Goal: Information Seeking & Learning: Learn about a topic

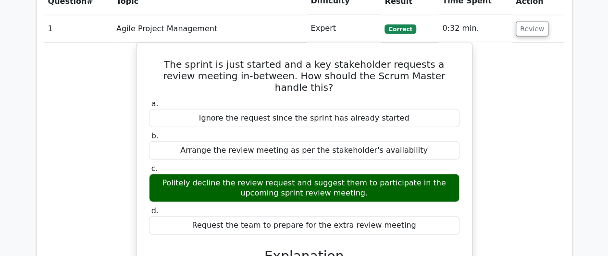
scroll to position [1250, 0]
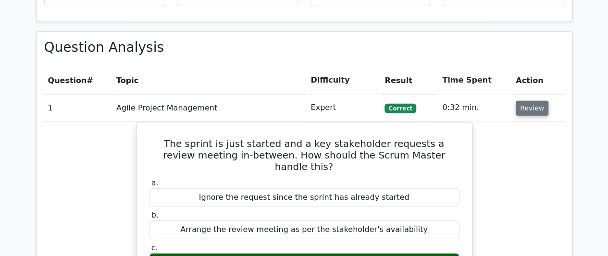
click at [524, 105] on button "Review" at bounding box center [532, 108] width 33 height 15
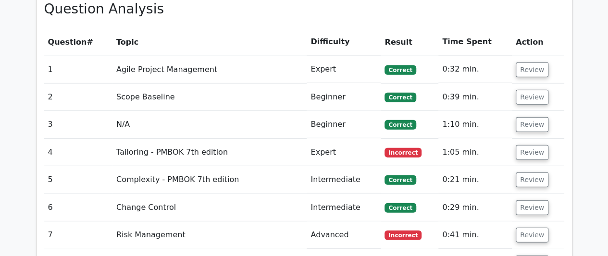
scroll to position [1298, 0]
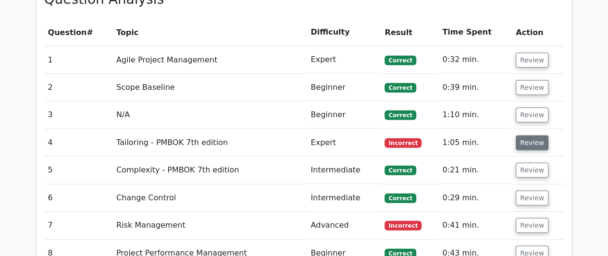
click at [521, 139] on button "Review" at bounding box center [532, 143] width 33 height 15
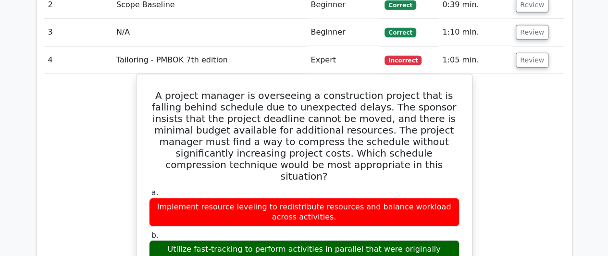
scroll to position [1346, 0]
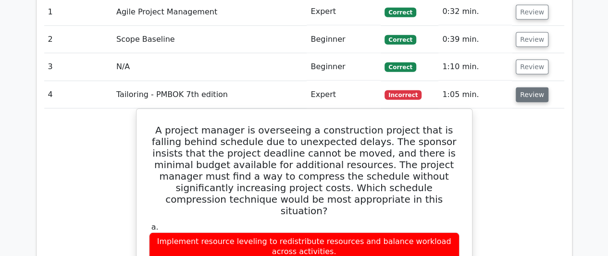
click at [537, 94] on button "Review" at bounding box center [532, 95] width 33 height 15
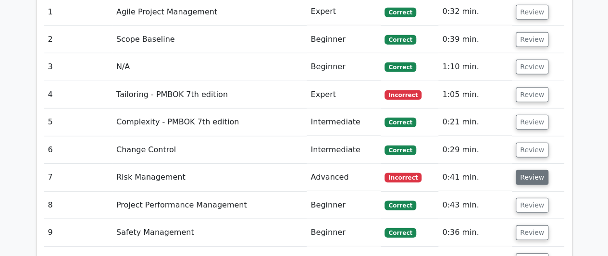
click at [531, 176] on button "Review" at bounding box center [532, 177] width 33 height 15
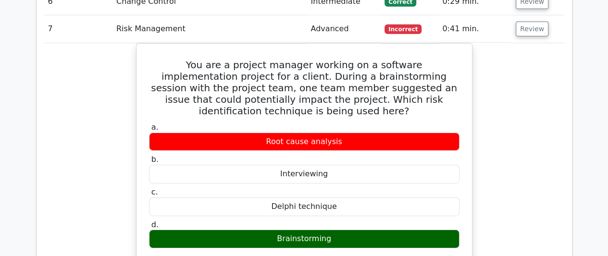
scroll to position [1443, 0]
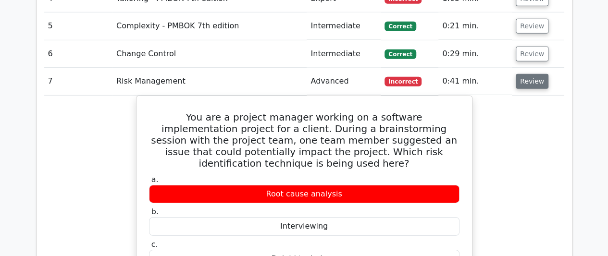
click at [533, 83] on button "Review" at bounding box center [532, 81] width 33 height 15
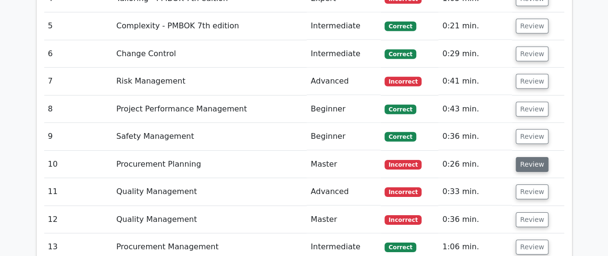
click at [527, 158] on button "Review" at bounding box center [532, 164] width 33 height 15
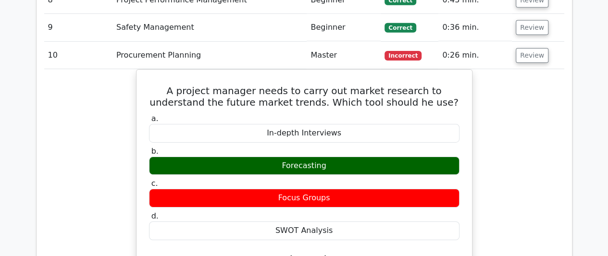
scroll to position [1587, 0]
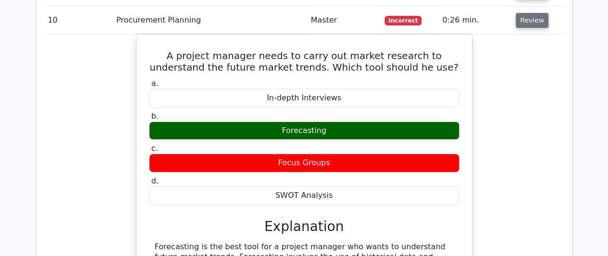
click at [532, 18] on button "Review" at bounding box center [532, 20] width 33 height 15
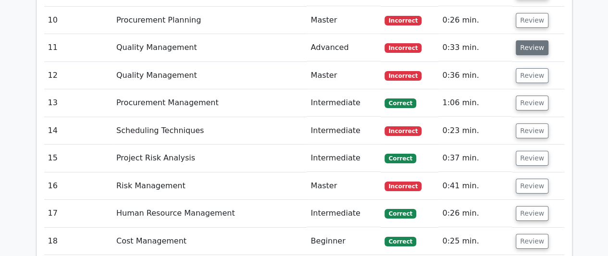
click at [537, 50] on button "Review" at bounding box center [532, 47] width 33 height 15
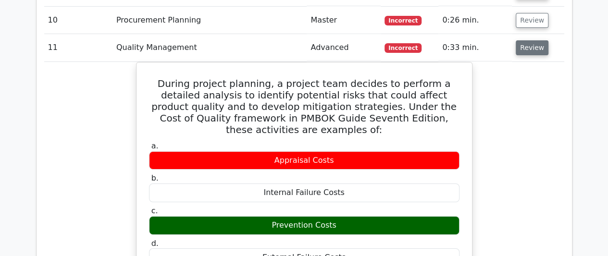
click at [529, 45] on button "Review" at bounding box center [532, 47] width 33 height 15
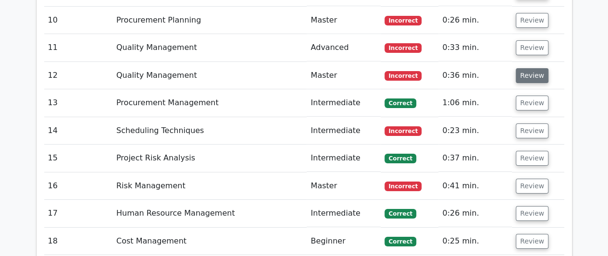
click at [534, 71] on button "Review" at bounding box center [532, 75] width 33 height 15
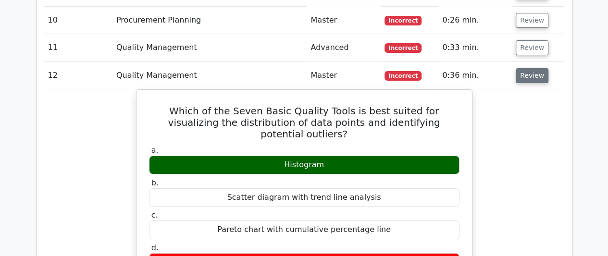
click at [536, 73] on button "Review" at bounding box center [532, 75] width 33 height 15
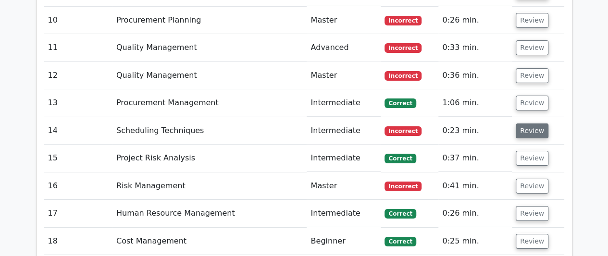
click at [533, 124] on button "Review" at bounding box center [532, 131] width 33 height 15
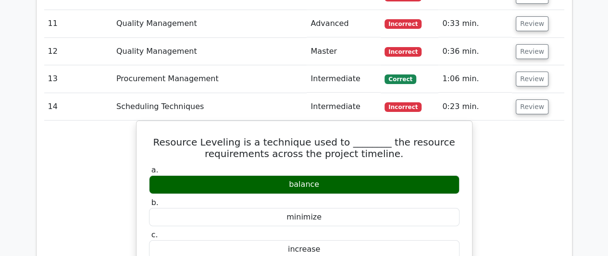
scroll to position [1635, 0]
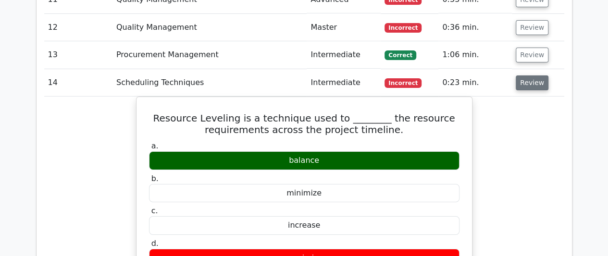
click at [529, 81] on button "Review" at bounding box center [532, 82] width 33 height 15
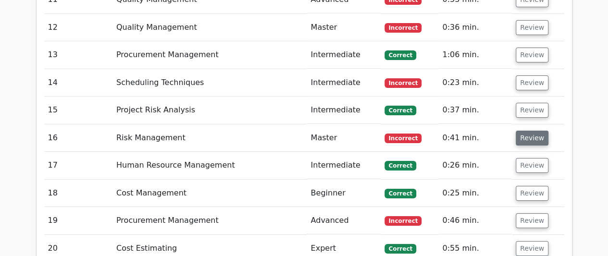
click at [534, 131] on button "Review" at bounding box center [532, 138] width 33 height 15
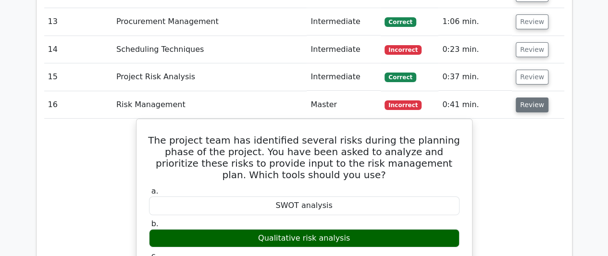
scroll to position [1683, 0]
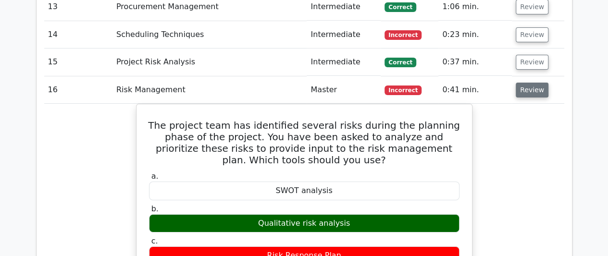
click at [533, 91] on button "Review" at bounding box center [532, 90] width 33 height 15
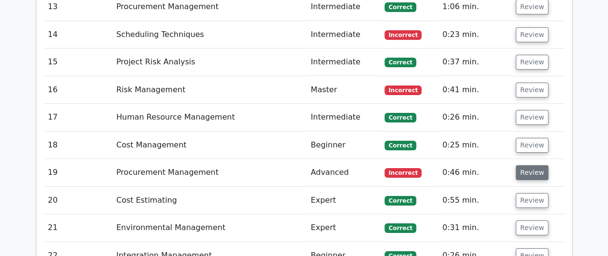
click at [538, 171] on button "Review" at bounding box center [532, 172] width 33 height 15
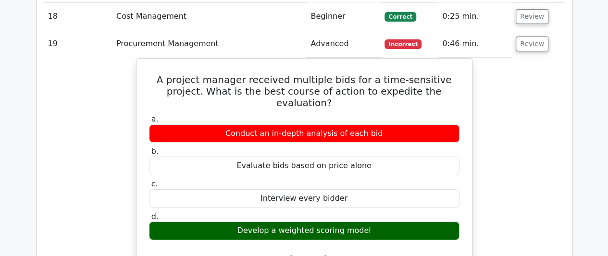
scroll to position [1827, 0]
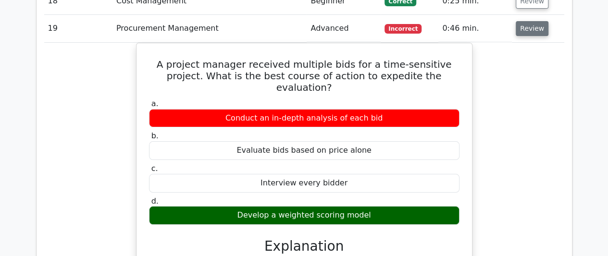
click at [529, 22] on button "Review" at bounding box center [532, 28] width 33 height 15
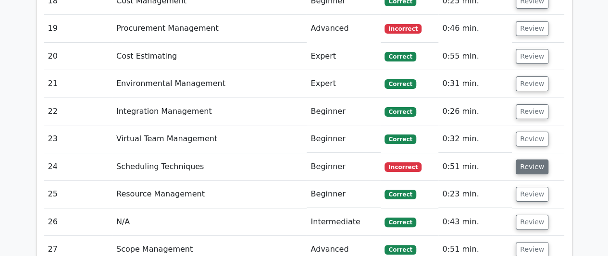
click at [538, 161] on button "Review" at bounding box center [532, 167] width 33 height 15
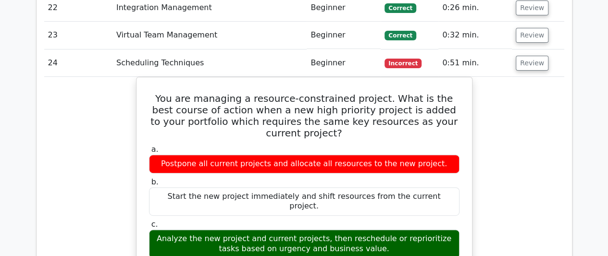
scroll to position [1971, 0]
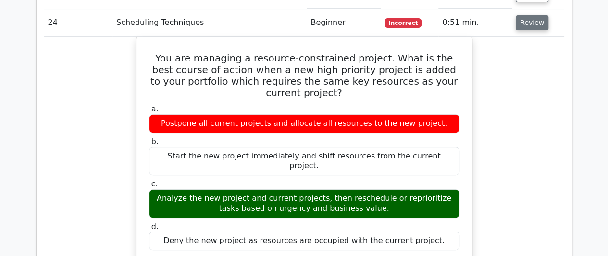
click at [526, 15] on button "Review" at bounding box center [532, 22] width 33 height 15
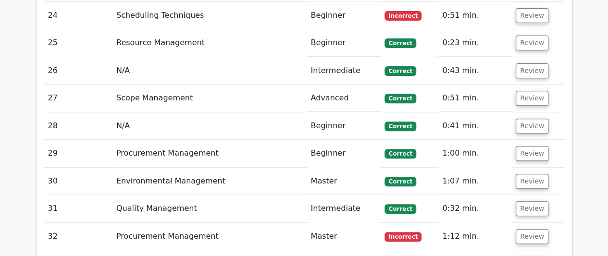
scroll to position [2020, 0]
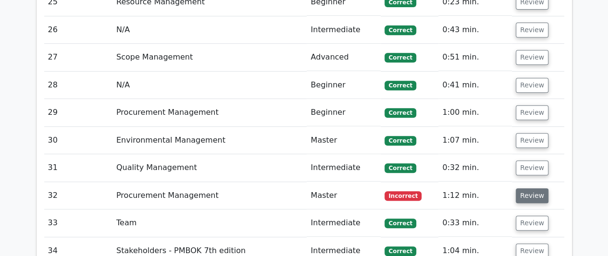
click at [531, 188] on button "Review" at bounding box center [532, 195] width 33 height 15
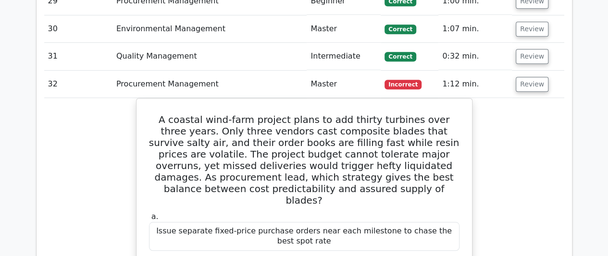
scroll to position [2116, 0]
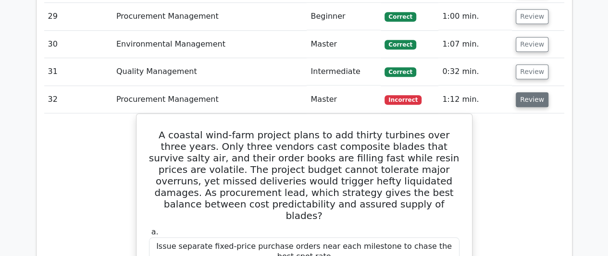
click at [524, 96] on button "Review" at bounding box center [532, 99] width 33 height 15
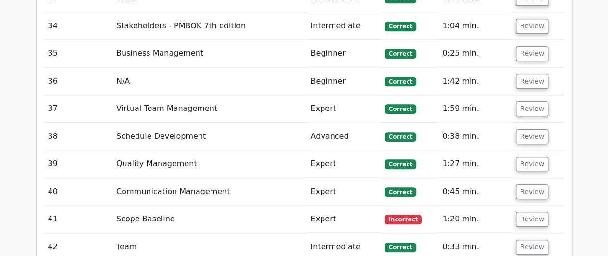
scroll to position [2260, 0]
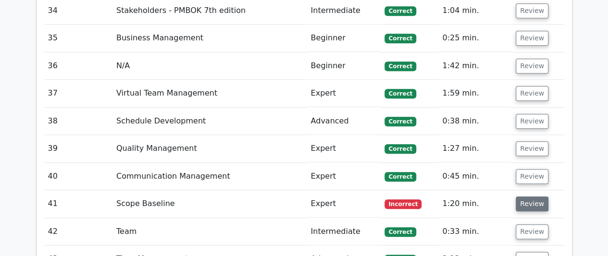
click at [534, 197] on button "Review" at bounding box center [532, 204] width 33 height 15
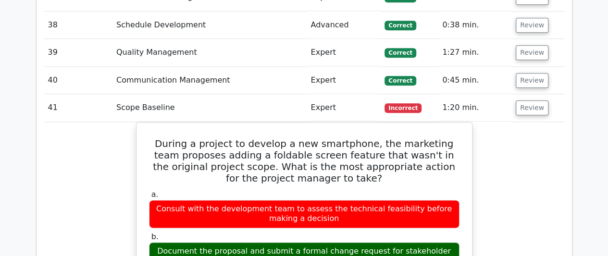
scroll to position [2404, 0]
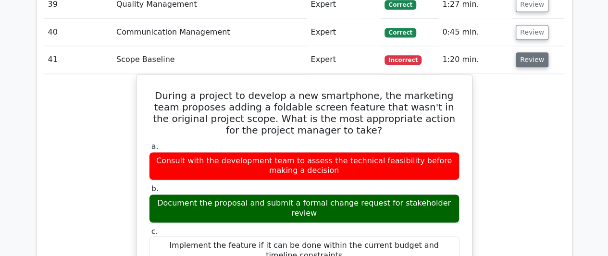
click at [521, 52] on button "Review" at bounding box center [532, 59] width 33 height 15
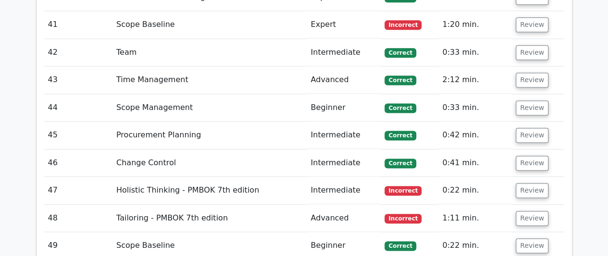
scroll to position [2452, 0]
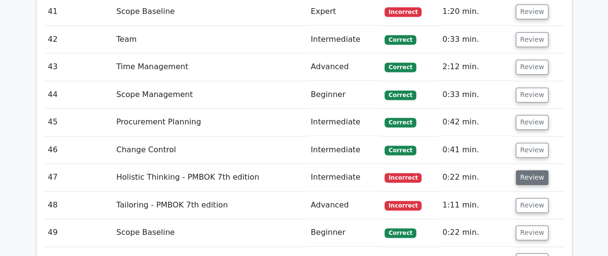
click at [532, 170] on button "Review" at bounding box center [532, 177] width 33 height 15
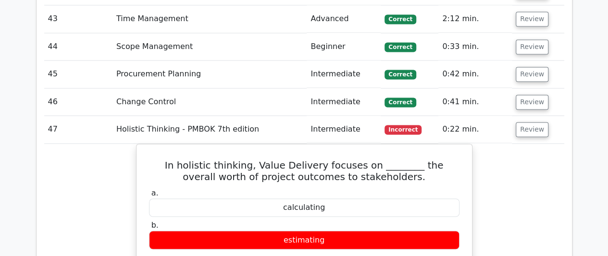
scroll to position [2548, 0]
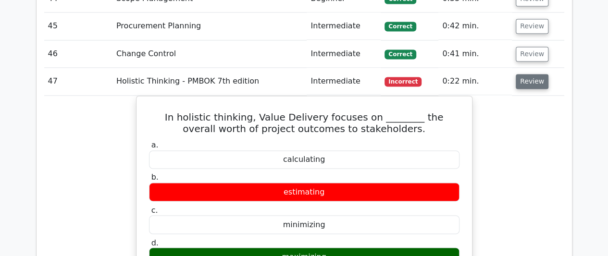
click at [530, 74] on button "Review" at bounding box center [532, 81] width 33 height 15
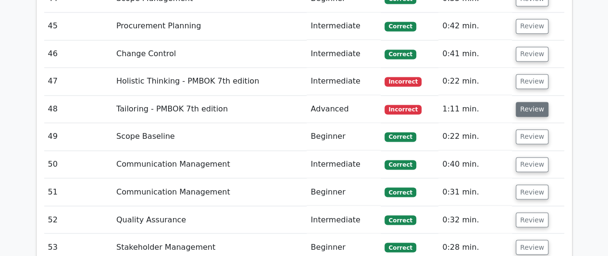
click at [527, 102] on button "Review" at bounding box center [532, 109] width 33 height 15
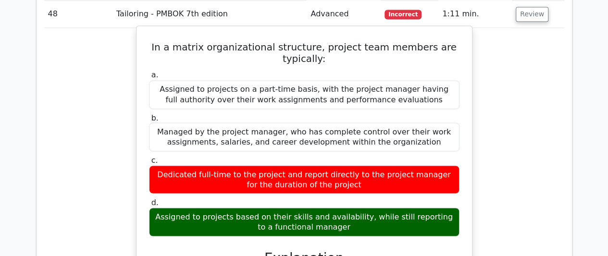
scroll to position [2597, 0]
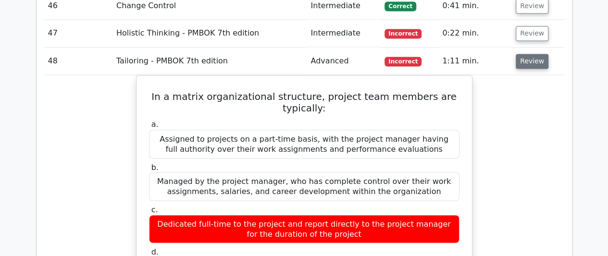
click at [542, 54] on button "Review" at bounding box center [532, 61] width 33 height 15
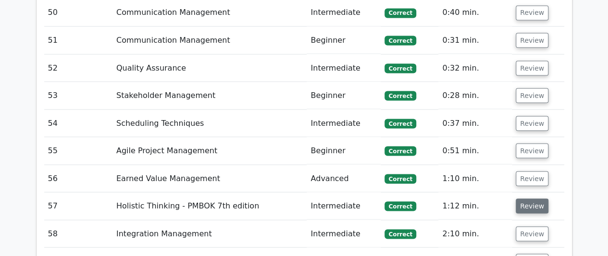
scroll to position [2837, 0]
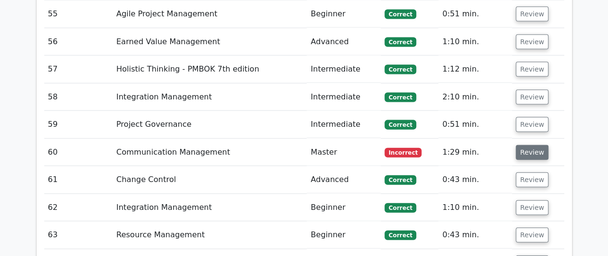
click at [526, 145] on button "Review" at bounding box center [532, 152] width 33 height 15
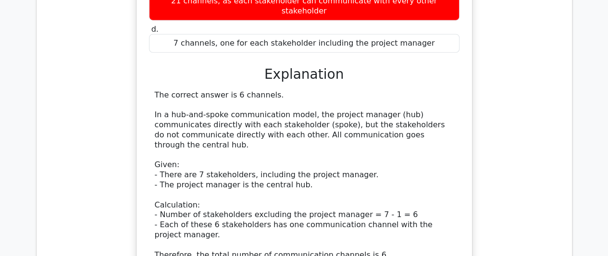
scroll to position [3222, 0]
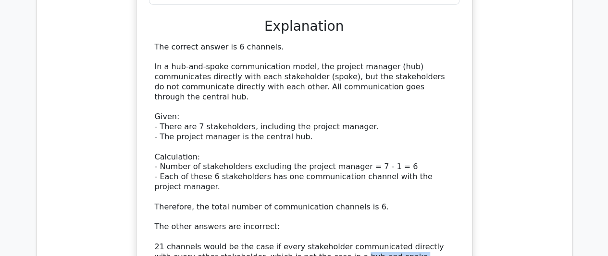
drag, startPoint x: 306, startPoint y: 197, endPoint x: 383, endPoint y: 197, distance: 76.9
click at [383, 197] on div "The correct answer is 6 channels. In a hub-and-spoke communication model, the p…" at bounding box center [304, 192] width 299 height 300
copy div "hub-and-spoke model."
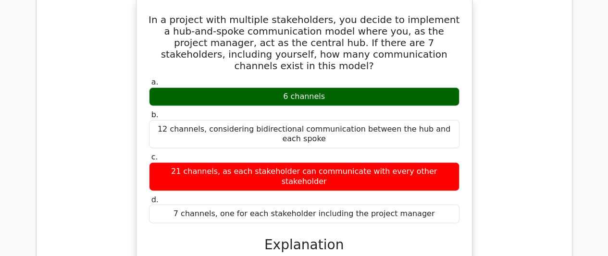
scroll to position [2885, 0]
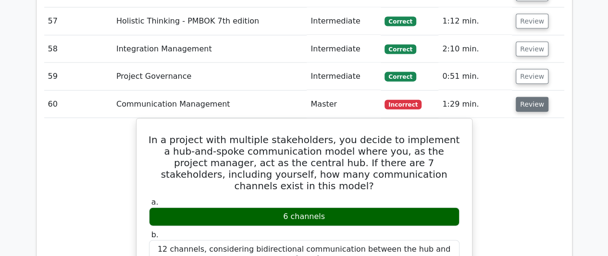
click at [526, 97] on button "Review" at bounding box center [532, 104] width 33 height 15
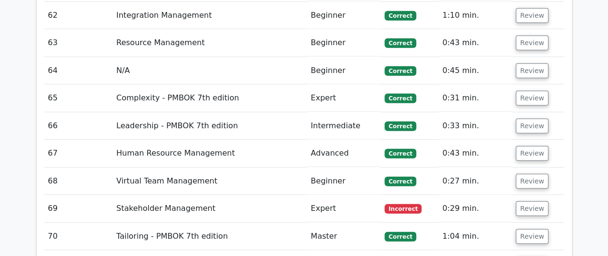
scroll to position [3125, 0]
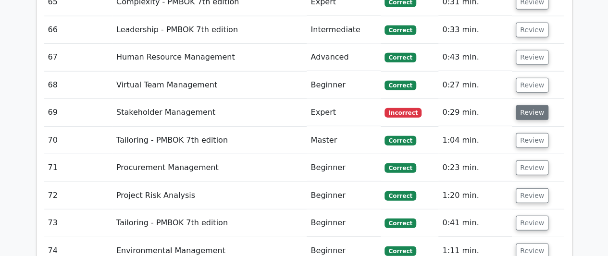
click at [533, 105] on button "Review" at bounding box center [532, 112] width 33 height 15
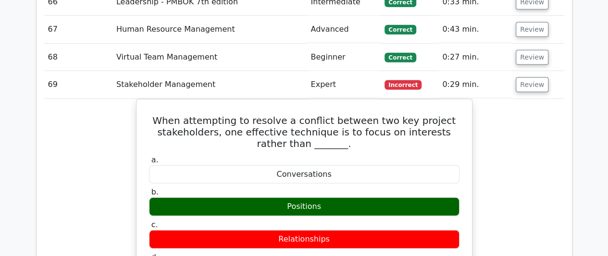
scroll to position [3174, 0]
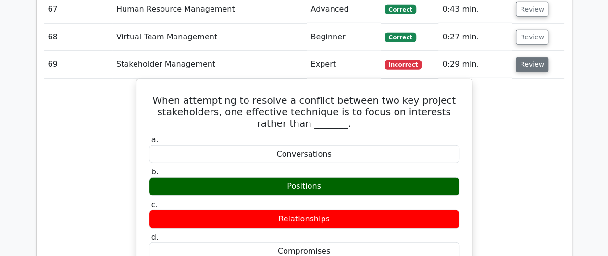
click at [525, 57] on button "Review" at bounding box center [532, 64] width 33 height 15
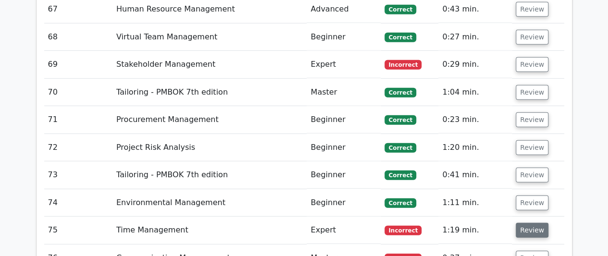
click at [532, 223] on button "Review" at bounding box center [532, 230] width 33 height 15
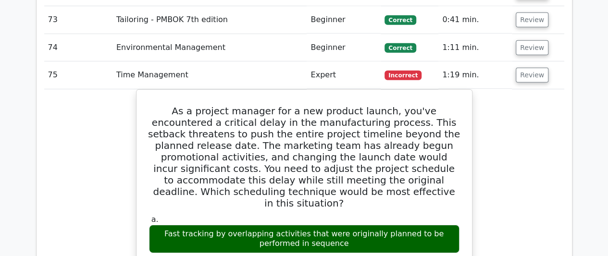
scroll to position [3318, 0]
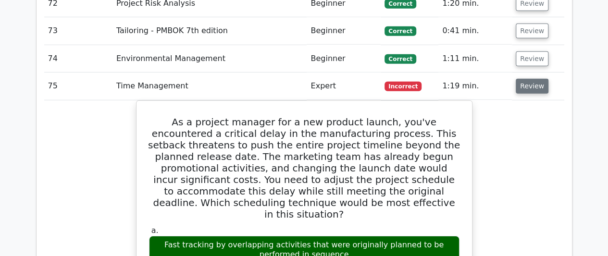
click at [532, 79] on button "Review" at bounding box center [532, 86] width 33 height 15
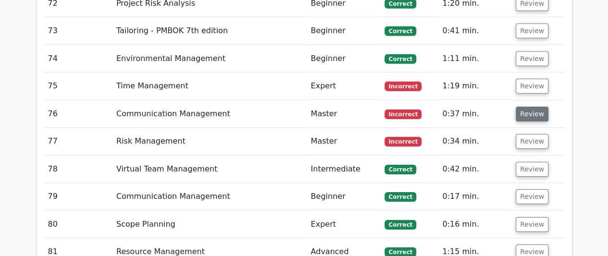
click at [526, 107] on button "Review" at bounding box center [532, 114] width 33 height 15
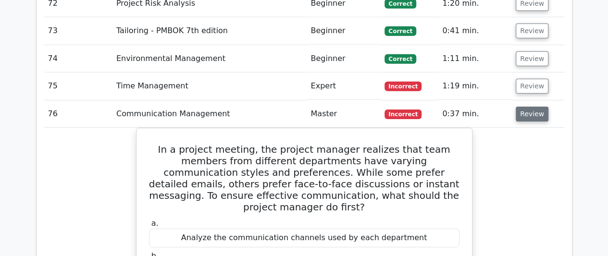
click at [540, 107] on button "Review" at bounding box center [532, 114] width 33 height 15
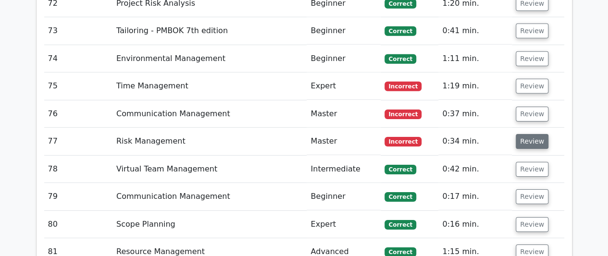
click at [526, 134] on button "Review" at bounding box center [532, 141] width 33 height 15
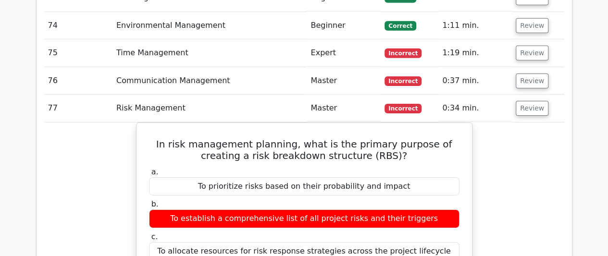
scroll to position [3366, 0]
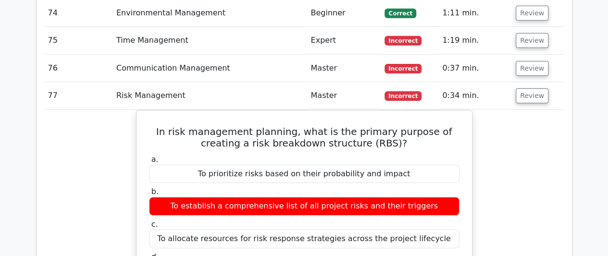
drag, startPoint x: 533, startPoint y: 128, endPoint x: 596, endPoint y: 193, distance: 90.4
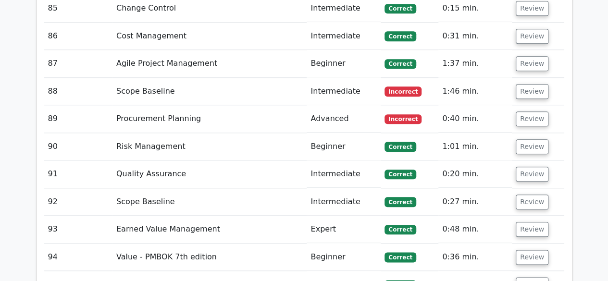
scroll to position [4328, 0]
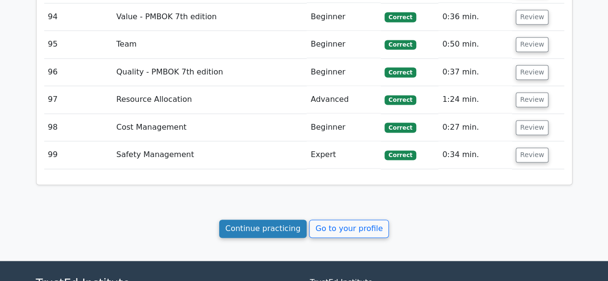
click at [267, 220] on link "Continue practicing" at bounding box center [263, 229] width 88 height 18
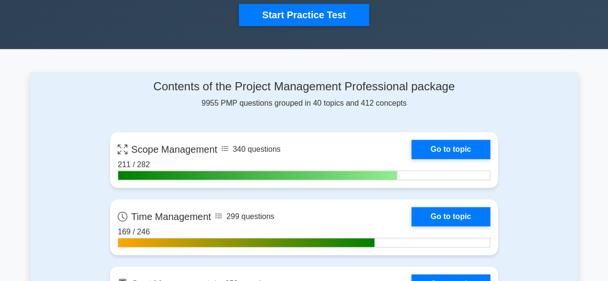
scroll to position [385, 0]
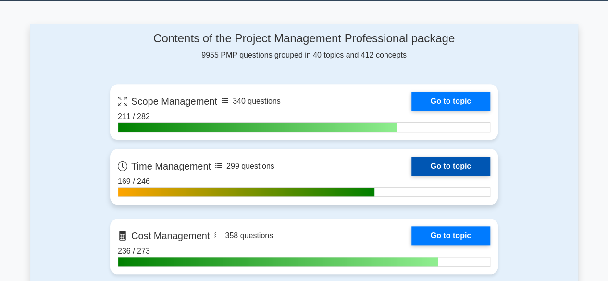
click at [457, 168] on link "Go to topic" at bounding box center [451, 166] width 79 height 19
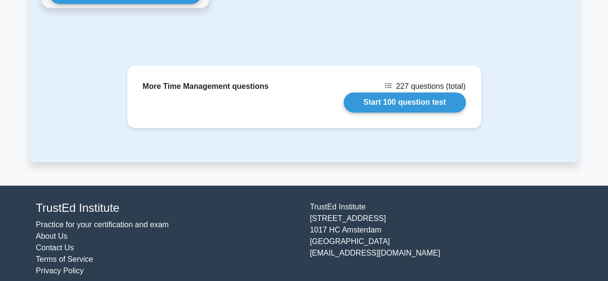
scroll to position [757, 0]
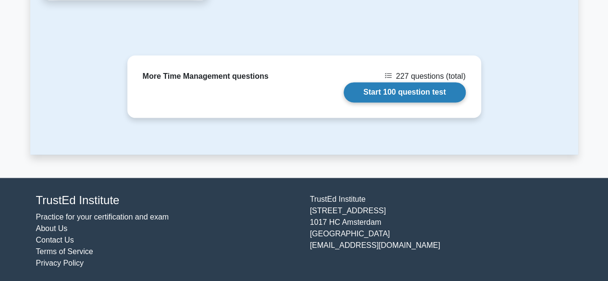
click at [408, 88] on link "Start 100 question test" at bounding box center [405, 92] width 122 height 20
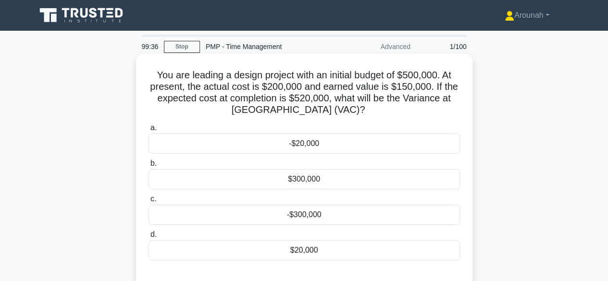
click at [306, 145] on div "-$20,000" at bounding box center [305, 144] width 312 height 20
click at [149, 131] on input "a. -$20,000" at bounding box center [149, 128] width 0 height 6
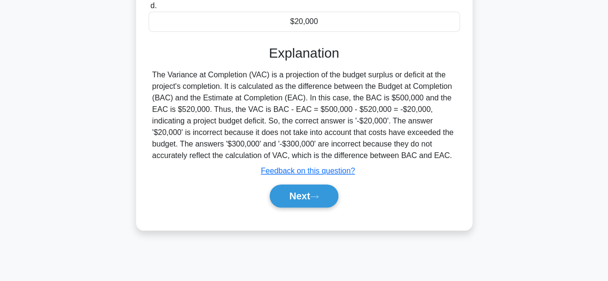
scroll to position [238, 0]
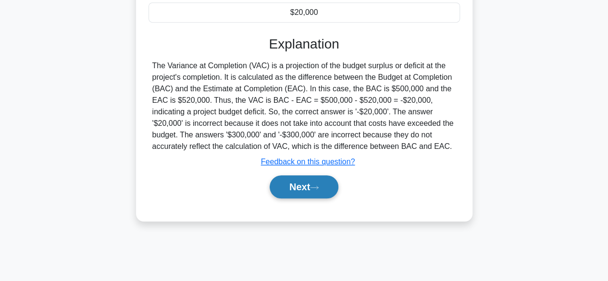
click at [300, 184] on button "Next" at bounding box center [304, 187] width 69 height 23
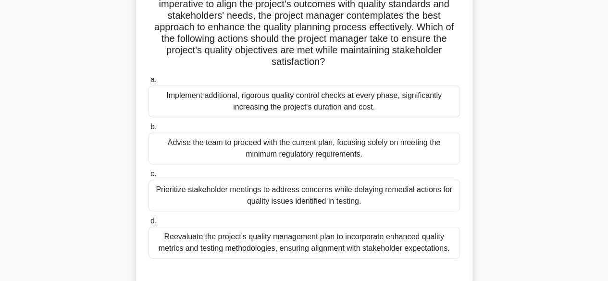
scroll to position [190, 0]
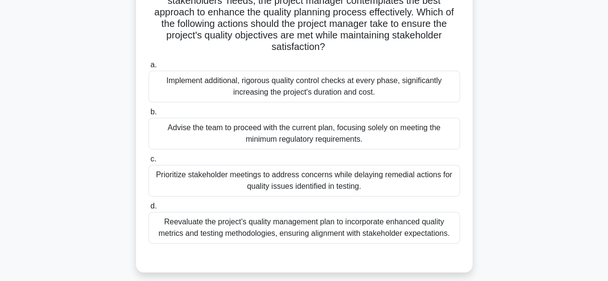
click at [391, 227] on div "Reevaluate the project’s quality management plan to incorporate enhanced qualit…" at bounding box center [305, 228] width 312 height 32
click at [149, 210] on input "d. Reevaluate the project’s quality management plan to incorporate enhanced qua…" at bounding box center [149, 206] width 0 height 6
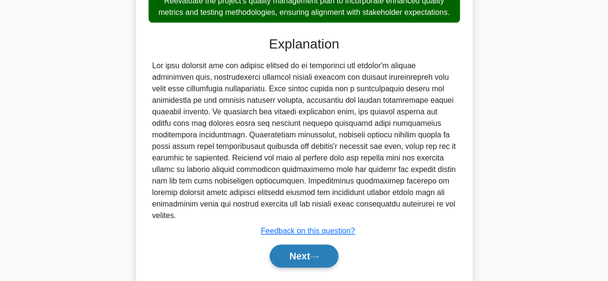
scroll to position [426, 0]
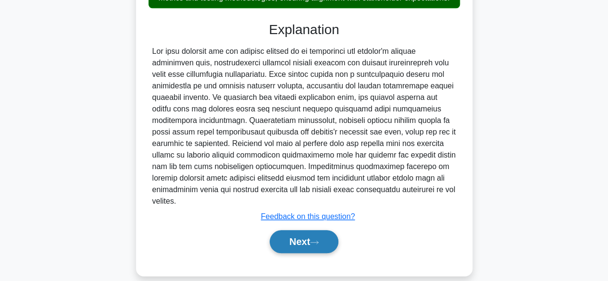
click at [319, 240] on icon at bounding box center [314, 242] width 9 height 5
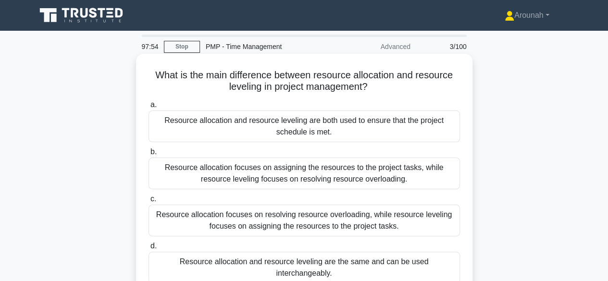
scroll to position [48, 0]
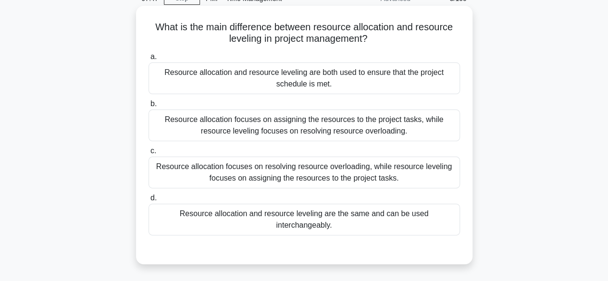
click at [349, 128] on div "Resource allocation focuses on assigning the resources to the project tasks, wh…" at bounding box center [305, 126] width 312 height 32
click at [149, 107] on input "b. Resource allocation focuses on assigning the resources to the project tasks,…" at bounding box center [149, 104] width 0 height 6
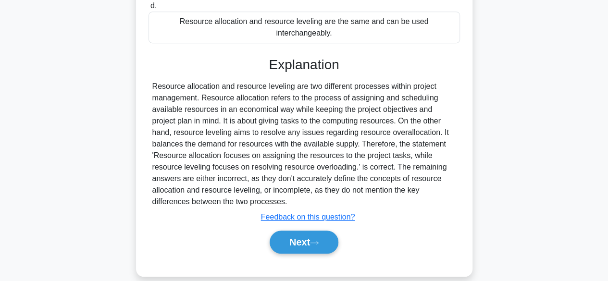
scroll to position [241, 0]
click at [296, 230] on button "Next" at bounding box center [304, 241] width 69 height 23
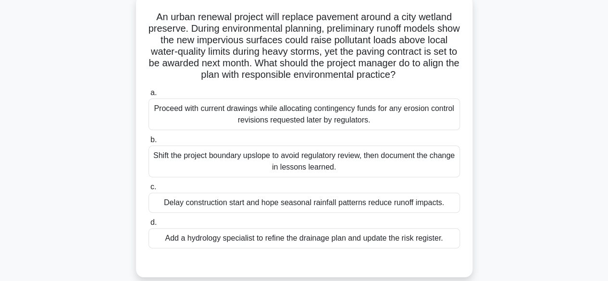
scroll to position [46, 0]
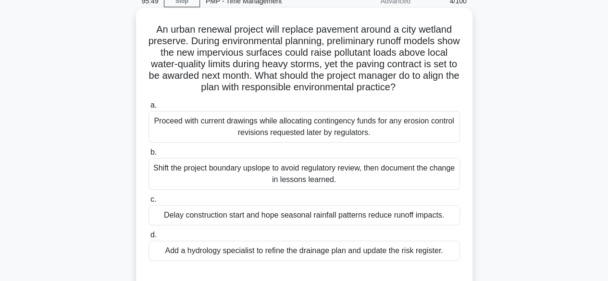
click at [381, 132] on div "Proceed with current drawings while allocating contingency funds for any erosio…" at bounding box center [305, 127] width 312 height 32
click at [149, 109] on input "a. Proceed with current drawings while allocating contingency funds for any ero…" at bounding box center [149, 105] width 0 height 6
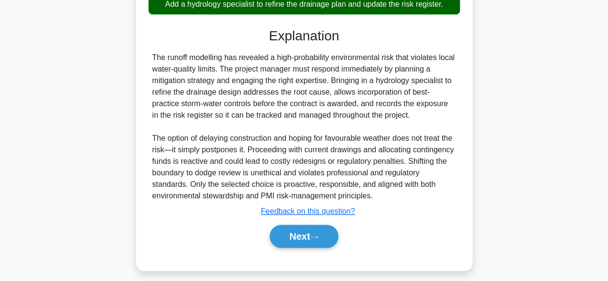
scroll to position [300, 0]
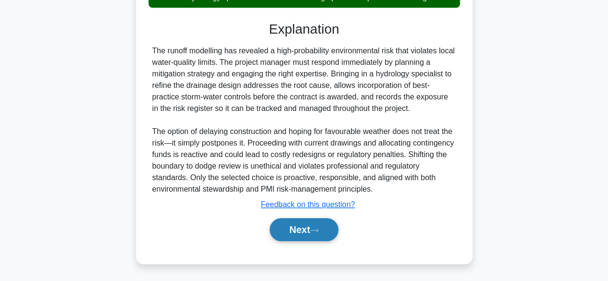
click at [310, 229] on button "Next" at bounding box center [304, 229] width 69 height 23
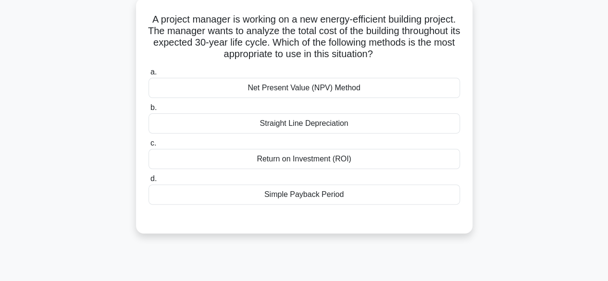
scroll to position [46, 0]
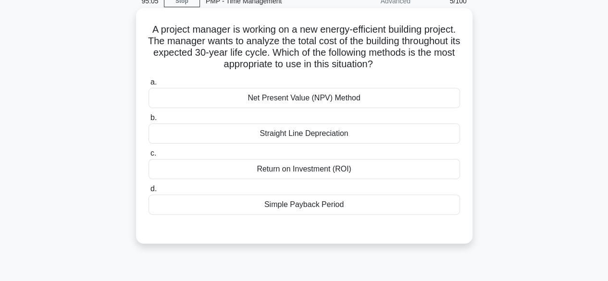
click at [346, 100] on div "Net Present Value (NPV) Method" at bounding box center [305, 98] width 312 height 20
click at [149, 86] on input "a. Net Present Value (NPV) Method" at bounding box center [149, 82] width 0 height 6
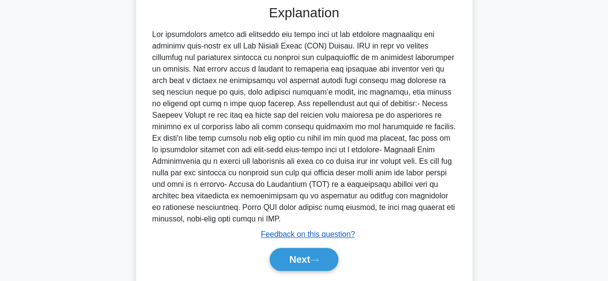
scroll to position [299, 0]
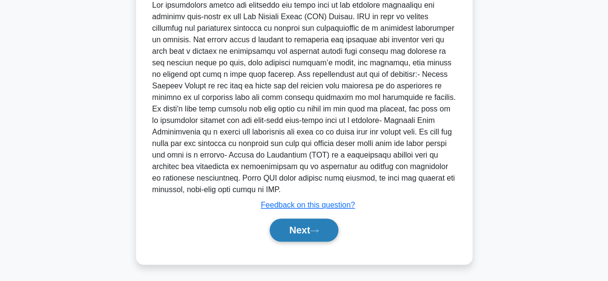
click at [304, 227] on button "Next" at bounding box center [304, 230] width 69 height 23
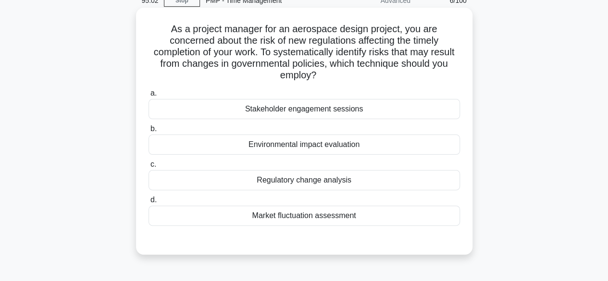
scroll to position [46, 0]
click at [334, 185] on div "Regulatory change analysis" at bounding box center [305, 181] width 312 height 20
click at [149, 168] on input "c. Regulatory change analysis" at bounding box center [149, 165] width 0 height 6
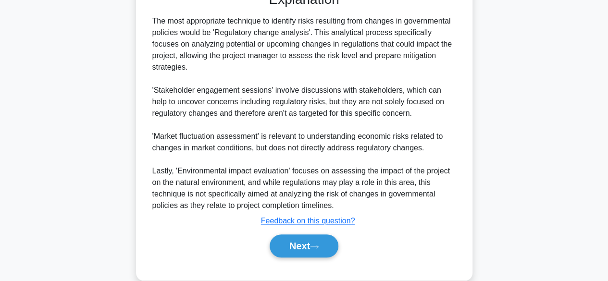
scroll to position [299, 0]
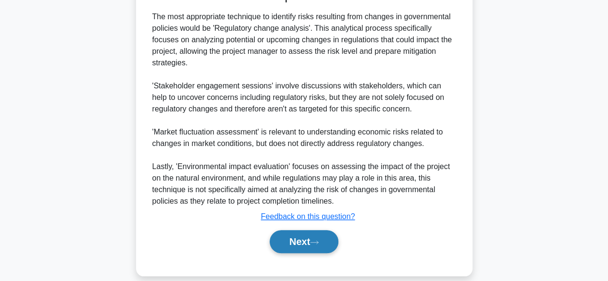
click at [302, 230] on button "Next" at bounding box center [304, 241] width 69 height 23
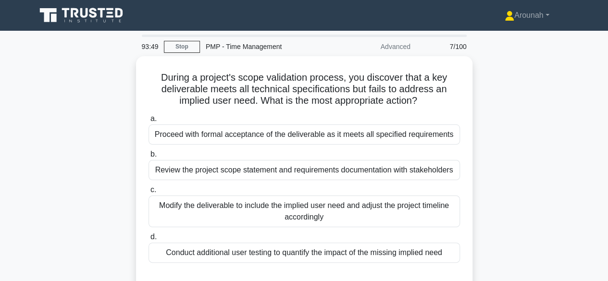
scroll to position [48, 0]
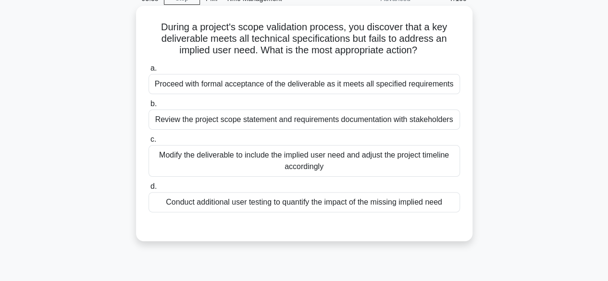
click at [336, 125] on div "Review the project scope statement and requirements documentation with stakehol…" at bounding box center [305, 120] width 312 height 20
click at [149, 107] on input "b. Review the project scope statement and requirements documentation with stake…" at bounding box center [149, 104] width 0 height 6
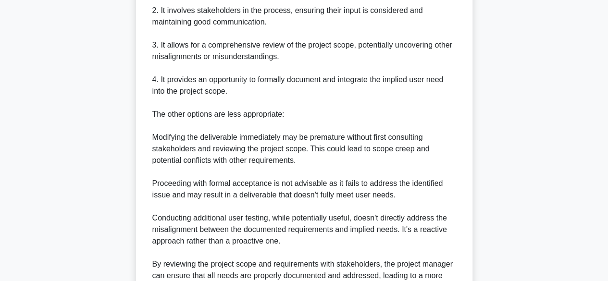
scroll to position [472, 0]
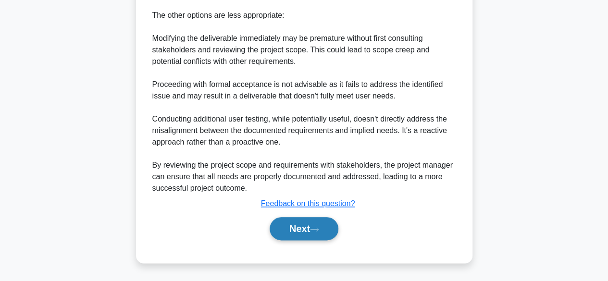
click at [296, 224] on button "Next" at bounding box center [304, 228] width 69 height 23
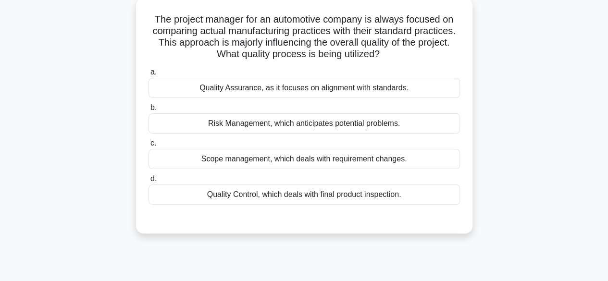
scroll to position [46, 0]
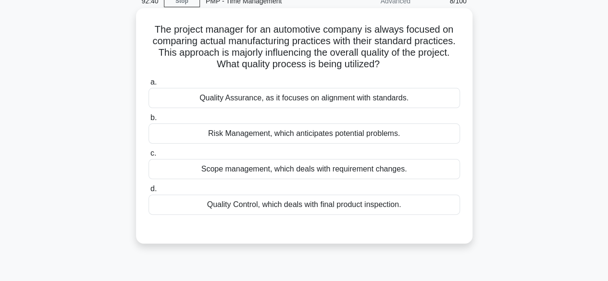
click at [339, 102] on div "Quality Assurance, as it focuses on alignment with standards." at bounding box center [305, 98] width 312 height 20
click at [149, 86] on input "a. Quality Assurance, as it focuses on alignment with standards." at bounding box center [149, 82] width 0 height 6
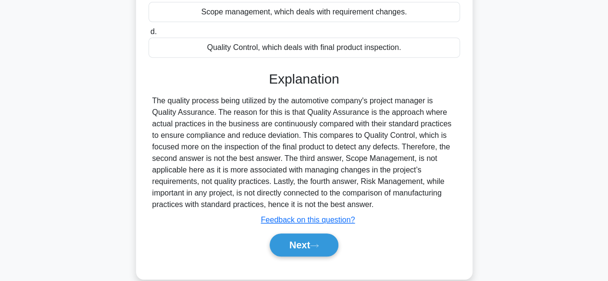
scroll to position [238, 0]
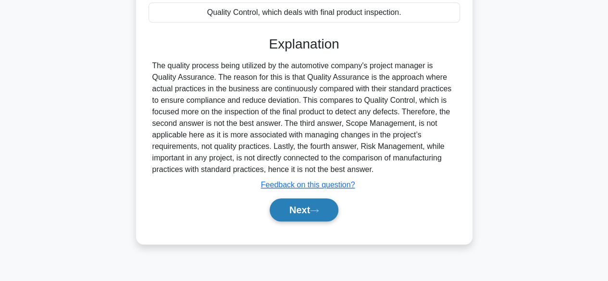
click at [315, 203] on button "Next" at bounding box center [304, 210] width 69 height 23
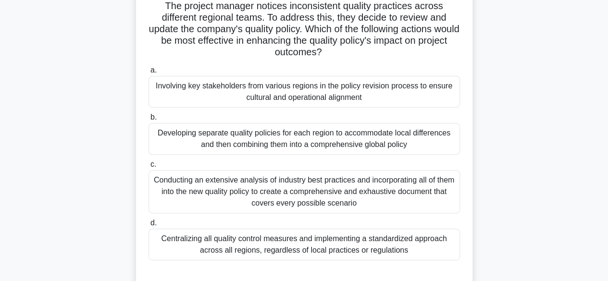
scroll to position [96, 0]
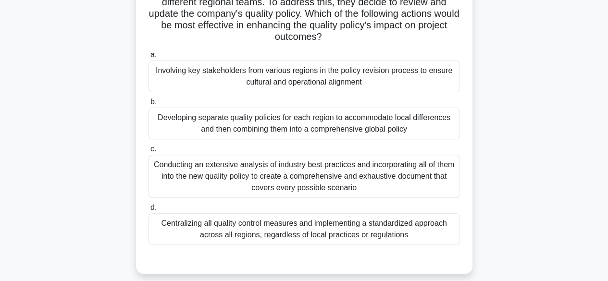
click at [413, 173] on div "Conducting an extensive analysis of industry best practices and incorporating a…" at bounding box center [305, 176] width 312 height 43
click at [149, 152] on input "c. Conducting an extensive analysis of industry best practices and incorporatin…" at bounding box center [149, 149] width 0 height 6
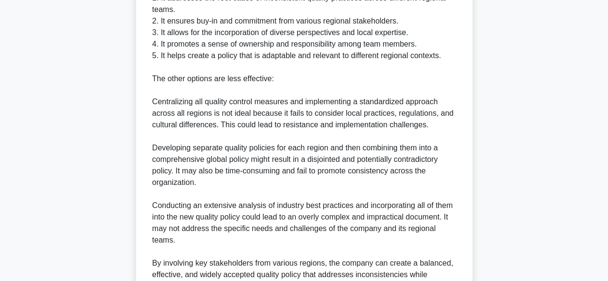
scroll to position [529, 0]
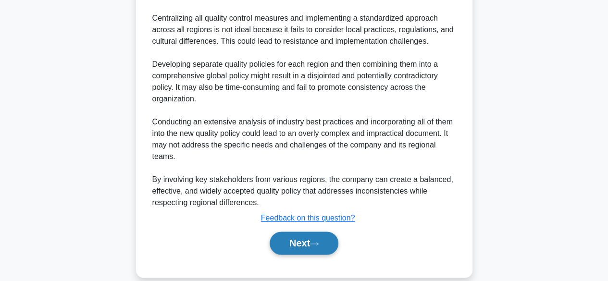
click at [323, 240] on button "Next" at bounding box center [304, 243] width 69 height 23
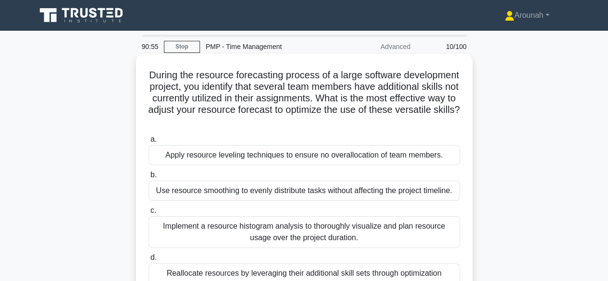
scroll to position [48, 0]
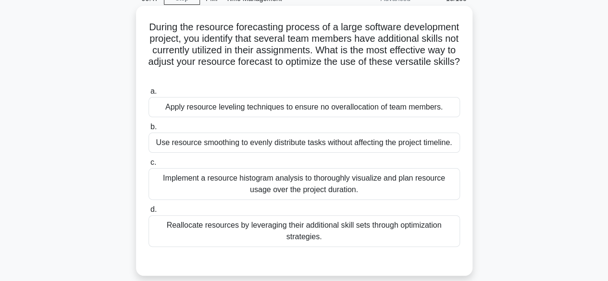
click at [395, 231] on div "Reallocate resources by leveraging their additional skill sets through optimiza…" at bounding box center [305, 231] width 312 height 32
click at [149, 213] on input "d. Reallocate resources by leveraging their additional skill sets through optim…" at bounding box center [149, 210] width 0 height 6
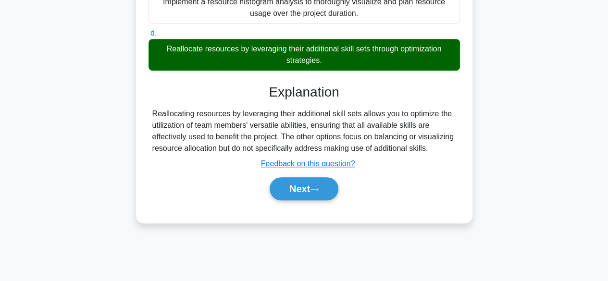
scroll to position [238, 0]
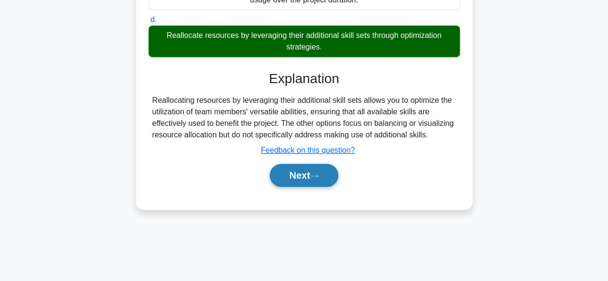
click at [314, 180] on button "Next" at bounding box center [304, 175] width 69 height 23
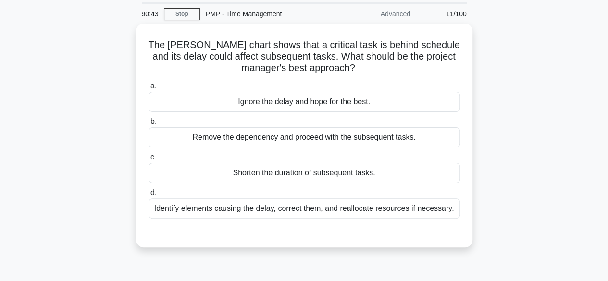
scroll to position [48, 0]
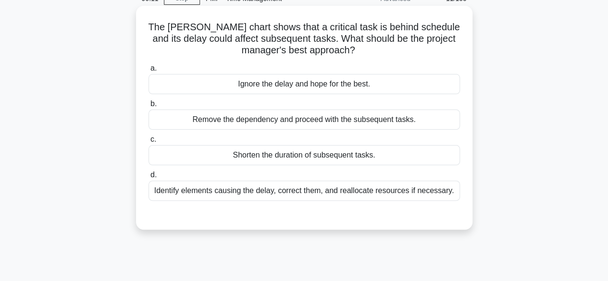
click at [401, 196] on div "Identify elements causing the delay, correct them, and reallocate resources if …" at bounding box center [305, 191] width 312 height 20
click at [149, 178] on input "d. Identify elements causing the delay, correct them, and reallocate resources …" at bounding box center [149, 175] width 0 height 6
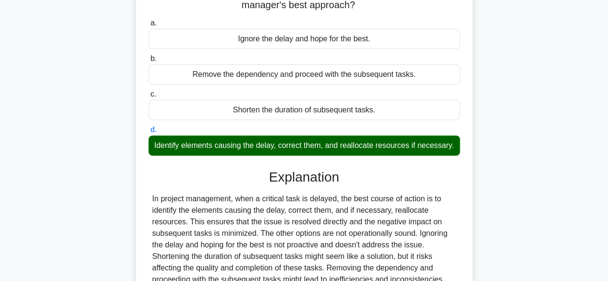
scroll to position [238, 0]
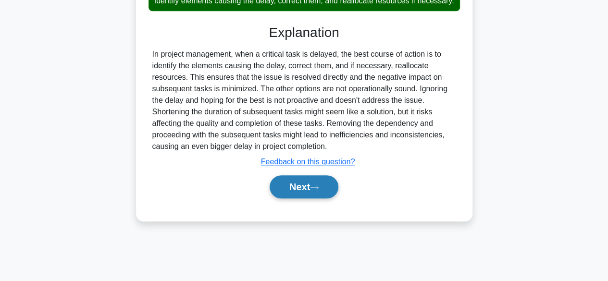
click at [319, 190] on icon at bounding box center [314, 187] width 9 height 5
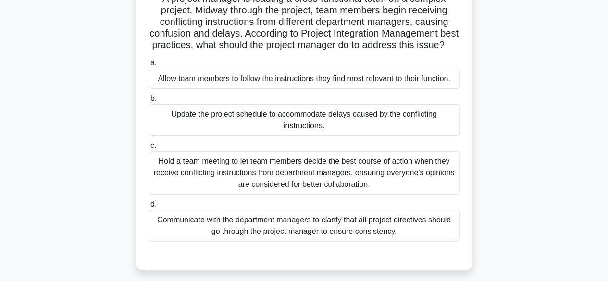
scroll to position [94, 0]
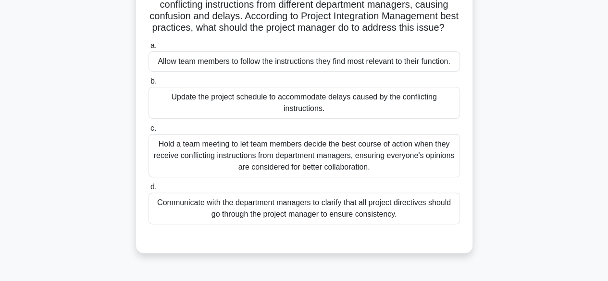
click at [404, 173] on div "Hold a team meeting to let team members decide the best course of action when t…" at bounding box center [305, 155] width 312 height 43
click at [149, 132] on input "c. Hold a team meeting to let team members decide the best course of action whe…" at bounding box center [149, 128] width 0 height 6
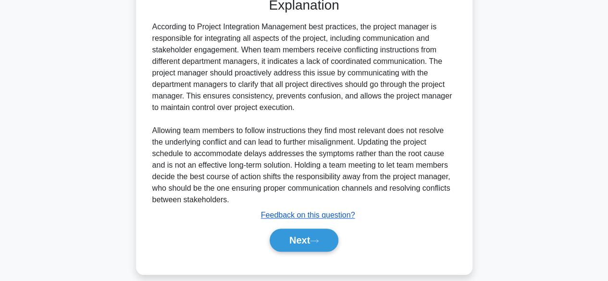
scroll to position [358, 0]
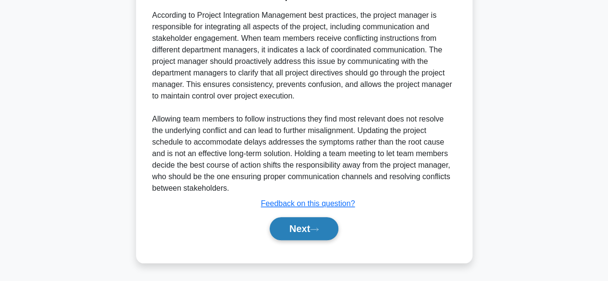
click at [311, 232] on button "Next" at bounding box center [304, 228] width 69 height 23
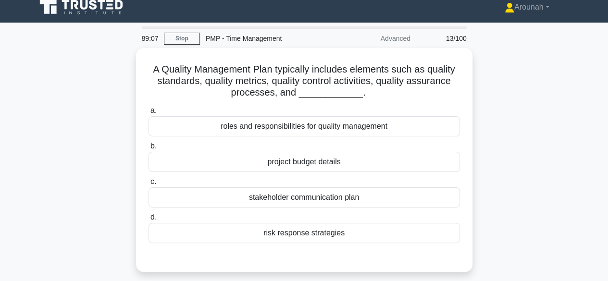
scroll to position [0, 0]
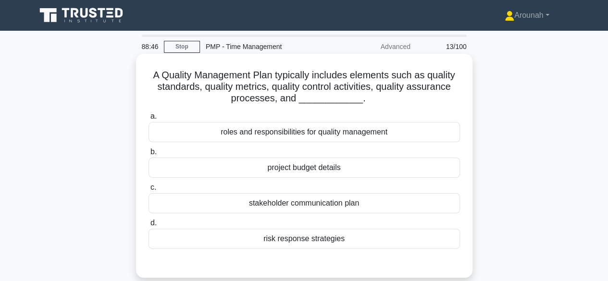
click at [354, 136] on div "roles and responsibilities for quality management" at bounding box center [305, 132] width 312 height 20
click at [149, 120] on input "a. roles and responsibilities for quality management" at bounding box center [149, 116] width 0 height 6
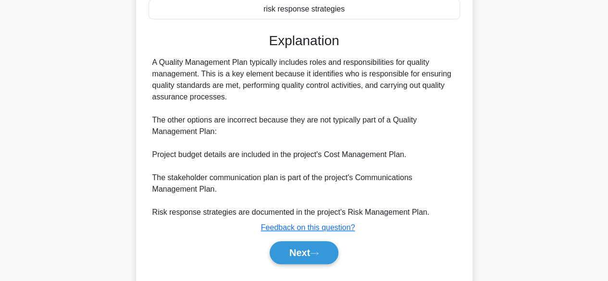
scroll to position [240, 0]
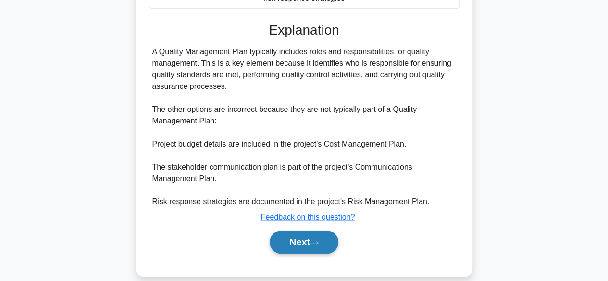
click at [310, 240] on button "Next" at bounding box center [304, 242] width 69 height 23
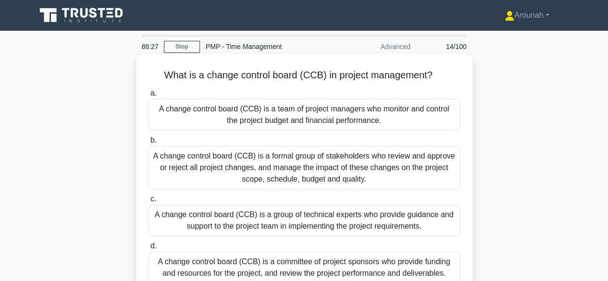
scroll to position [48, 0]
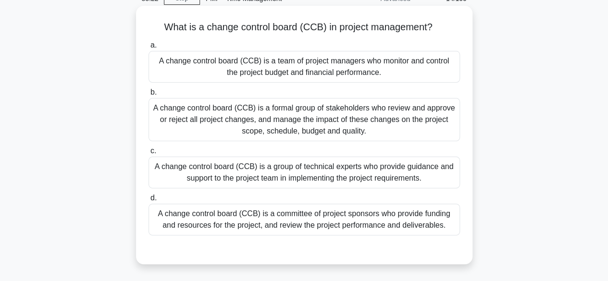
click at [366, 124] on div "A change control board (CCB) is a formal group of stakeholders who review and a…" at bounding box center [305, 119] width 312 height 43
click at [149, 96] on input "b. A change control board (CCB) is a formal group of stakeholders who review an…" at bounding box center [149, 92] width 0 height 6
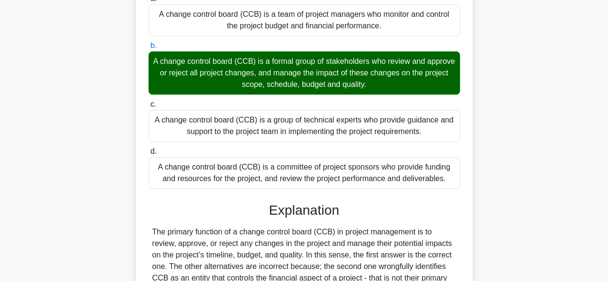
scroll to position [240, 0]
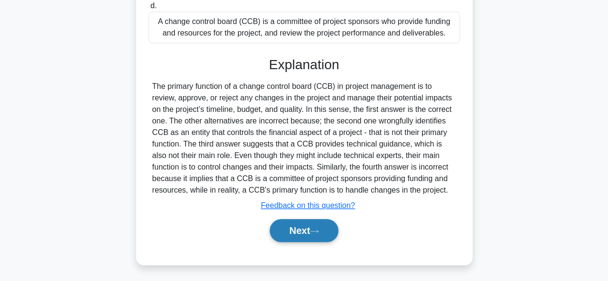
click at [326, 231] on button "Next" at bounding box center [304, 230] width 69 height 23
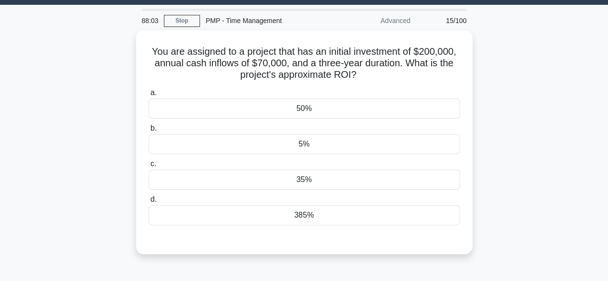
scroll to position [48, 0]
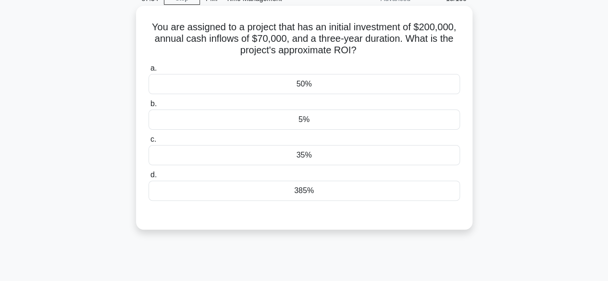
click at [357, 122] on div "5%" at bounding box center [305, 120] width 312 height 20
click at [149, 107] on input "b. 5%" at bounding box center [149, 104] width 0 height 6
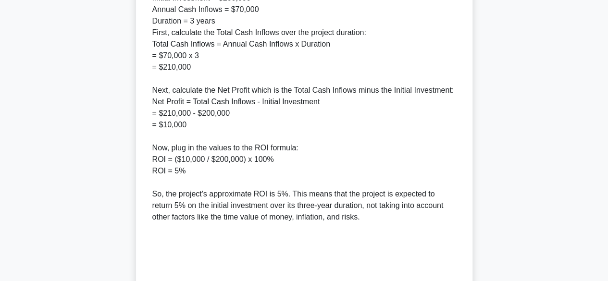
scroll to position [495, 0]
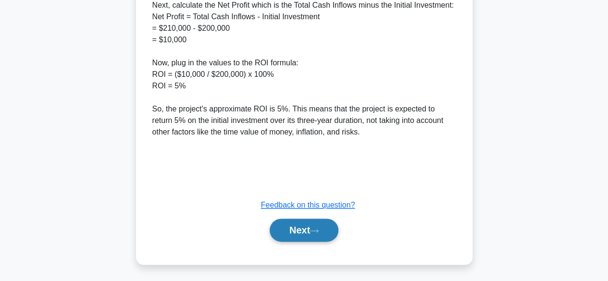
drag, startPoint x: 322, startPoint y: 229, endPoint x: 338, endPoint y: 220, distance: 18.1
click at [319, 229] on icon at bounding box center [314, 230] width 9 height 5
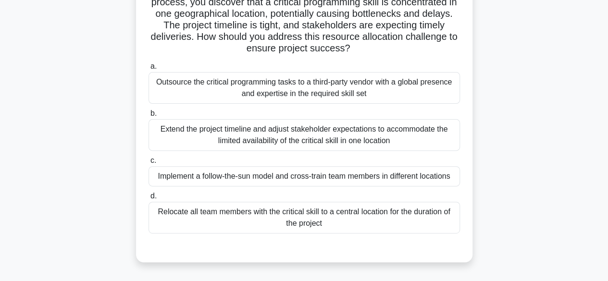
scroll to position [48, 0]
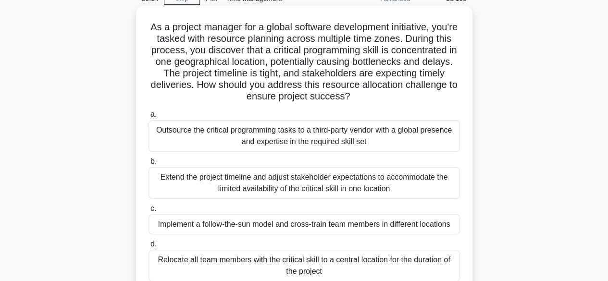
click at [346, 137] on div "Outsource the critical programming tasks to a third-party vendor with a global …" at bounding box center [305, 136] width 312 height 32
click at [149, 118] on input "a. Outsource the critical programming tasks to a third-party vendor with a glob…" at bounding box center [149, 115] width 0 height 6
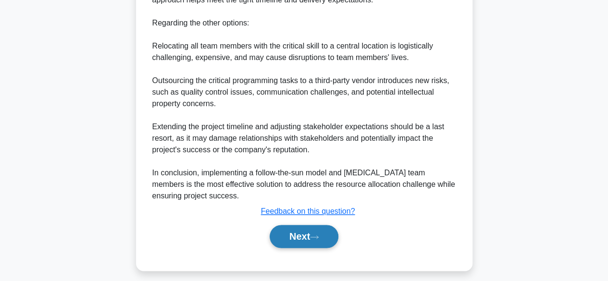
scroll to position [623, 0]
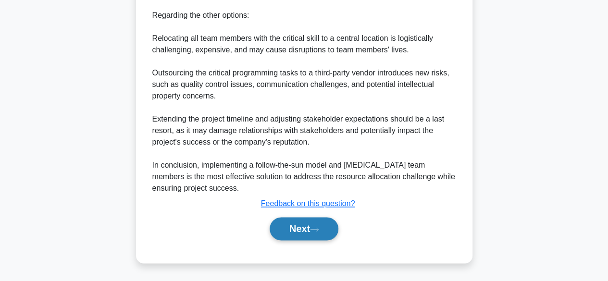
click at [305, 225] on button "Next" at bounding box center [304, 228] width 69 height 23
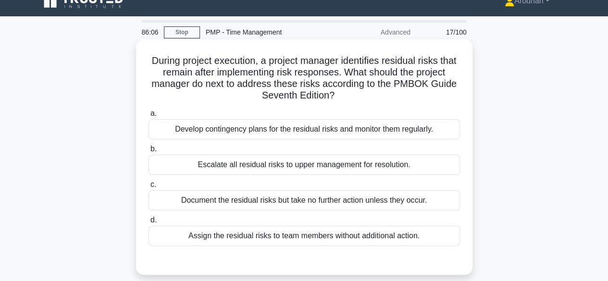
scroll to position [0, 0]
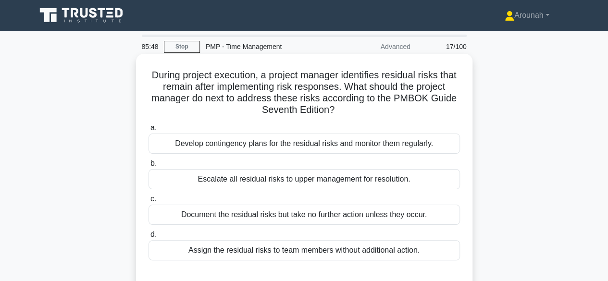
click at [374, 149] on div "Develop contingency plans for the residual risks and monitor them regularly." at bounding box center [305, 144] width 312 height 20
click at [149, 131] on input "a. Develop contingency plans for the residual risks and monitor them regularly." at bounding box center [149, 128] width 0 height 6
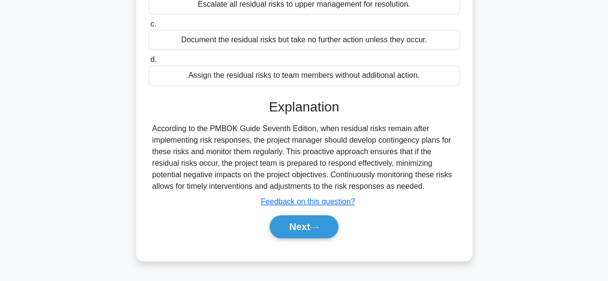
scroll to position [192, 0]
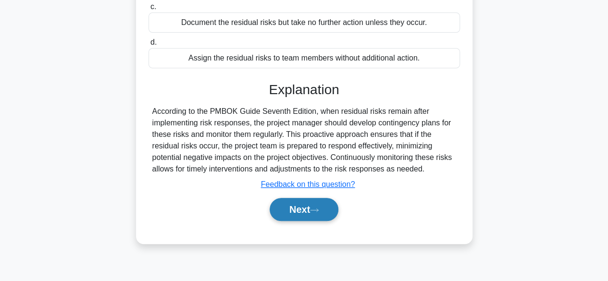
click at [309, 213] on button "Next" at bounding box center [304, 209] width 69 height 23
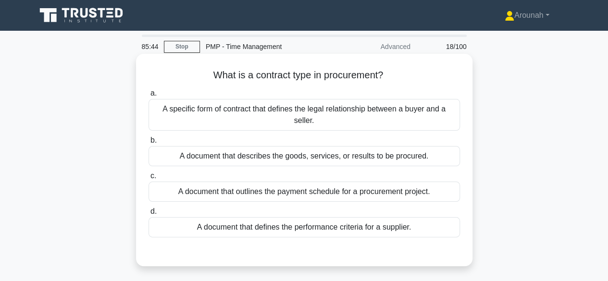
scroll to position [48, 0]
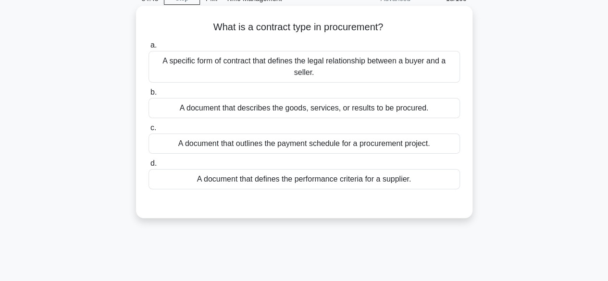
click at [371, 68] on div "A specific form of contract that defines the legal relationship between a buyer…" at bounding box center [305, 67] width 312 height 32
click at [149, 49] on input "a. A specific form of contract that defines the legal relationship between a bu…" at bounding box center [149, 45] width 0 height 6
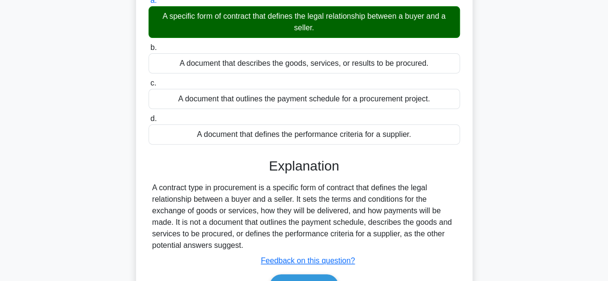
scroll to position [238, 0]
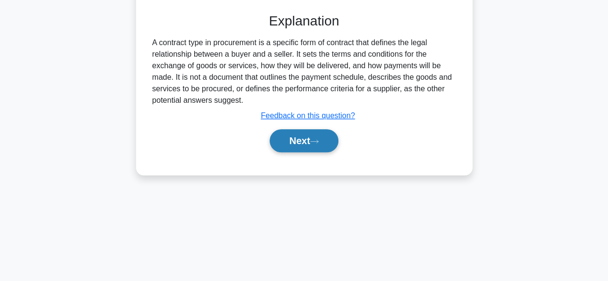
click at [316, 143] on icon at bounding box center [314, 141] width 9 height 5
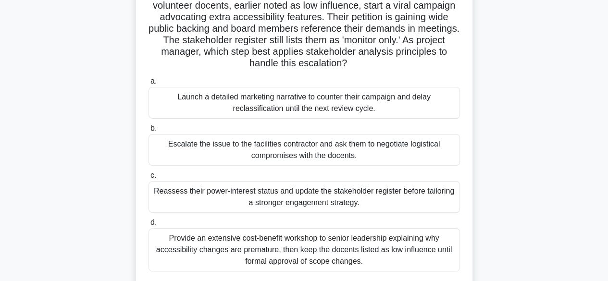
scroll to position [96, 0]
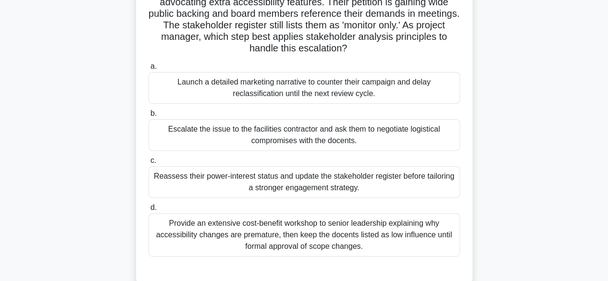
click at [359, 185] on div "Reassess their power-interest status and update the stakeholder register before…" at bounding box center [305, 182] width 312 height 32
click at [149, 164] on input "c. Reassess their power-interest status and update the stakeholder register bef…" at bounding box center [149, 161] width 0 height 6
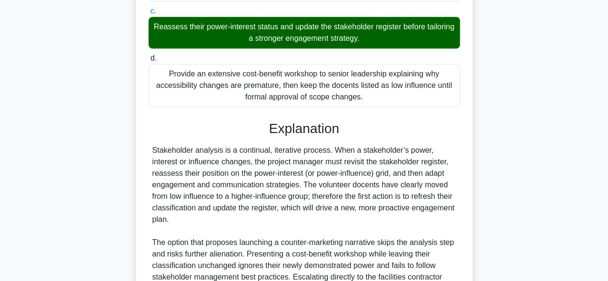
scroll to position [337, 0]
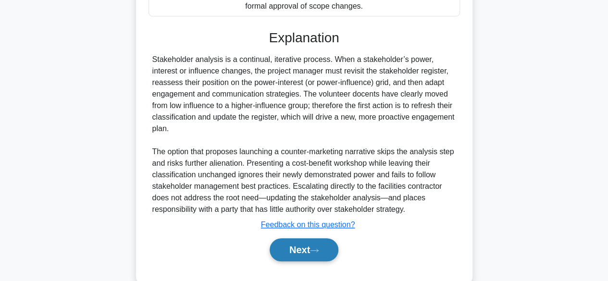
click at [336, 248] on button "Next" at bounding box center [304, 249] width 69 height 23
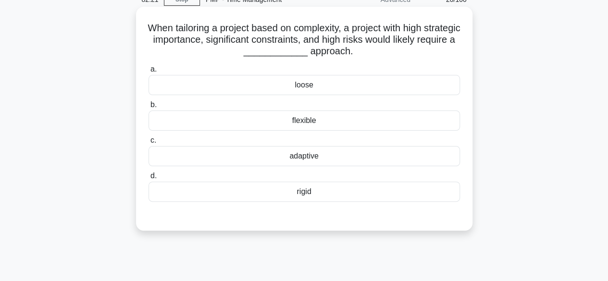
scroll to position [46, 0]
click at [316, 157] on div "adaptive" at bounding box center [305, 158] width 312 height 20
click at [149, 145] on input "c. adaptive" at bounding box center [149, 142] width 0 height 6
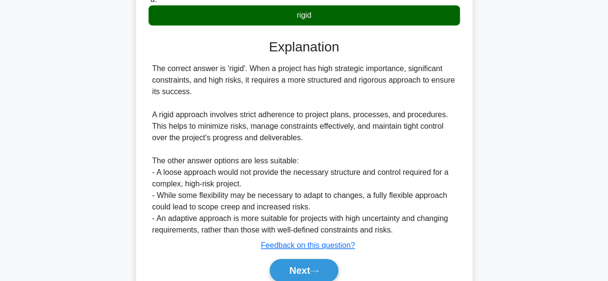
scroll to position [240, 0]
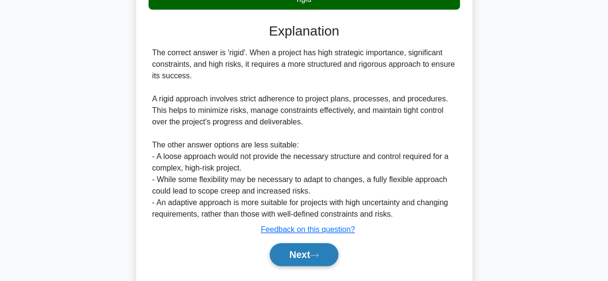
click at [294, 257] on button "Next" at bounding box center [304, 254] width 69 height 23
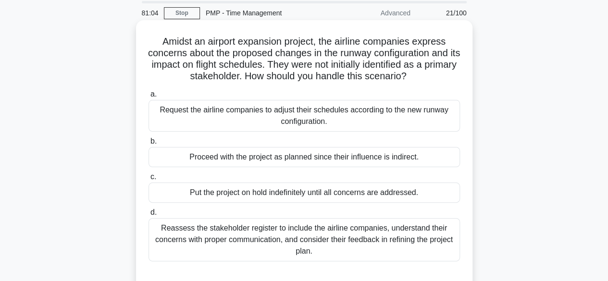
scroll to position [48, 0]
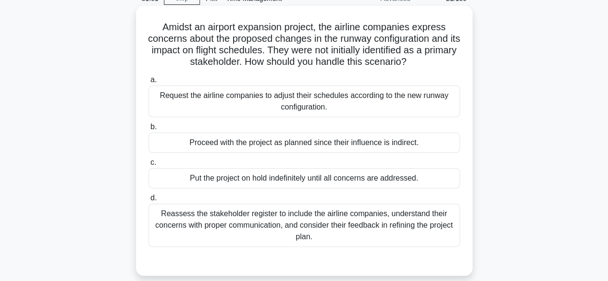
click at [406, 225] on div "Reassess the stakeholder register to include the airline companies, understand …" at bounding box center [305, 225] width 312 height 43
click at [149, 201] on input "d. Reassess the stakeholder register to include the airline companies, understa…" at bounding box center [149, 198] width 0 height 6
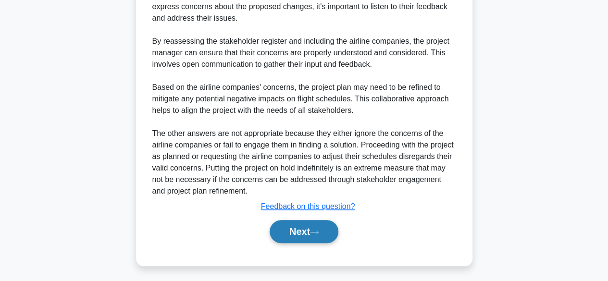
scroll to position [402, 0]
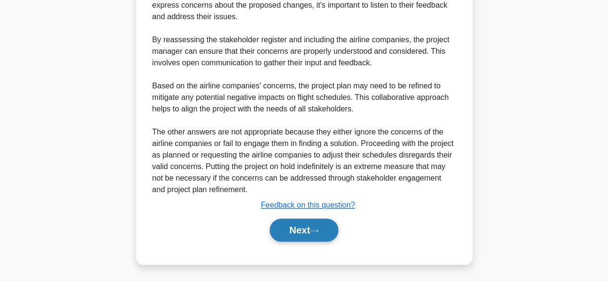
click at [333, 229] on button "Next" at bounding box center [304, 230] width 69 height 23
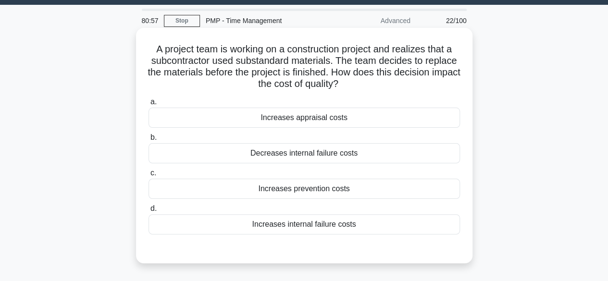
scroll to position [48, 0]
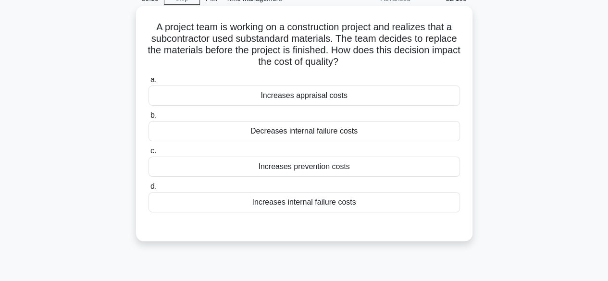
click at [322, 166] on div "Increases prevention costs" at bounding box center [305, 167] width 312 height 20
click at [149, 154] on input "c. Increases prevention costs" at bounding box center [149, 151] width 0 height 6
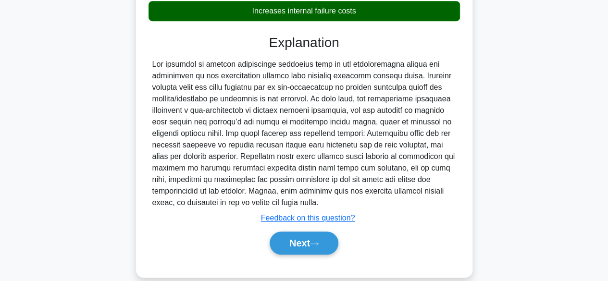
scroll to position [254, 0]
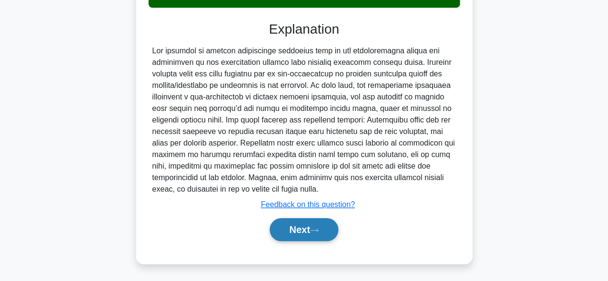
click at [298, 226] on button "Next" at bounding box center [304, 229] width 69 height 23
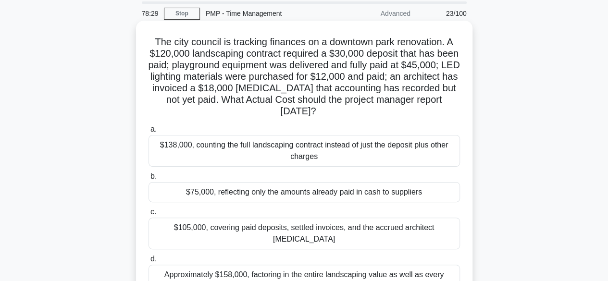
scroll to position [48, 0]
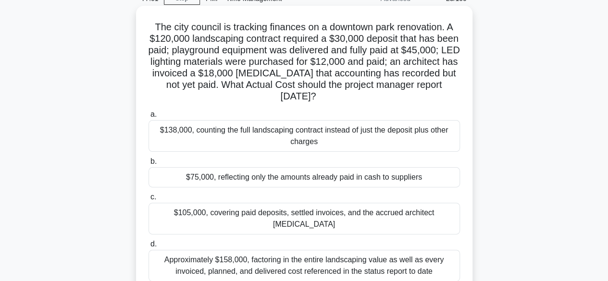
click at [338, 213] on div "$105,000, covering paid deposits, settled invoices, and the accrued architect r…" at bounding box center [305, 219] width 312 height 32
click at [149, 201] on input "c. $105,000, covering paid deposits, settled invoices, and the accrued architec…" at bounding box center [149, 197] width 0 height 6
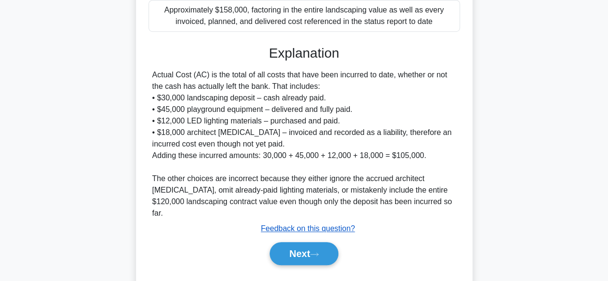
scroll to position [299, 0]
click at [302, 242] on button "Next" at bounding box center [304, 253] width 69 height 23
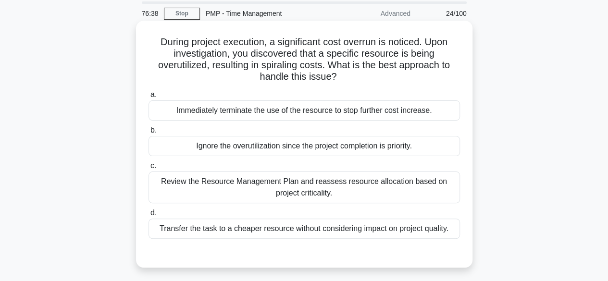
scroll to position [48, 0]
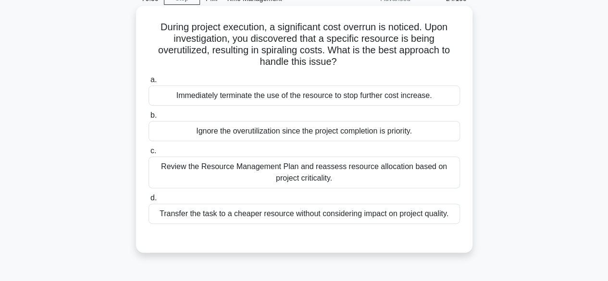
click at [371, 177] on div "Review the Resource Management Plan and reassess resource allocation based on p…" at bounding box center [305, 173] width 312 height 32
click at [149, 154] on input "c. Review the Resource Management Plan and reassess resource allocation based o…" at bounding box center [149, 151] width 0 height 6
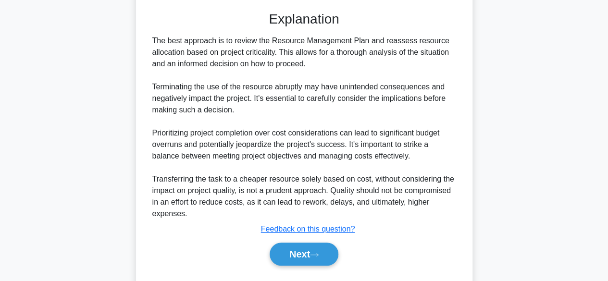
scroll to position [299, 0]
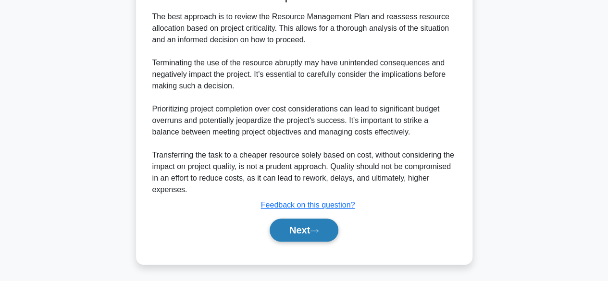
click at [325, 224] on button "Next" at bounding box center [304, 230] width 69 height 23
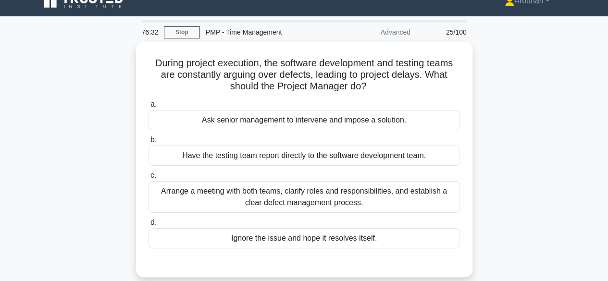
scroll to position [0, 0]
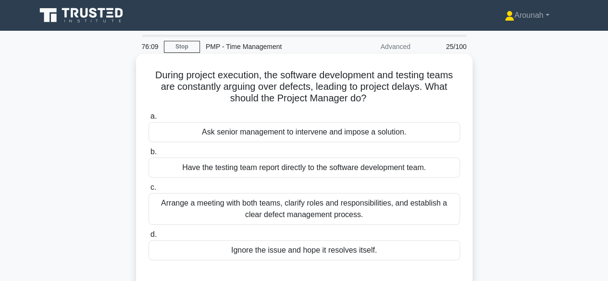
click at [385, 214] on div "Arrange a meeting with both teams, clarify roles and responsibilities, and esta…" at bounding box center [305, 209] width 312 height 32
click at [149, 191] on input "c. Arrange a meeting with both teams, clarify roles and responsibilities, and e…" at bounding box center [149, 188] width 0 height 6
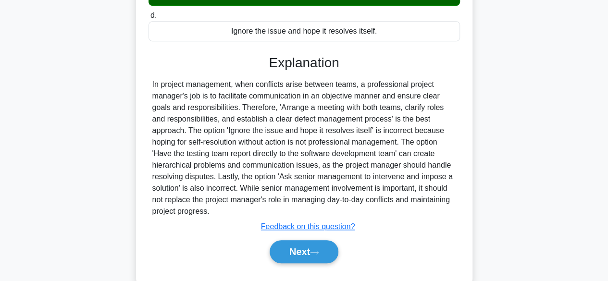
scroll to position [241, 0]
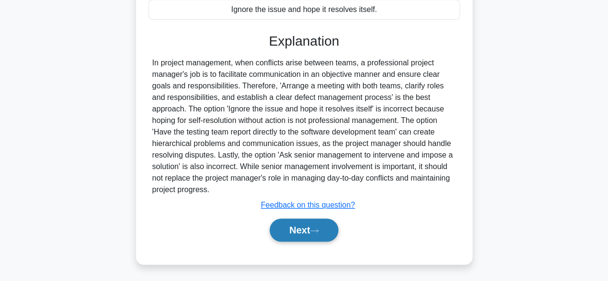
click at [320, 224] on button "Next" at bounding box center [304, 230] width 69 height 23
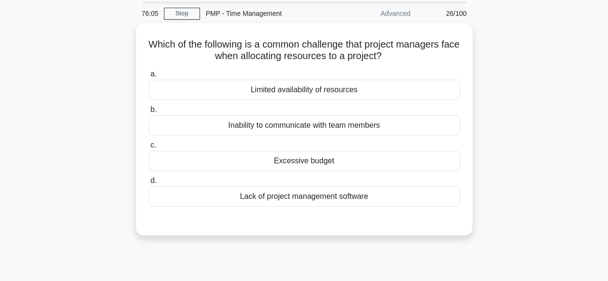
scroll to position [48, 0]
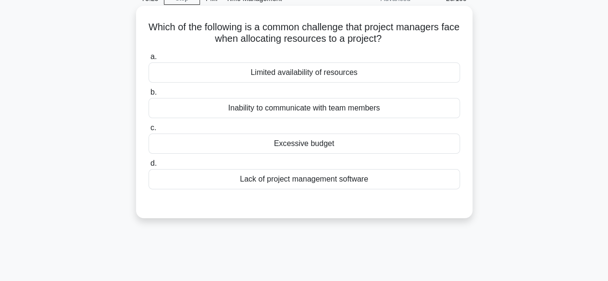
click at [339, 74] on div "Limited availability of resources" at bounding box center [305, 73] width 312 height 20
click at [149, 60] on input "a. Limited availability of resources" at bounding box center [149, 57] width 0 height 6
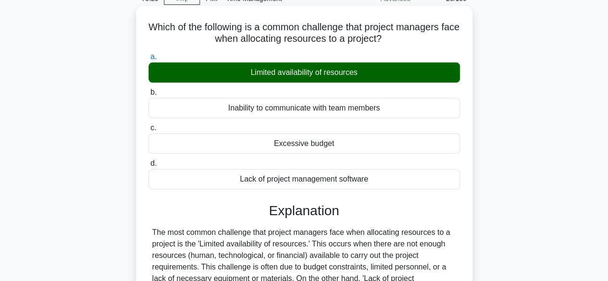
scroll to position [238, 0]
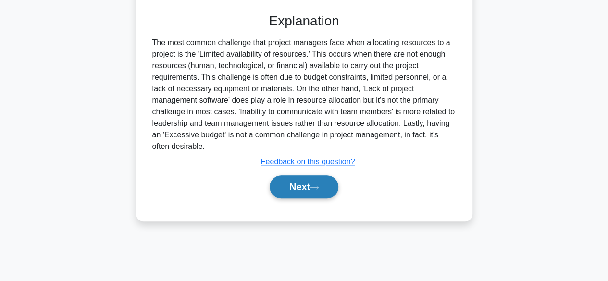
click at [324, 181] on button "Next" at bounding box center [304, 187] width 69 height 23
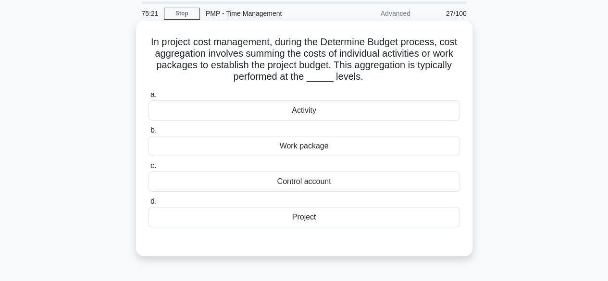
scroll to position [48, 0]
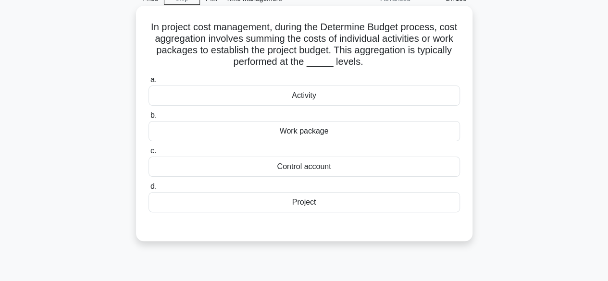
click at [328, 135] on div "Work package" at bounding box center [305, 131] width 312 height 20
click at [149, 119] on input "b. Work package" at bounding box center [149, 116] width 0 height 6
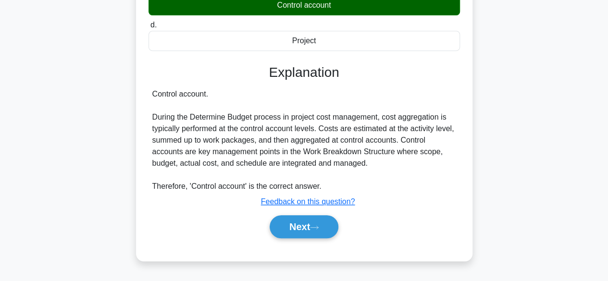
scroll to position [238, 0]
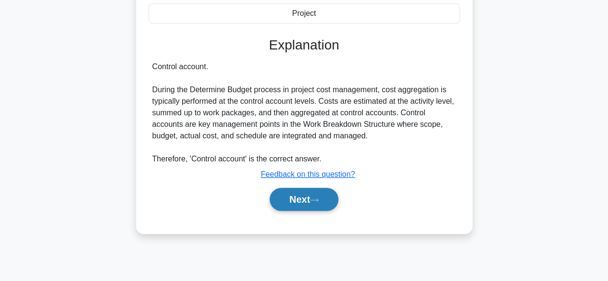
click at [306, 195] on button "Next" at bounding box center [304, 199] width 69 height 23
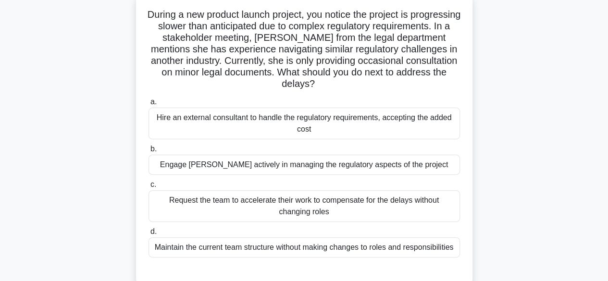
scroll to position [46, 0]
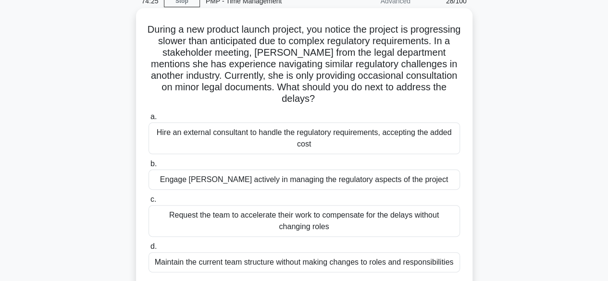
click at [356, 185] on div "Engage Maria more actively in managing the regulatory aspects of the project" at bounding box center [305, 180] width 312 height 20
click at [149, 167] on input "b. Engage Maria more actively in managing the regulatory aspects of the project" at bounding box center [149, 164] width 0 height 6
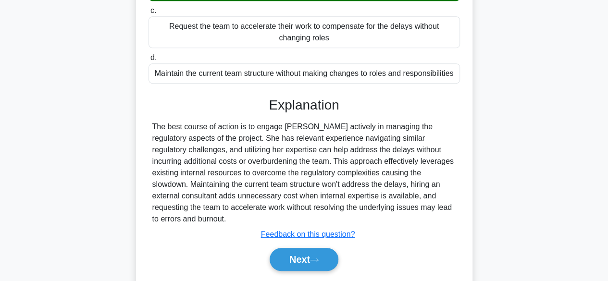
scroll to position [238, 0]
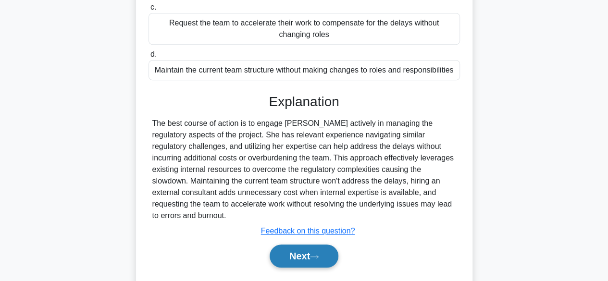
click at [306, 260] on button "Next" at bounding box center [304, 256] width 69 height 23
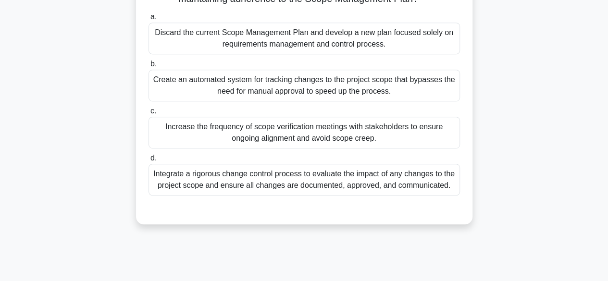
click at [419, 194] on div "Integrate a rigorous change control process to evaluate the impact of any chang…" at bounding box center [305, 180] width 312 height 32
click at [149, 162] on input "d. Integrate a rigorous change control process to evaluate the impact of any ch…" at bounding box center [149, 158] width 0 height 6
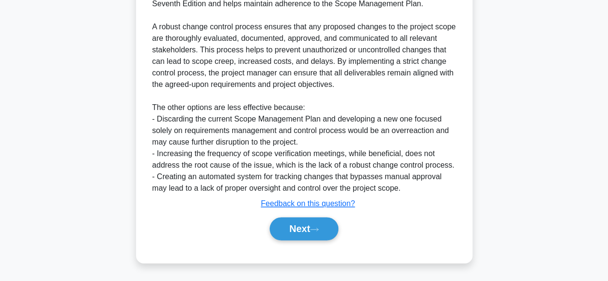
scroll to position [529, 0]
click at [292, 221] on button "Next" at bounding box center [304, 228] width 69 height 23
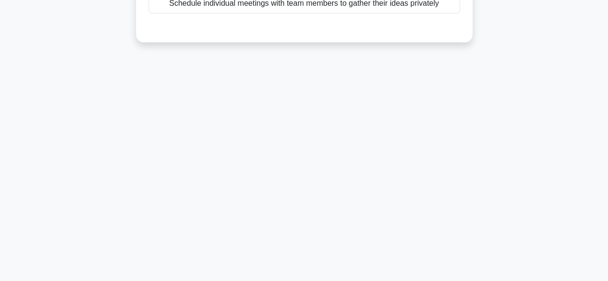
scroll to position [0, 0]
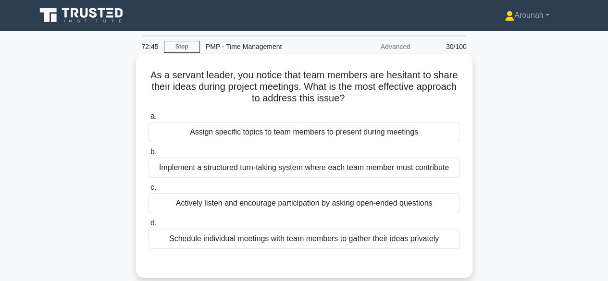
click at [308, 243] on div "Schedule individual meetings with team members to gather their ideas privately" at bounding box center [305, 239] width 312 height 20
click at [149, 226] on input "d. Schedule individual meetings with team members to gather their ideas private…" at bounding box center [149, 223] width 0 height 6
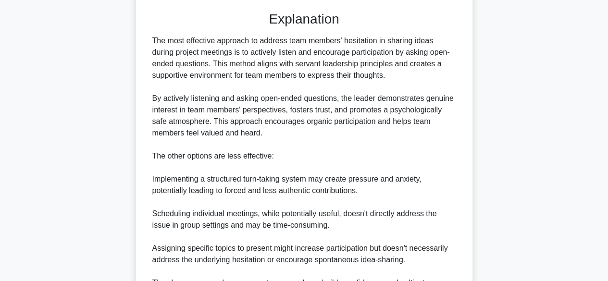
scroll to position [369, 0]
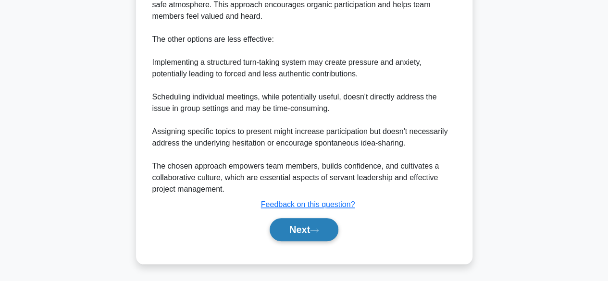
click at [298, 230] on button "Next" at bounding box center [304, 229] width 69 height 23
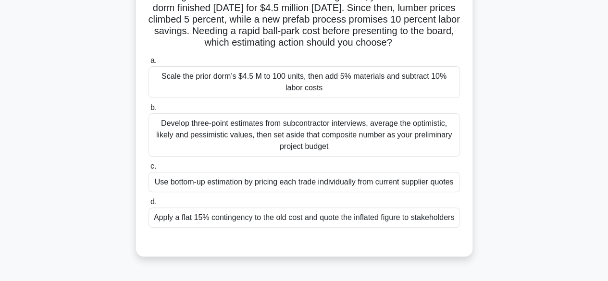
scroll to position [96, 0]
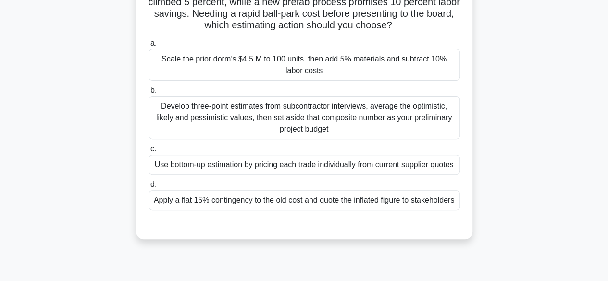
click at [381, 76] on div "Scale the prior dorm’s $4.5 M to 100 units, then add 5% materials and subtract …" at bounding box center [305, 65] width 312 height 32
click at [149, 47] on input "a. Scale the prior dorm’s $4.5 M to 100 units, then add 5% materials and subtra…" at bounding box center [149, 43] width 0 height 6
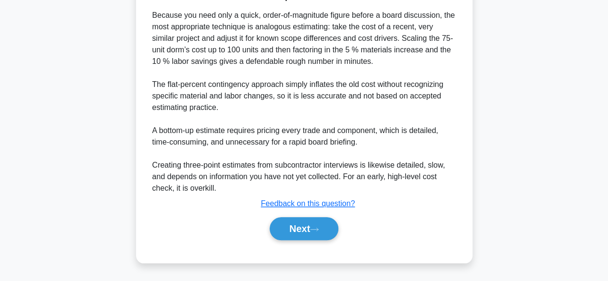
scroll to position [356, 0]
drag, startPoint x: 324, startPoint y: 230, endPoint x: 356, endPoint y: 225, distance: 32.2
click at [325, 229] on button "Next" at bounding box center [304, 228] width 69 height 23
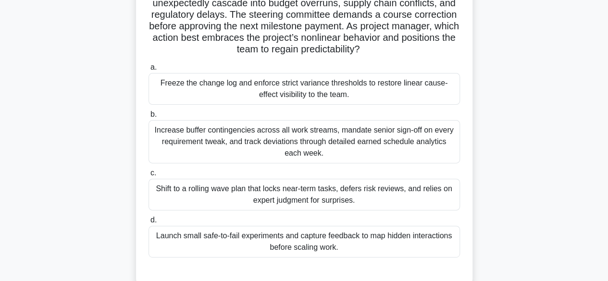
scroll to position [48, 0]
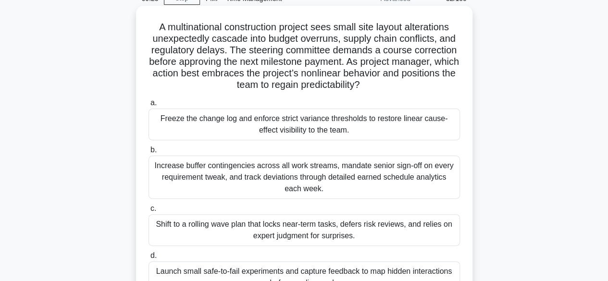
click at [320, 181] on div "Increase buffer contingencies across all work streams, mandate senior sign-off …" at bounding box center [305, 177] width 312 height 43
click at [149, 153] on input "b. Increase buffer contingencies across all work streams, mandate senior sign-o…" at bounding box center [149, 150] width 0 height 6
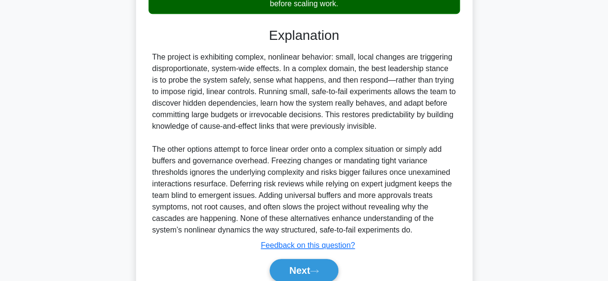
scroll to position [369, 0]
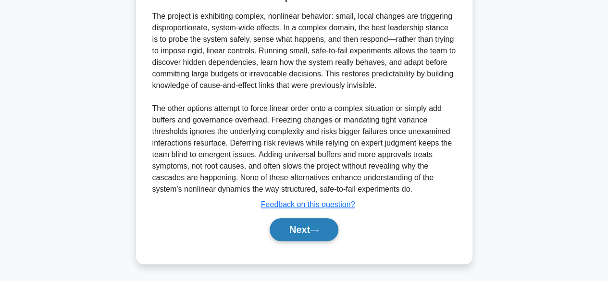
click at [304, 232] on button "Next" at bounding box center [304, 229] width 69 height 23
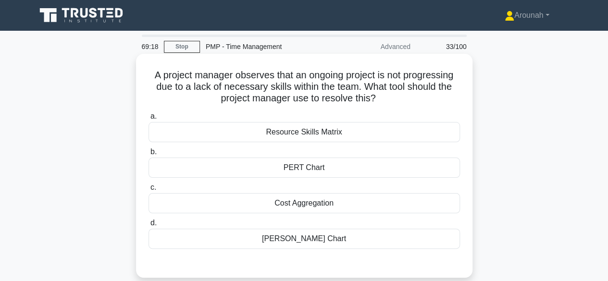
scroll to position [48, 0]
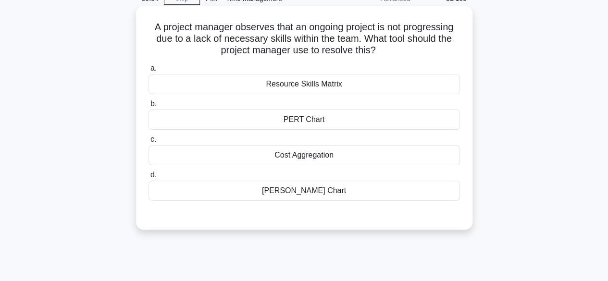
click at [319, 90] on div "Resource Skills Matrix" at bounding box center [305, 84] width 312 height 20
click at [149, 72] on input "a. Resource Skills Matrix" at bounding box center [149, 68] width 0 height 6
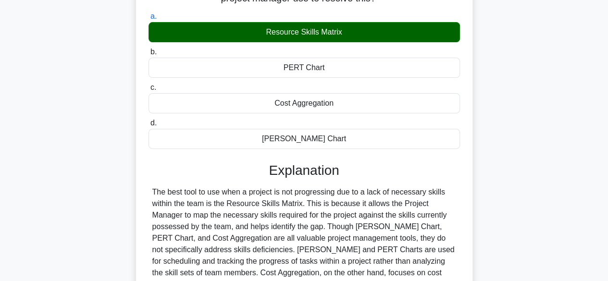
scroll to position [238, 0]
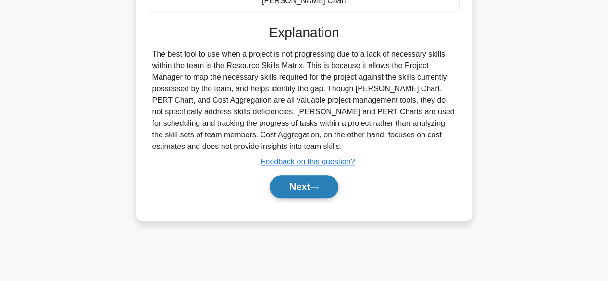
click at [319, 185] on icon at bounding box center [314, 187] width 9 height 5
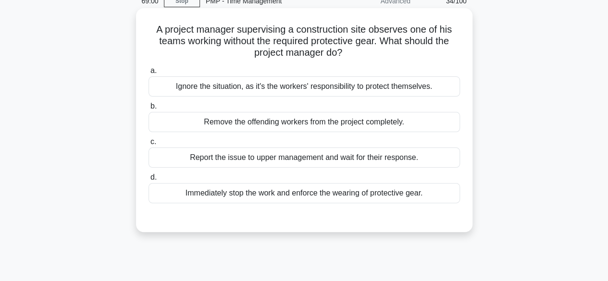
scroll to position [0, 0]
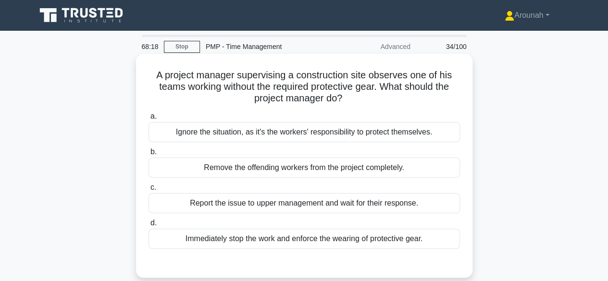
click at [363, 237] on div "Immediately stop the work and enforce the wearing of protective gear." at bounding box center [305, 239] width 312 height 20
click at [149, 226] on input "d. Immediately stop the work and enforce the wearing of protective gear." at bounding box center [149, 223] width 0 height 6
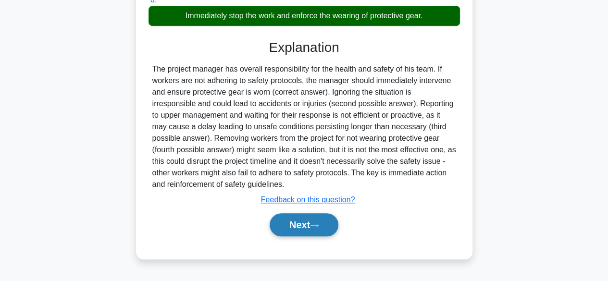
scroll to position [238, 0]
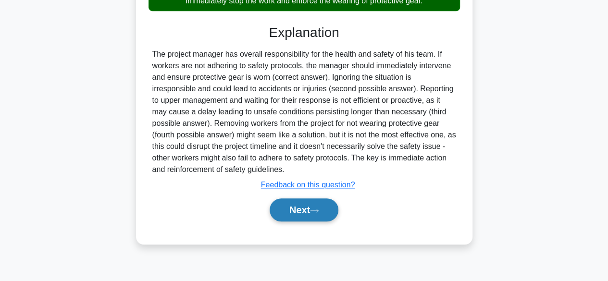
click at [292, 213] on button "Next" at bounding box center [304, 210] width 69 height 23
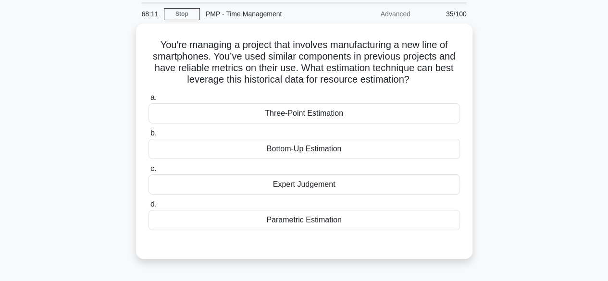
scroll to position [48, 0]
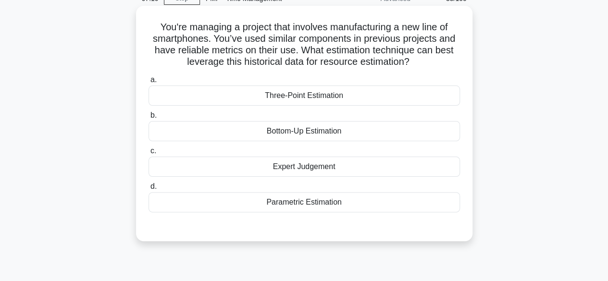
click at [337, 134] on div "Bottom-Up Estimation" at bounding box center [305, 131] width 312 height 20
click at [149, 119] on input "b. Bottom-Up Estimation" at bounding box center [149, 116] width 0 height 6
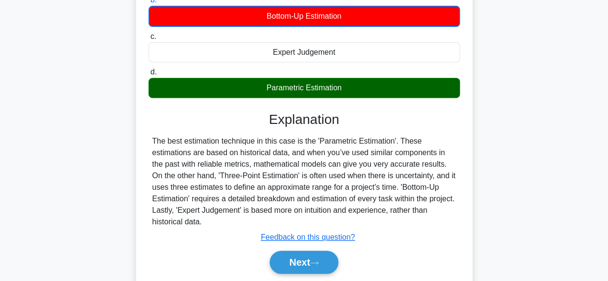
scroll to position [192, 0]
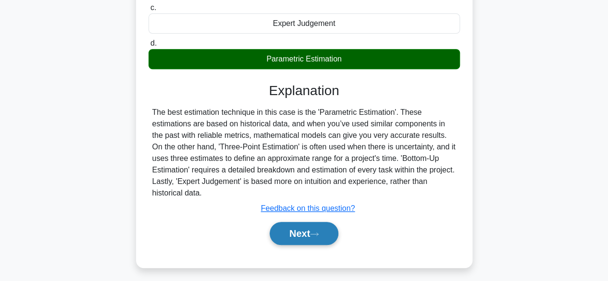
click at [323, 228] on button "Next" at bounding box center [304, 233] width 69 height 23
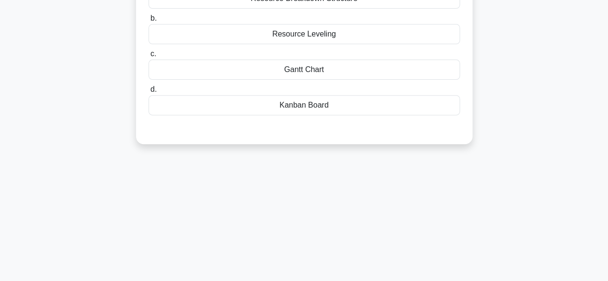
scroll to position [0, 0]
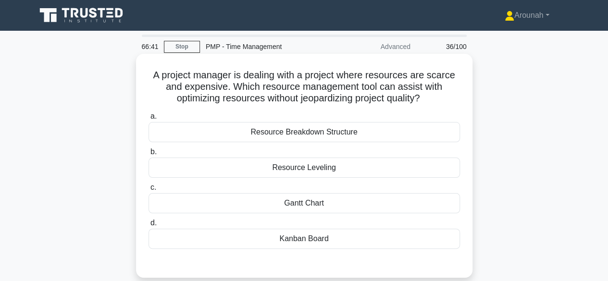
click at [329, 128] on div "Resource Breakdown Structure" at bounding box center [305, 132] width 312 height 20
click at [149, 120] on input "a. Resource Breakdown Structure" at bounding box center [149, 116] width 0 height 6
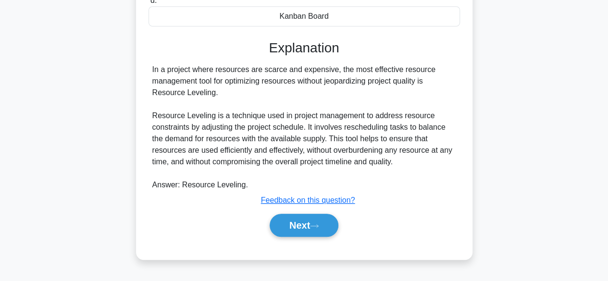
scroll to position [238, 0]
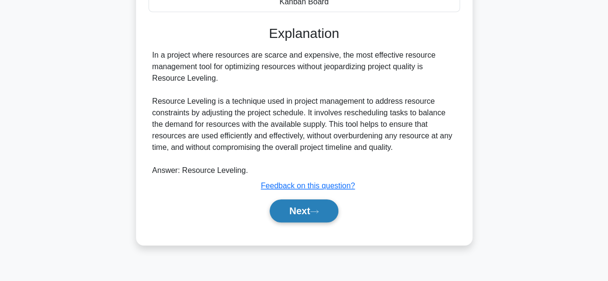
click at [301, 209] on button "Next" at bounding box center [304, 211] width 69 height 23
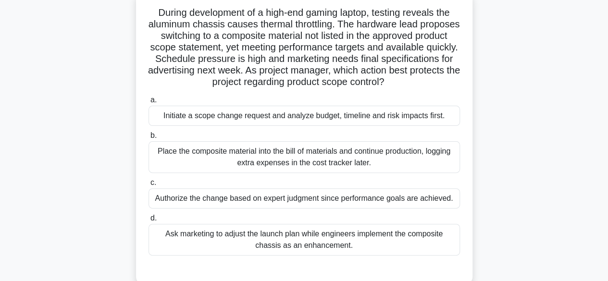
scroll to position [48, 0]
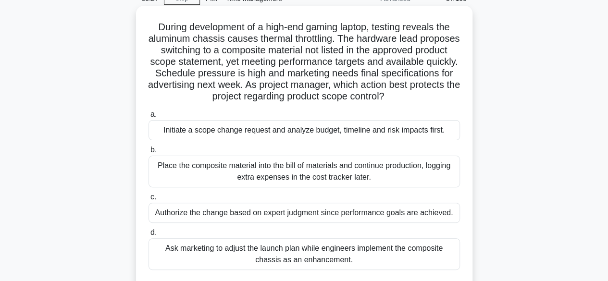
click at [395, 134] on div "Initiate a scope change request and analyze budget, timeline and risk impacts f…" at bounding box center [305, 130] width 312 height 20
click at [149, 118] on input "a. Initiate a scope change request and analyze budget, timeline and risk impact…" at bounding box center [149, 115] width 0 height 6
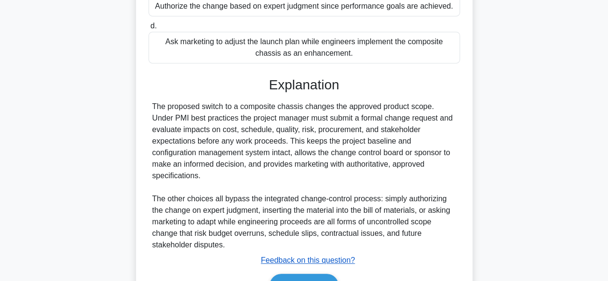
scroll to position [289, 0]
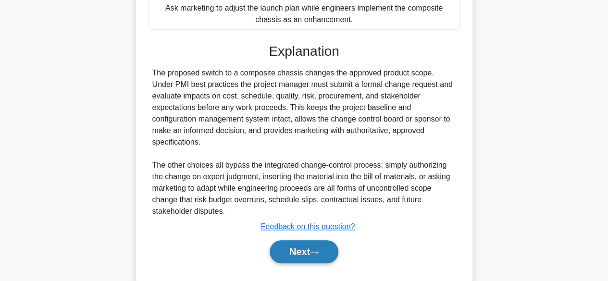
click at [314, 240] on button "Next" at bounding box center [304, 251] width 69 height 23
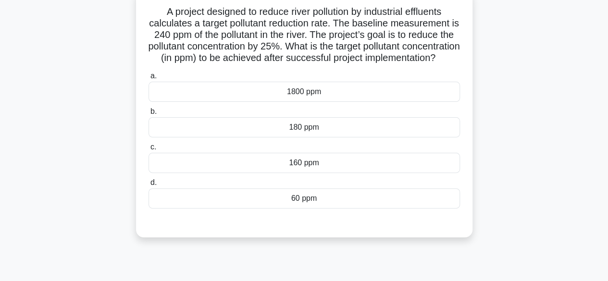
scroll to position [46, 0]
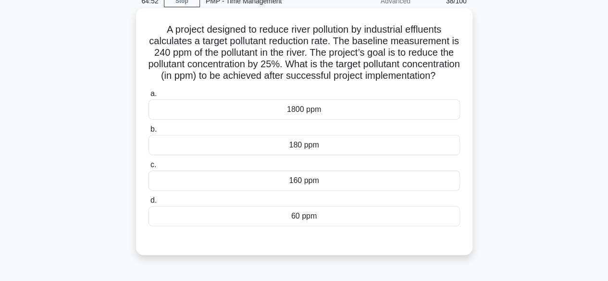
click at [344, 191] on div "160 ppm" at bounding box center [305, 181] width 312 height 20
click at [149, 168] on input "c. 160 ppm" at bounding box center [149, 165] width 0 height 6
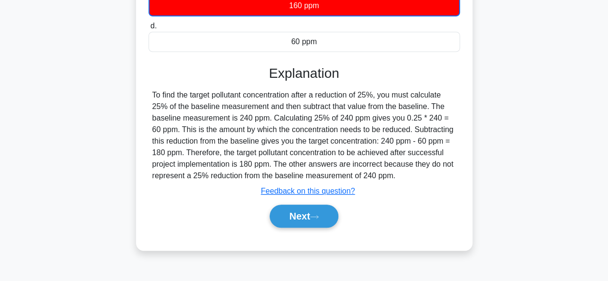
scroll to position [238, 0]
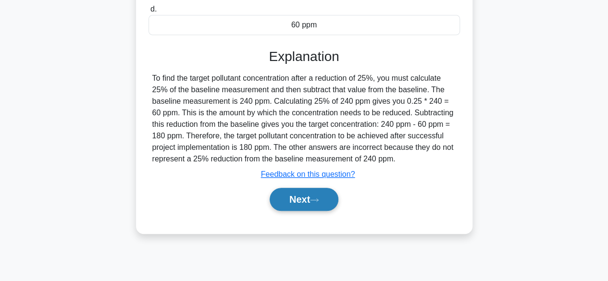
click at [316, 201] on icon at bounding box center [315, 200] width 8 height 3
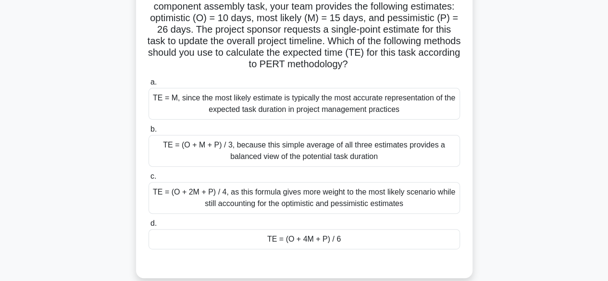
scroll to position [96, 0]
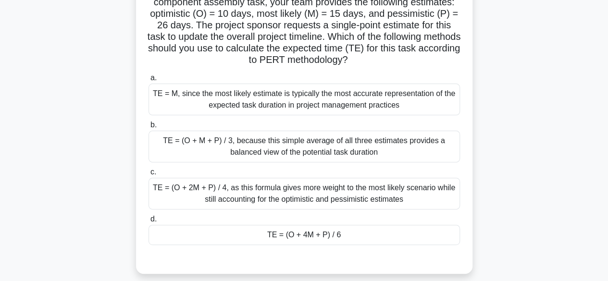
click at [320, 240] on div "TE = (O + 4M + P) / 6" at bounding box center [305, 235] width 312 height 20
click at [149, 223] on input "d. TE = (O + 4M + P) / 6" at bounding box center [149, 219] width 0 height 6
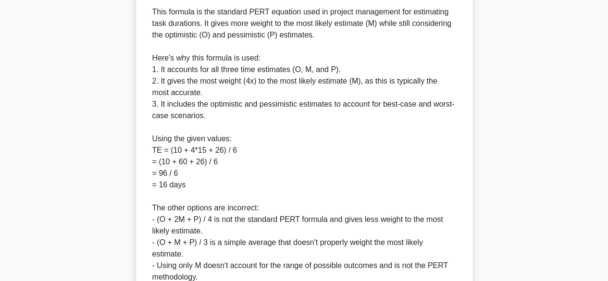
scroll to position [506, 0]
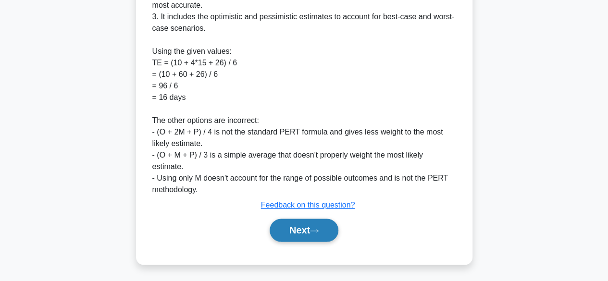
click at [308, 227] on button "Next" at bounding box center [304, 230] width 69 height 23
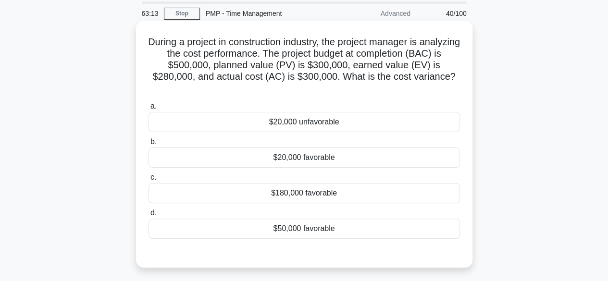
scroll to position [48, 0]
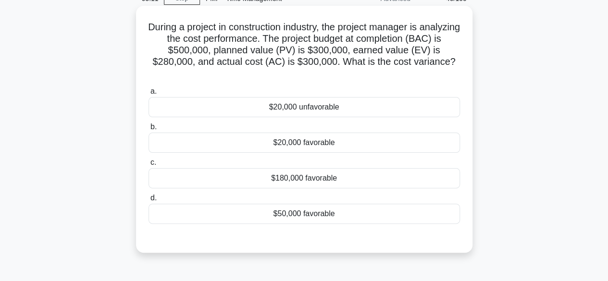
click at [323, 113] on div "$20,000 unfavorable" at bounding box center [305, 107] width 312 height 20
click at [149, 95] on input "a. $20,000 unfavorable" at bounding box center [149, 91] width 0 height 6
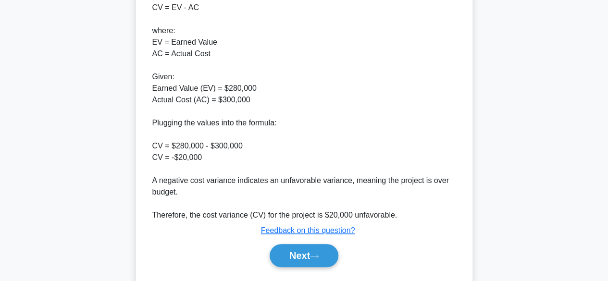
scroll to position [356, 0]
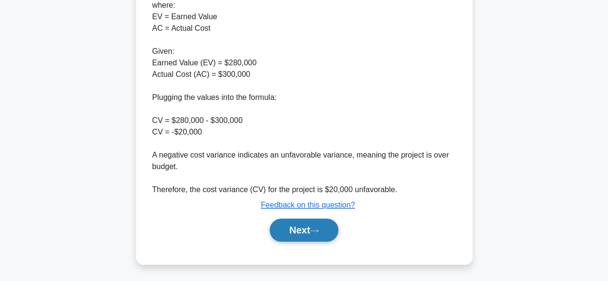
click at [302, 232] on button "Next" at bounding box center [304, 230] width 69 height 23
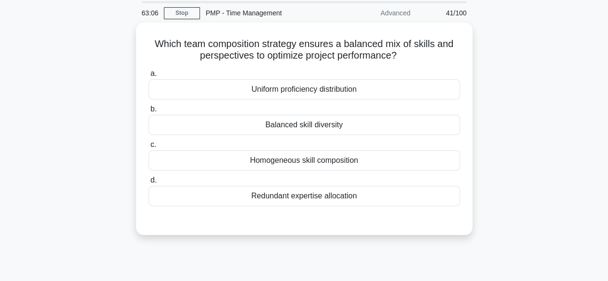
scroll to position [48, 0]
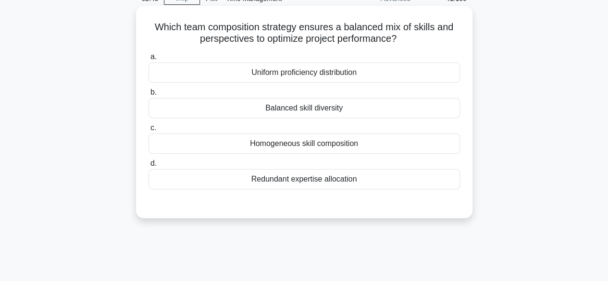
click at [332, 113] on div "Balanced skill diversity" at bounding box center [305, 108] width 312 height 20
click at [149, 96] on input "b. Balanced skill diversity" at bounding box center [149, 92] width 0 height 6
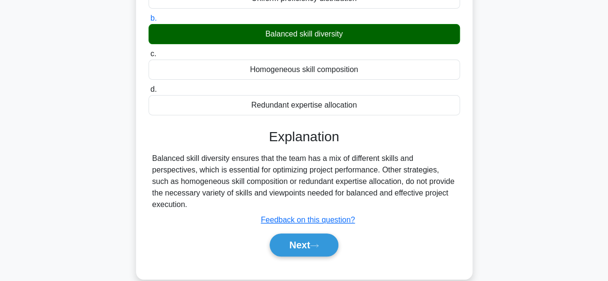
scroll to position [238, 0]
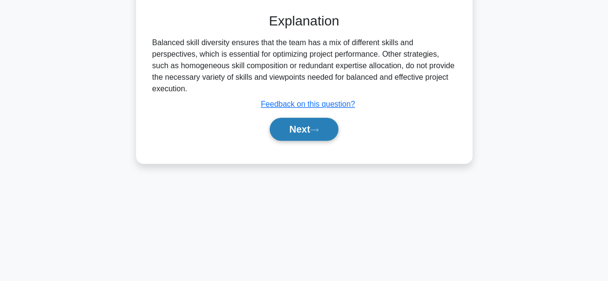
click at [318, 130] on icon at bounding box center [314, 129] width 9 height 5
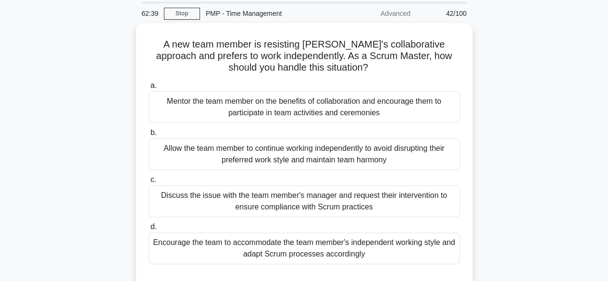
scroll to position [48, 0]
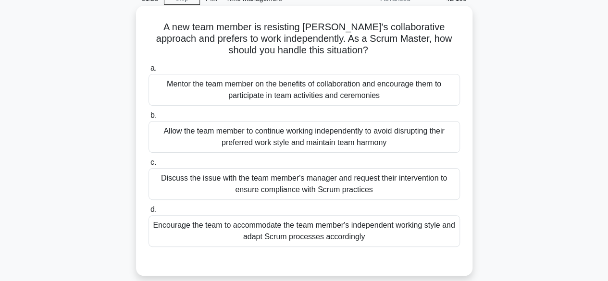
click at [349, 92] on div "Mentor the team member on the benefits of collaboration and encourage them to p…" at bounding box center [305, 90] width 312 height 32
click at [149, 72] on input "a. Mentor the team member on the benefits of collaboration and encourage them t…" at bounding box center [149, 68] width 0 height 6
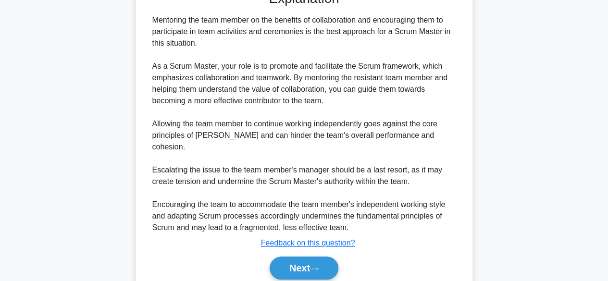
scroll to position [345, 0]
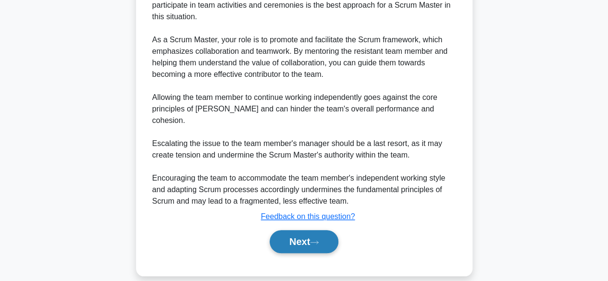
click at [311, 230] on button "Next" at bounding box center [304, 241] width 69 height 23
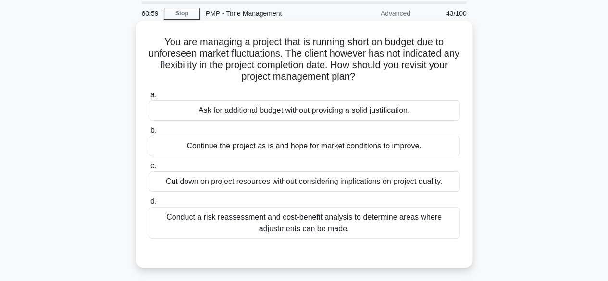
scroll to position [48, 0]
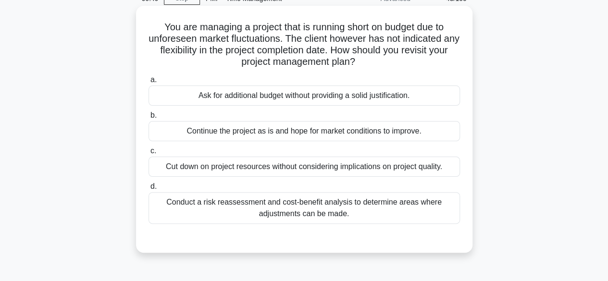
click at [385, 209] on div "Conduct a risk reassessment and cost-benefit analysis to determine areas where …" at bounding box center [305, 208] width 312 height 32
click at [149, 190] on input "d. Conduct a risk reassessment and cost-benefit analysis to determine areas whe…" at bounding box center [149, 187] width 0 height 6
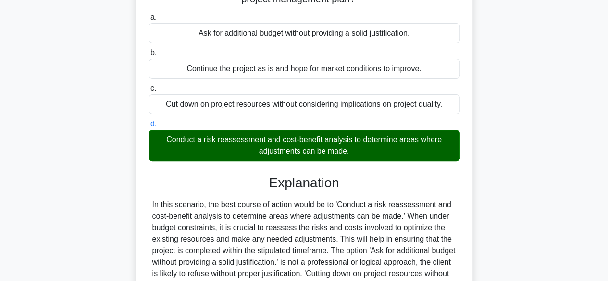
scroll to position [238, 0]
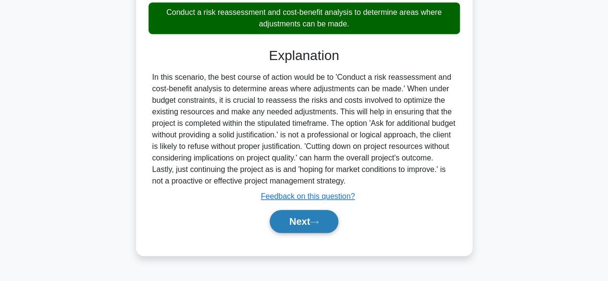
click at [305, 221] on button "Next" at bounding box center [304, 221] width 69 height 23
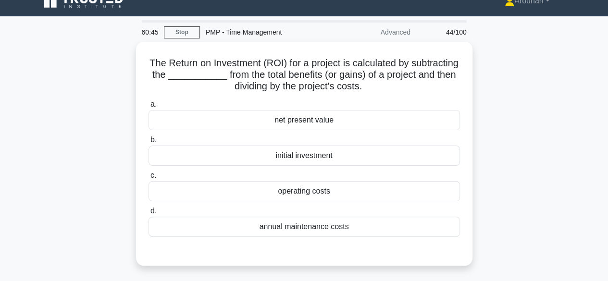
scroll to position [0, 0]
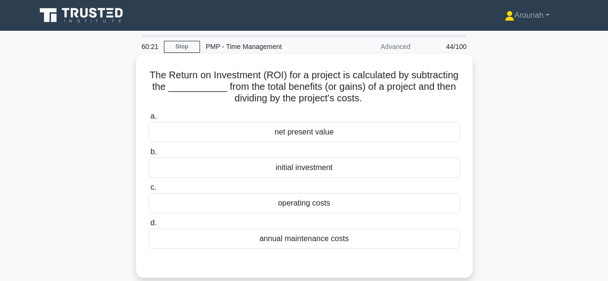
click at [336, 166] on div "initial investment" at bounding box center [305, 168] width 312 height 20
click at [149, 155] on input "b. initial investment" at bounding box center [149, 152] width 0 height 6
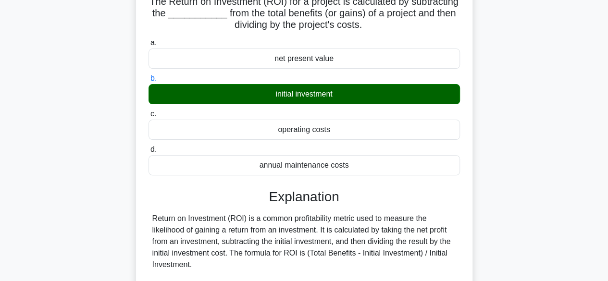
scroll to position [192, 0]
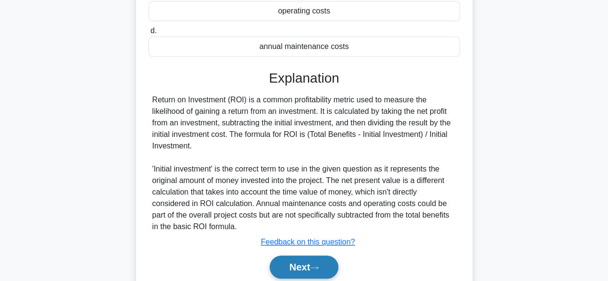
click at [315, 259] on button "Next" at bounding box center [304, 267] width 69 height 23
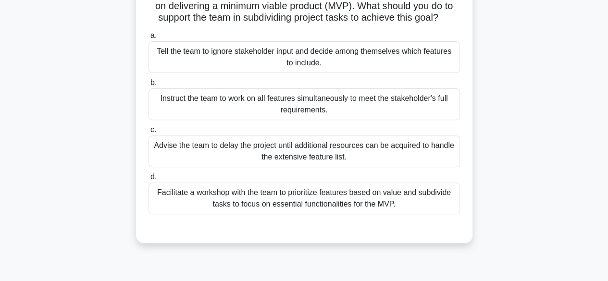
scroll to position [144, 0]
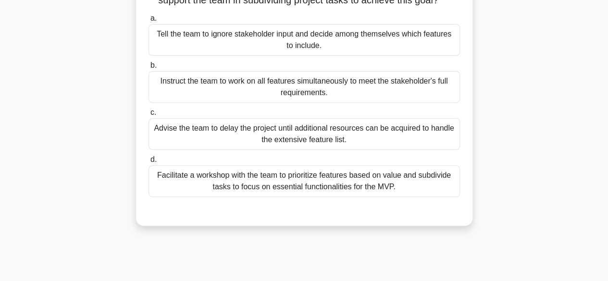
click at [379, 197] on div "Facilitate a workshop with the team to prioritize features based on value and s…" at bounding box center [305, 181] width 312 height 32
click at [149, 163] on input "d. Facilitate a workshop with the team to prioritize features based on value an…" at bounding box center [149, 160] width 0 height 6
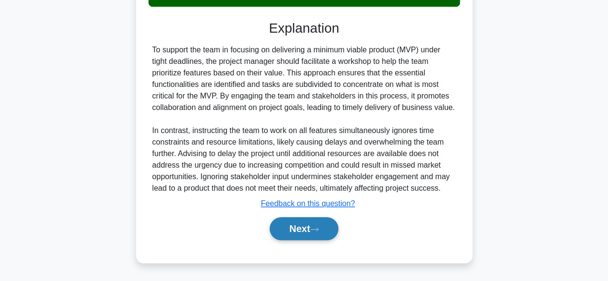
click at [295, 227] on button "Next" at bounding box center [304, 228] width 69 height 23
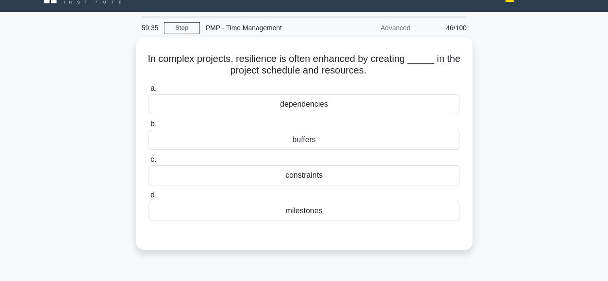
scroll to position [0, 0]
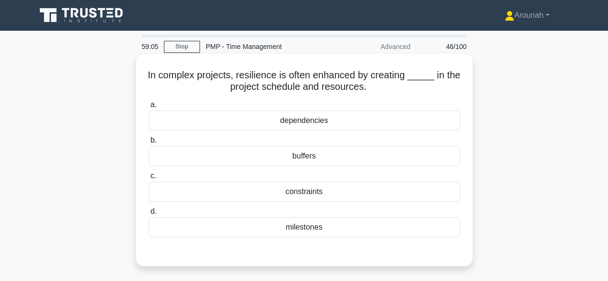
click at [313, 158] on div "buffers" at bounding box center [305, 156] width 312 height 20
click at [149, 144] on input "b. buffers" at bounding box center [149, 141] width 0 height 6
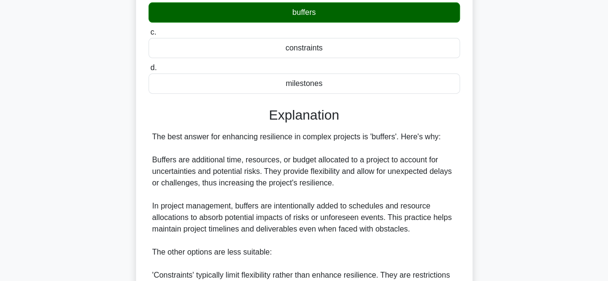
scroll to position [144, 0]
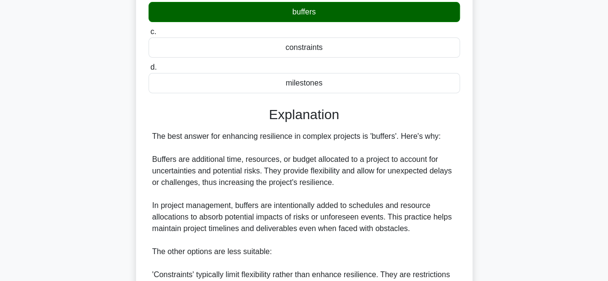
drag, startPoint x: 291, startPoint y: 12, endPoint x: 315, endPoint y: 10, distance: 24.6
click at [315, 10] on div "buffers" at bounding box center [305, 12] width 312 height 20
copy div "buffers"
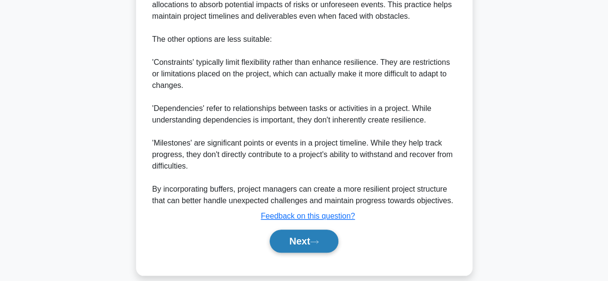
scroll to position [368, 0]
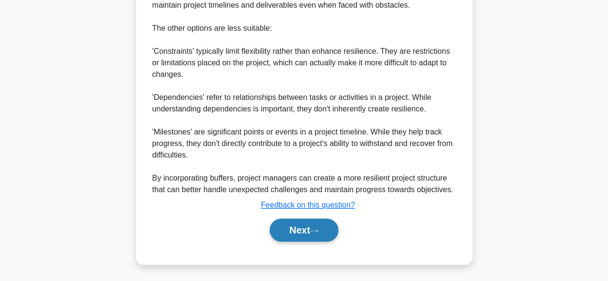
click at [290, 231] on button "Next" at bounding box center [304, 230] width 69 height 23
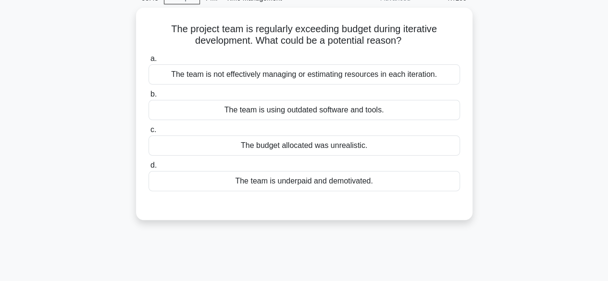
scroll to position [46, 0]
click at [349, 78] on div "The team is not effectively managing or estimating resources in each iteration." at bounding box center [305, 75] width 312 height 20
click at [149, 63] on input "a. The team is not effectively managing or estimating resources in each iterati…" at bounding box center [149, 59] width 0 height 6
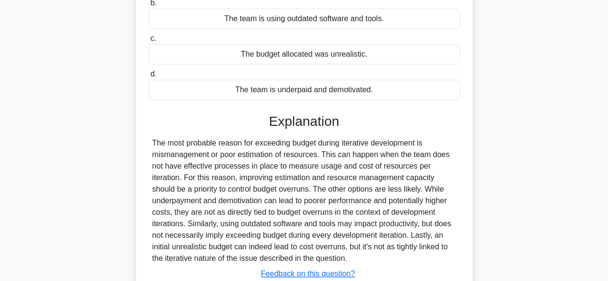
scroll to position [238, 0]
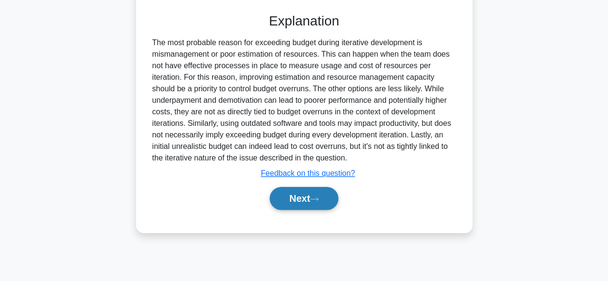
click at [289, 198] on button "Next" at bounding box center [304, 198] width 69 height 23
click at [310, 200] on button "Next" at bounding box center [304, 198] width 69 height 23
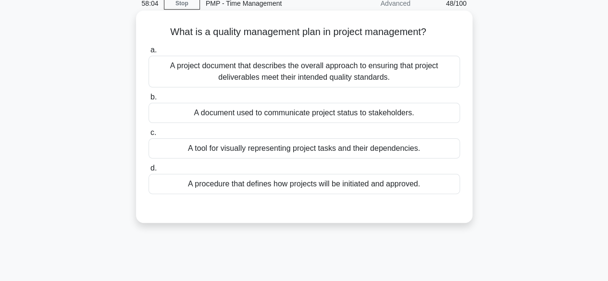
scroll to position [0, 0]
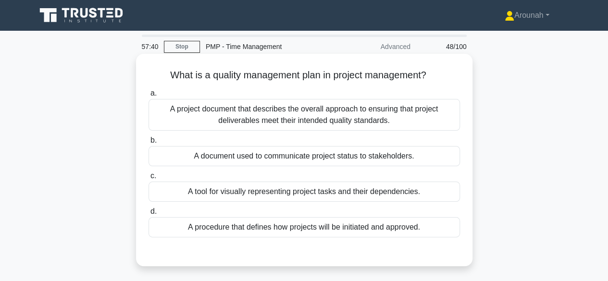
click at [358, 118] on div "A project document that describes the overall approach to ensuring that project…" at bounding box center [305, 115] width 312 height 32
click at [149, 97] on input "a. A project document that describes the overall approach to ensuring that proj…" at bounding box center [149, 93] width 0 height 6
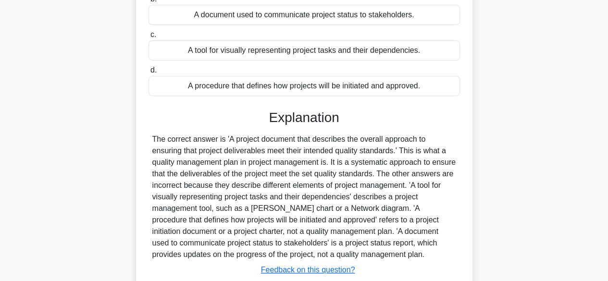
scroll to position [192, 0]
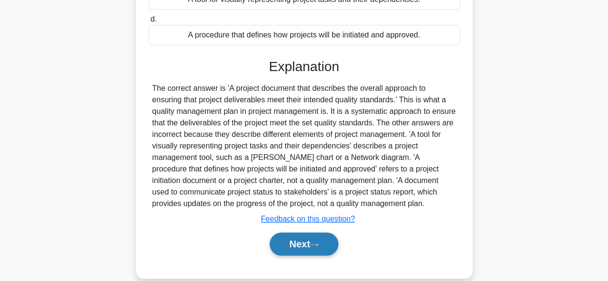
click at [328, 245] on button "Next" at bounding box center [304, 244] width 69 height 23
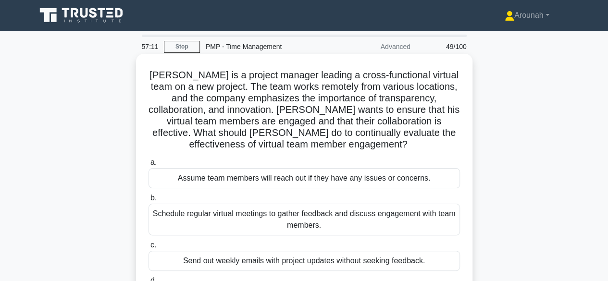
scroll to position [48, 0]
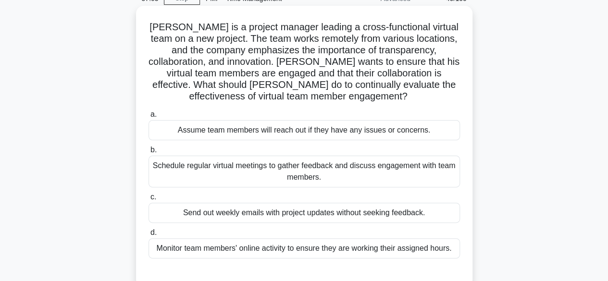
click at [370, 178] on div "Schedule regular virtual meetings to gather feedback and discuss engagement wit…" at bounding box center [305, 172] width 312 height 32
click at [149, 153] on input "b. Schedule regular virtual meetings to gather feedback and discuss engagement …" at bounding box center [149, 150] width 0 height 6
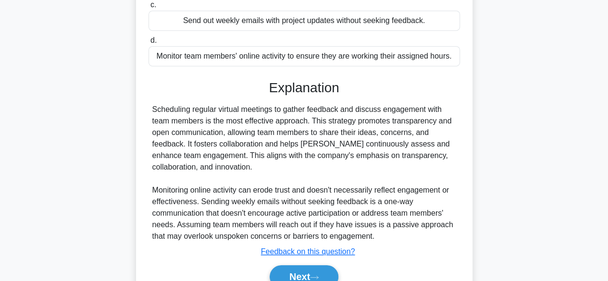
scroll to position [287, 0]
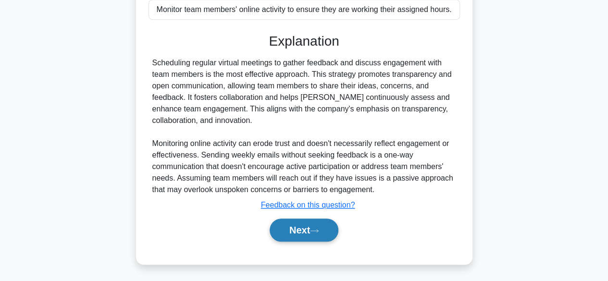
click at [314, 226] on button "Next" at bounding box center [304, 230] width 69 height 23
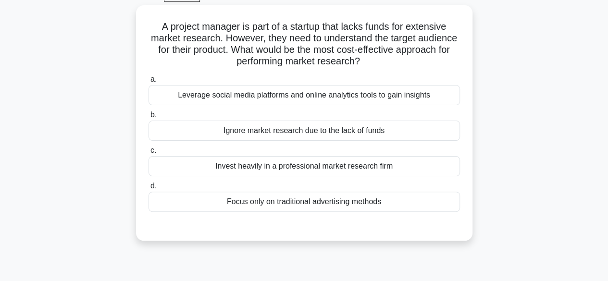
scroll to position [46, 0]
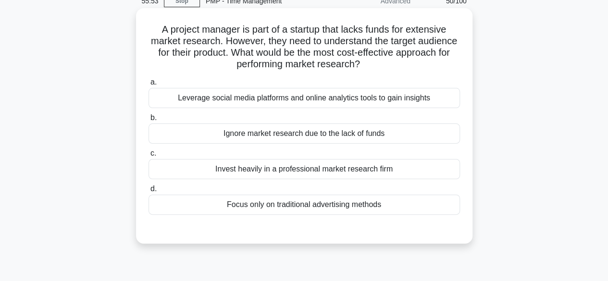
click at [298, 101] on div "Leverage social media platforms and online analytics tools to gain insights" at bounding box center [305, 98] width 312 height 20
click at [149, 86] on input "a. Leverage social media platforms and online analytics tools to gain insights" at bounding box center [149, 82] width 0 height 6
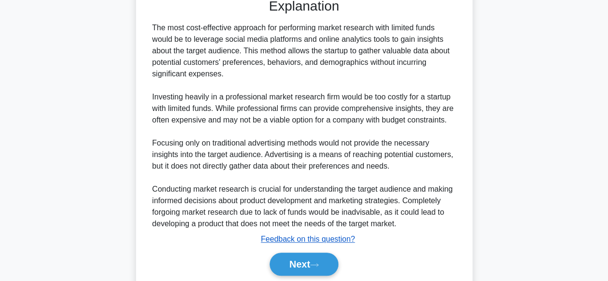
scroll to position [310, 0]
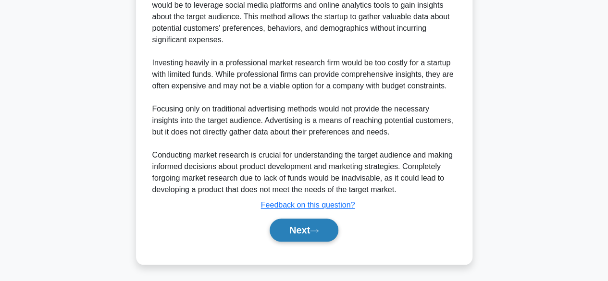
click at [288, 231] on button "Next" at bounding box center [304, 230] width 69 height 23
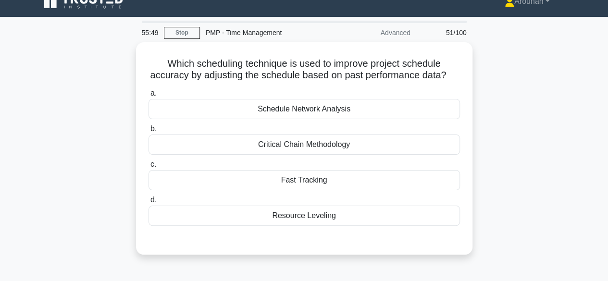
scroll to position [0, 0]
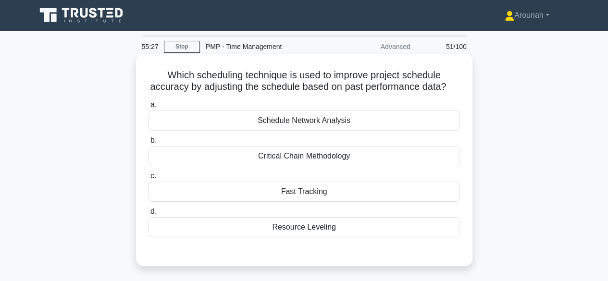
click at [312, 131] on div "Schedule Network Analysis" at bounding box center [305, 121] width 312 height 20
click at [149, 108] on input "a. Schedule Network Analysis" at bounding box center [149, 105] width 0 height 6
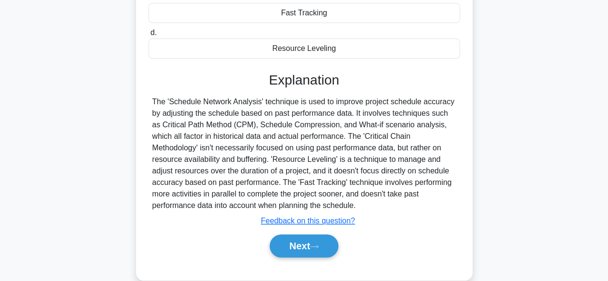
scroll to position [192, 0]
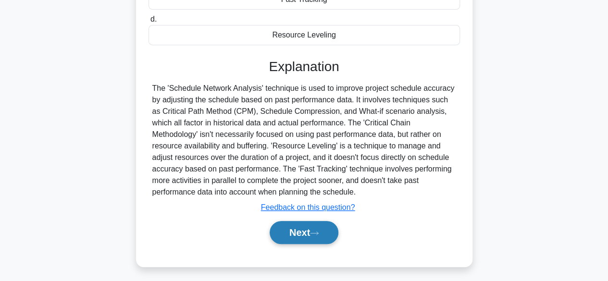
click at [314, 238] on button "Next" at bounding box center [304, 232] width 69 height 23
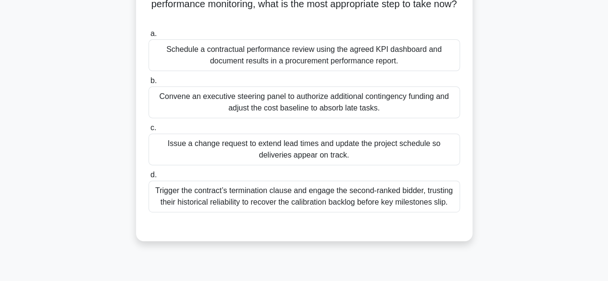
scroll to position [144, 0]
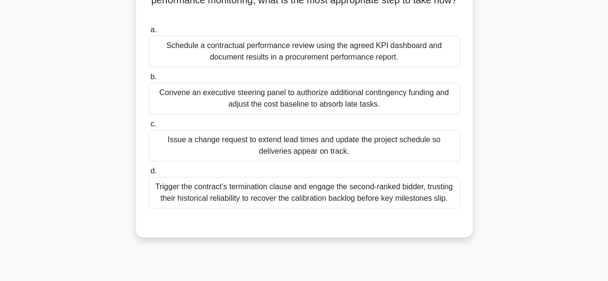
click at [339, 56] on div "Schedule a contractual performance review using the agreed KPI dashboard and do…" at bounding box center [305, 52] width 312 height 32
click at [149, 33] on input "a. Schedule a contractual performance review using the agreed KPI dashboard and…" at bounding box center [149, 30] width 0 height 6
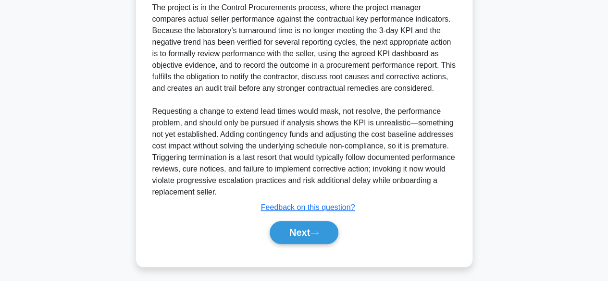
scroll to position [391, 0]
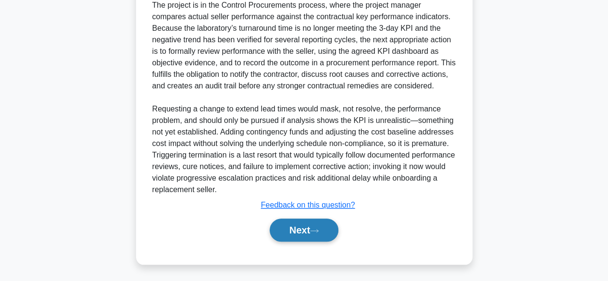
click at [297, 225] on button "Next" at bounding box center [304, 230] width 69 height 23
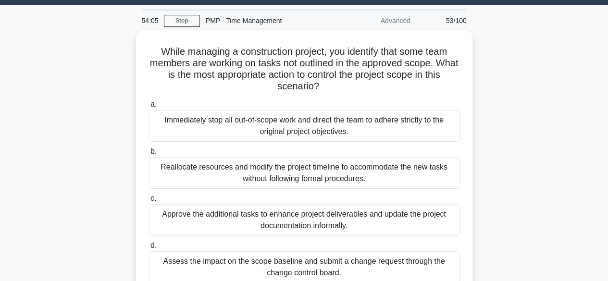
scroll to position [48, 0]
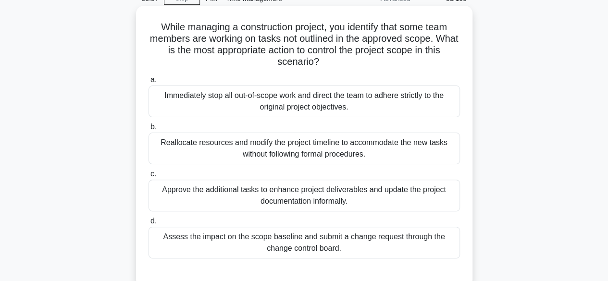
click at [365, 246] on div "Assess the impact on the scope baseline and submit a change request through the…" at bounding box center [305, 243] width 312 height 32
click at [149, 225] on input "d. Assess the impact on the scope baseline and submit a change request through …" at bounding box center [149, 221] width 0 height 6
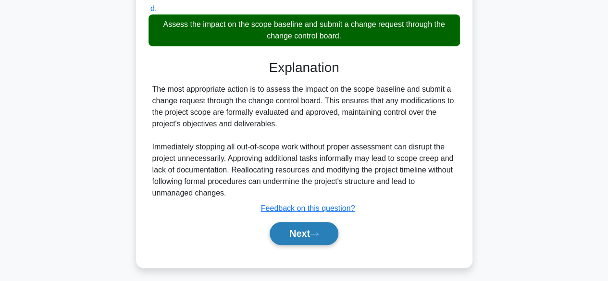
scroll to position [264, 0]
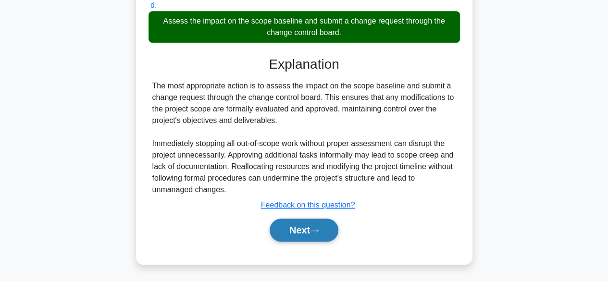
click at [321, 234] on button "Next" at bounding box center [304, 230] width 69 height 23
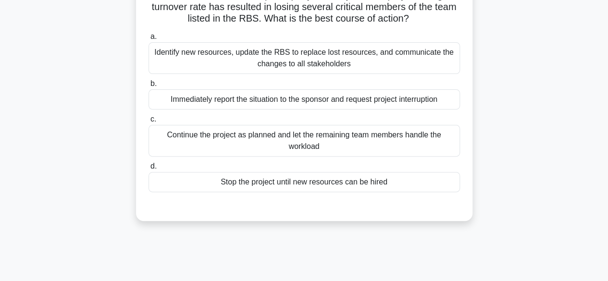
scroll to position [46, 0]
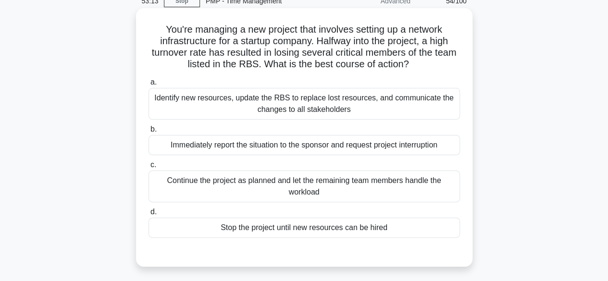
click at [385, 107] on div "Identify new resources, update the RBS to replace lost resources, and communica…" at bounding box center [305, 104] width 312 height 32
click at [149, 86] on input "a. Identify new resources, update the RBS to replace lost resources, and commun…" at bounding box center [149, 82] width 0 height 6
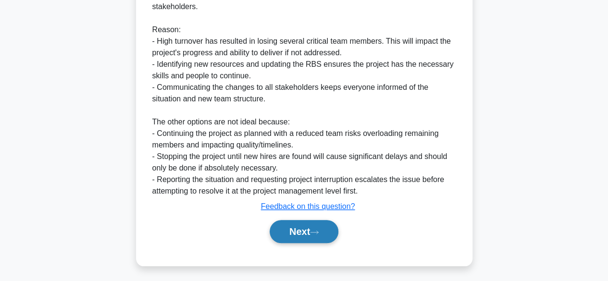
scroll to position [345, 0]
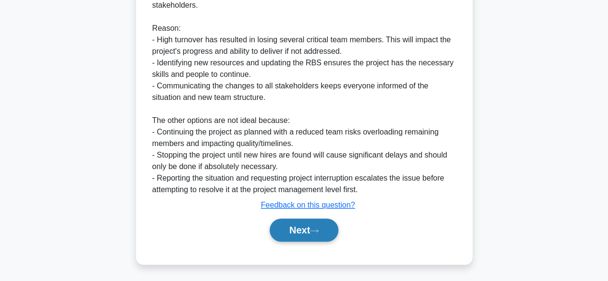
click at [310, 224] on button "Next" at bounding box center [304, 230] width 69 height 23
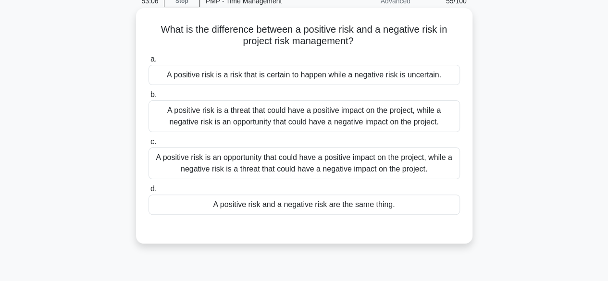
scroll to position [0, 0]
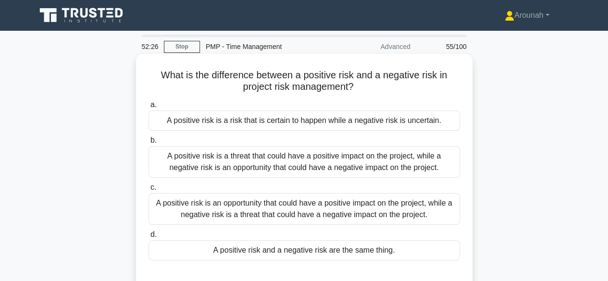
click at [334, 214] on div "A positive risk is an opportunity that could have a positive impact on the proj…" at bounding box center [305, 209] width 312 height 32
click at [149, 191] on input "c. A positive risk is an opportunity that could have a positive impact on the p…" at bounding box center [149, 188] width 0 height 6
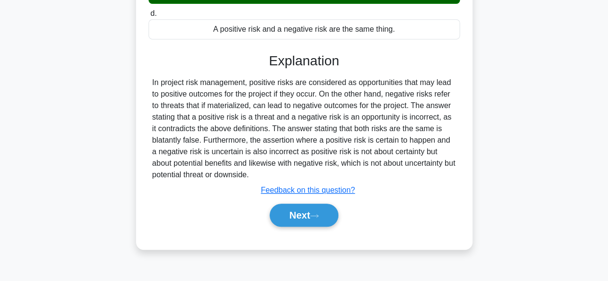
scroll to position [238, 0]
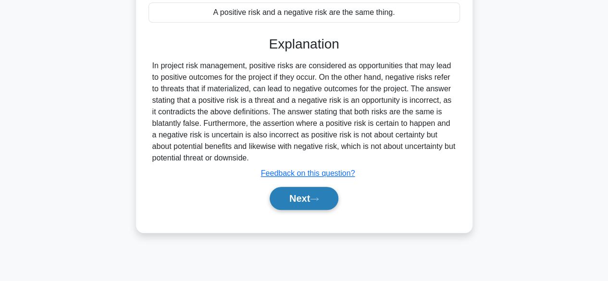
click at [305, 201] on button "Next" at bounding box center [304, 198] width 69 height 23
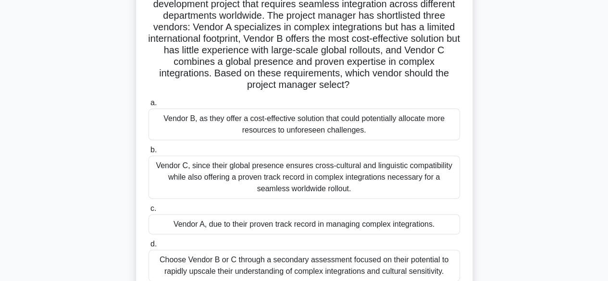
scroll to position [96, 0]
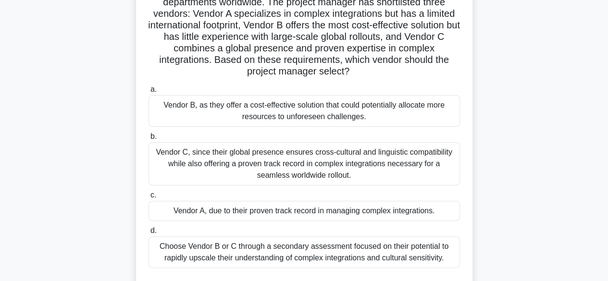
click at [303, 163] on div "Vendor C, since their global presence ensures cross-cultural and linguistic com…" at bounding box center [305, 163] width 312 height 43
click at [149, 140] on input "b. Vendor C, since their global presence ensures cross-cultural and linguistic …" at bounding box center [149, 137] width 0 height 6
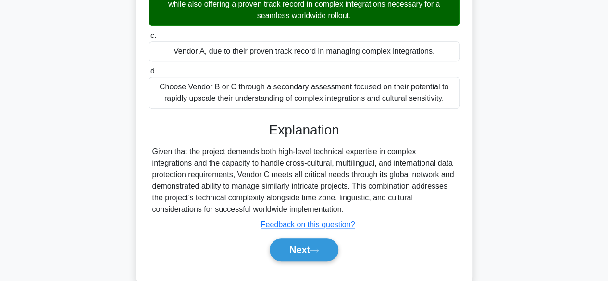
scroll to position [276, 0]
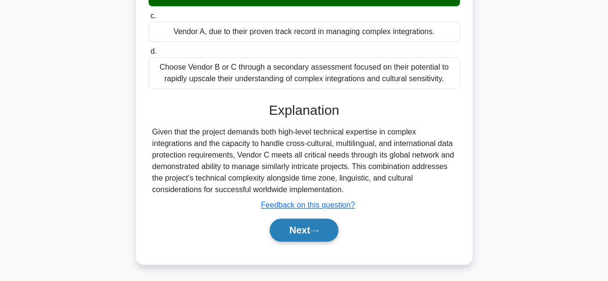
click at [291, 224] on button "Next" at bounding box center [304, 230] width 69 height 23
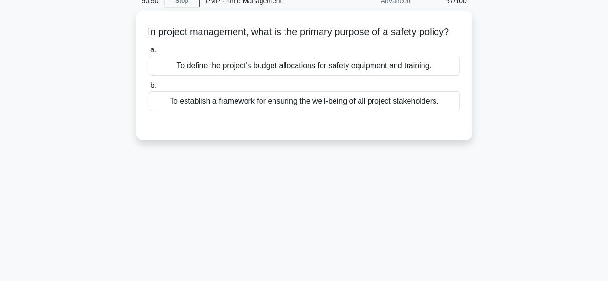
scroll to position [0, 0]
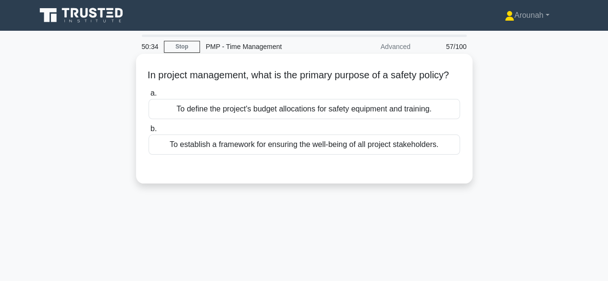
click at [326, 155] on div "To establish a framework for ensuring the well-being of all project stakeholder…" at bounding box center [305, 145] width 312 height 20
click at [149, 132] on input "b. To establish a framework for ensuring the well-being of all project stakehol…" at bounding box center [149, 129] width 0 height 6
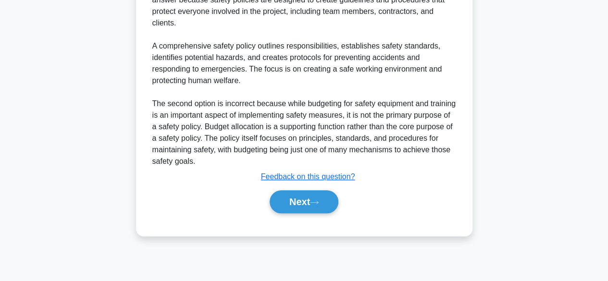
scroll to position [238, 0]
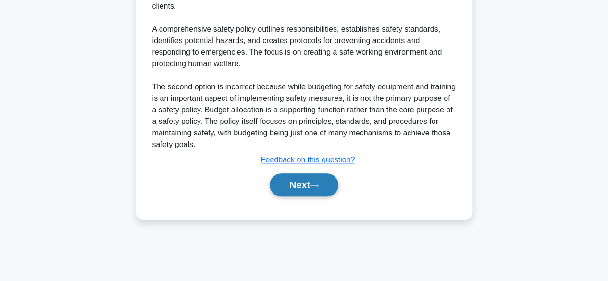
click at [316, 190] on button "Next" at bounding box center [304, 185] width 69 height 23
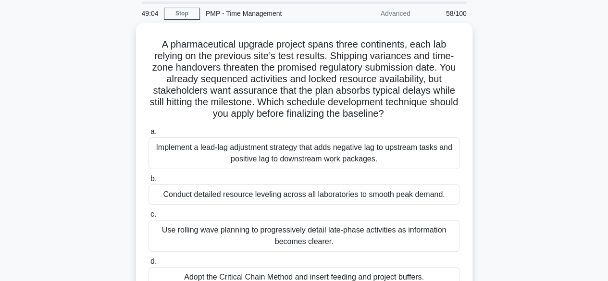
scroll to position [96, 0]
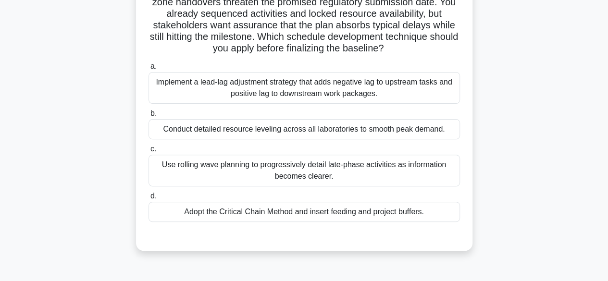
click at [383, 177] on div "Use rolling wave planning to progressively detail late-phase activities as info…" at bounding box center [305, 171] width 312 height 32
click at [149, 152] on input "c. Use rolling wave planning to progressively detail late-phase activities as i…" at bounding box center [149, 149] width 0 height 6
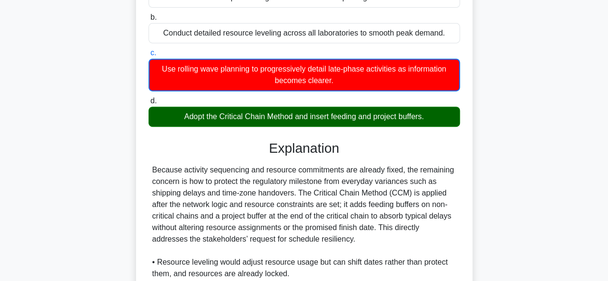
scroll to position [337, 0]
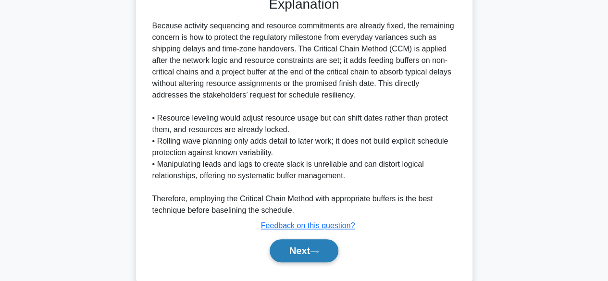
click at [298, 251] on button "Next" at bounding box center [304, 250] width 69 height 23
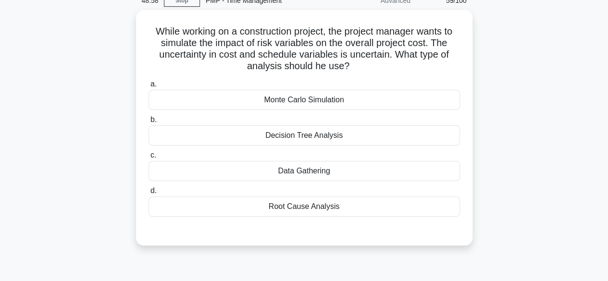
scroll to position [46, 0]
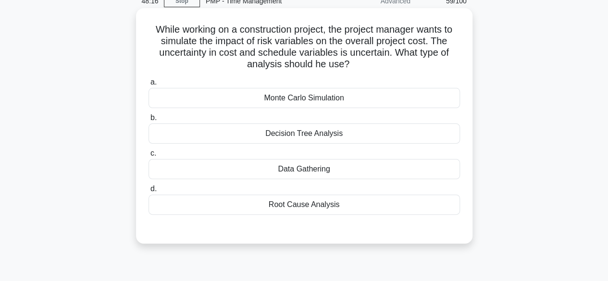
click at [334, 103] on div "Monte Carlo Simulation" at bounding box center [305, 98] width 312 height 20
click at [149, 86] on input "a. Monte Carlo Simulation" at bounding box center [149, 82] width 0 height 6
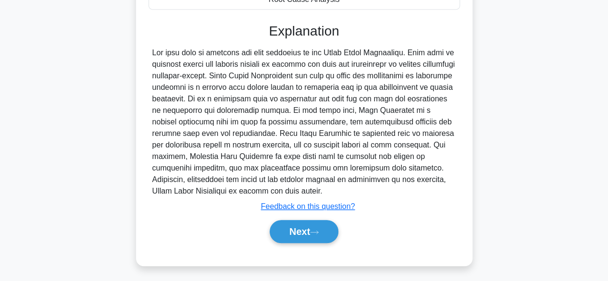
scroll to position [252, 0]
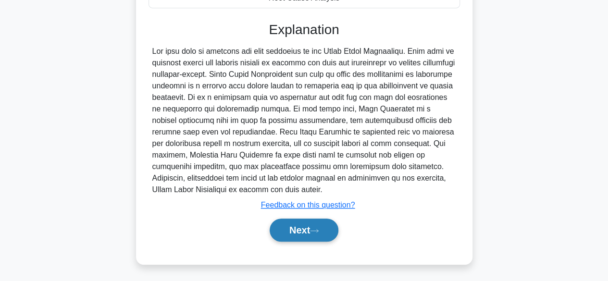
click at [316, 230] on icon at bounding box center [315, 230] width 8 height 3
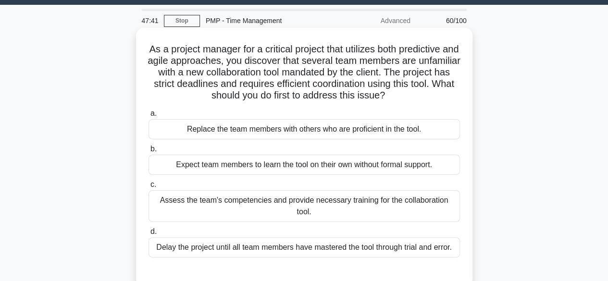
scroll to position [48, 0]
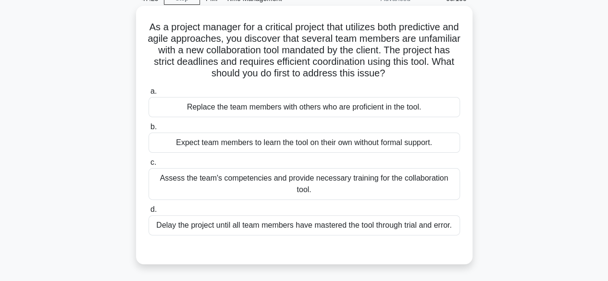
click at [365, 190] on div "Assess the team's competencies and provide necessary training for the collabora…" at bounding box center [305, 184] width 312 height 32
click at [149, 166] on input "c. Assess the team's competencies and provide necessary training for the collab…" at bounding box center [149, 163] width 0 height 6
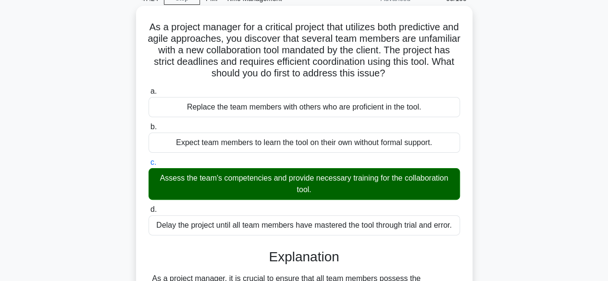
scroll to position [240, 0]
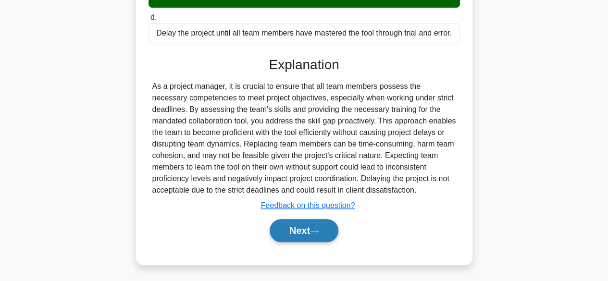
click at [306, 219] on button "Next" at bounding box center [304, 230] width 69 height 23
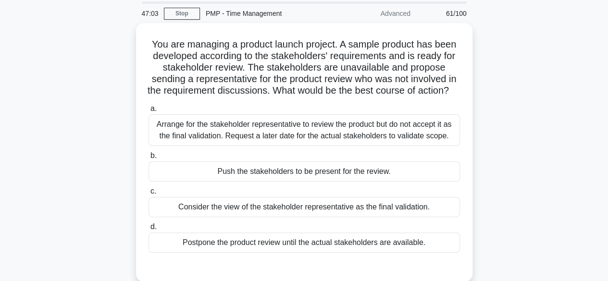
scroll to position [48, 0]
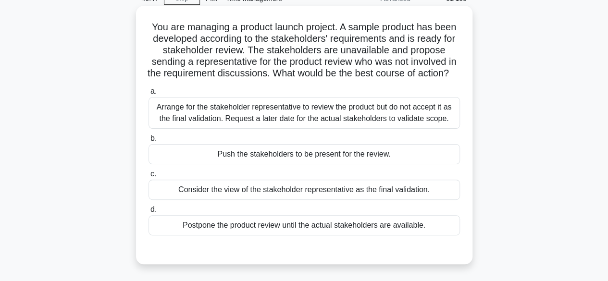
click at [414, 129] on div "Arrange for the stakeholder representative to review the product but do not acc…" at bounding box center [305, 113] width 312 height 32
click at [149, 95] on input "a. Arrange for the stakeholder representative to review the product but do not …" at bounding box center [149, 91] width 0 height 6
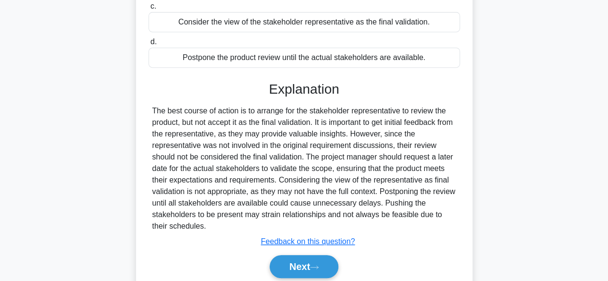
scroll to position [240, 0]
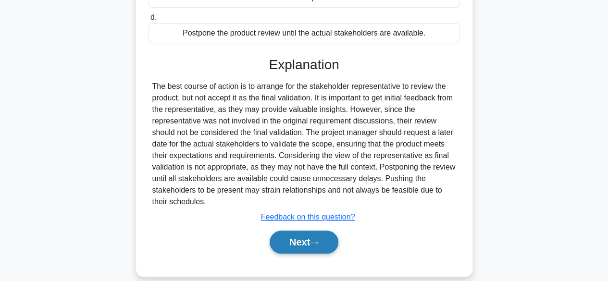
click at [299, 254] on button "Next" at bounding box center [304, 242] width 69 height 23
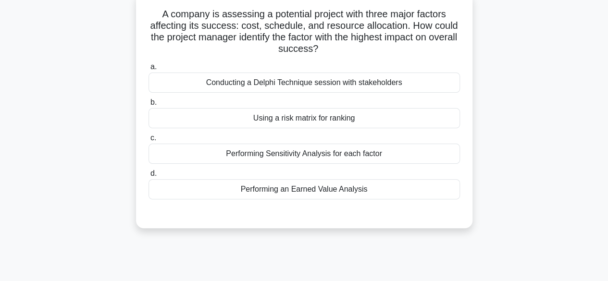
scroll to position [46, 0]
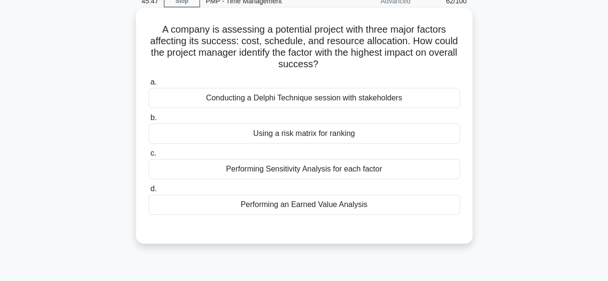
click at [335, 132] on div "Using a risk matrix for ranking" at bounding box center [305, 134] width 312 height 20
click at [149, 121] on input "b. Using a risk matrix for ranking" at bounding box center [149, 118] width 0 height 6
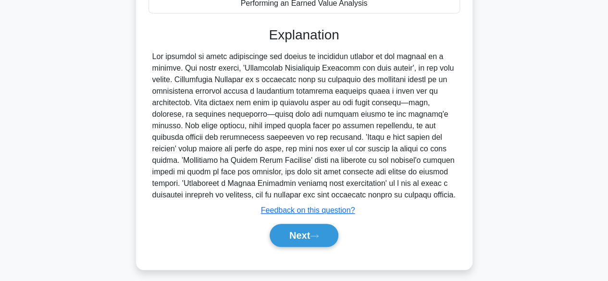
scroll to position [254, 0]
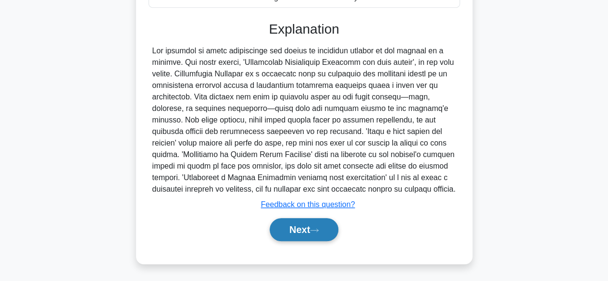
click at [323, 229] on button "Next" at bounding box center [304, 229] width 69 height 23
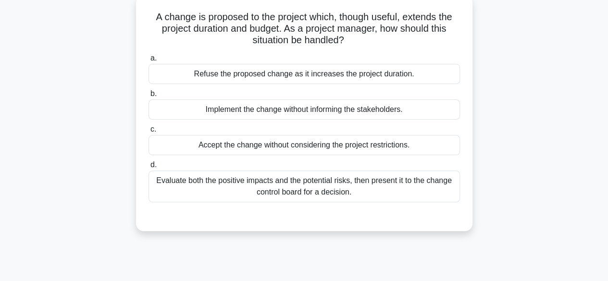
scroll to position [46, 0]
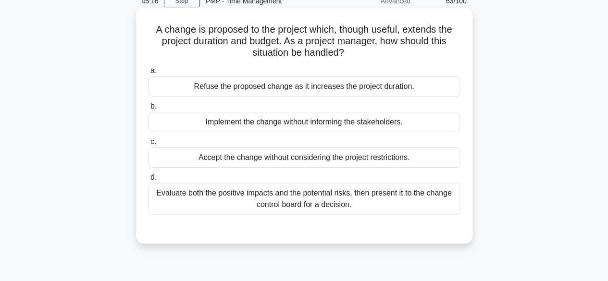
click at [353, 202] on div "Evaluate both the positive impacts and the potential risks, then present it to …" at bounding box center [305, 199] width 312 height 32
click at [149, 181] on input "d. Evaluate both the positive impacts and the potential risks, then present it …" at bounding box center [149, 178] width 0 height 6
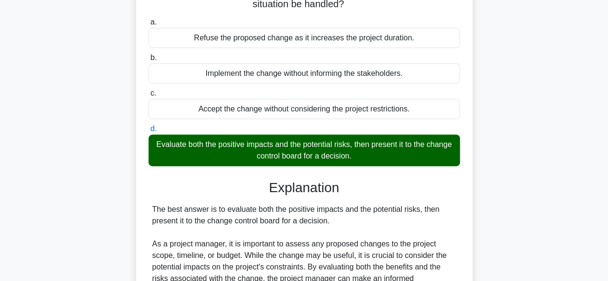
scroll to position [286, 0]
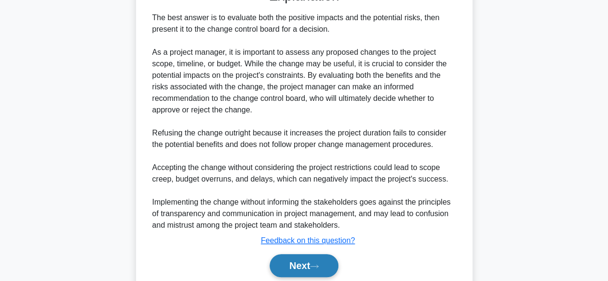
click at [312, 258] on button "Next" at bounding box center [304, 265] width 69 height 23
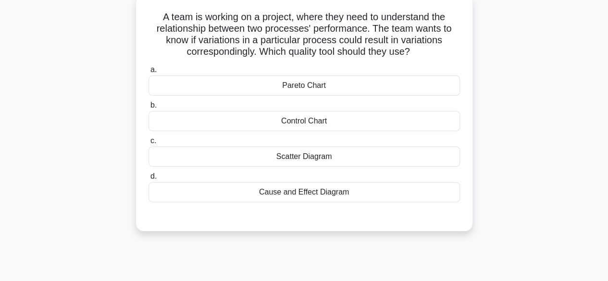
scroll to position [46, 0]
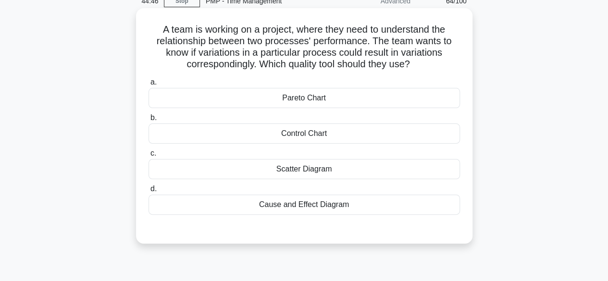
click at [333, 168] on div "Scatter Diagram" at bounding box center [305, 169] width 312 height 20
click at [149, 157] on input "c. Scatter Diagram" at bounding box center [149, 154] width 0 height 6
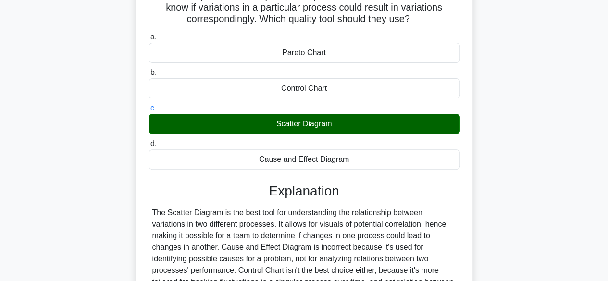
scroll to position [238, 0]
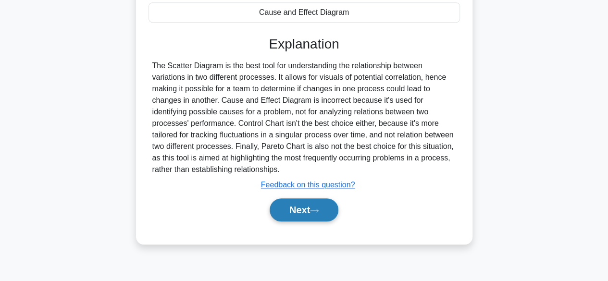
click at [298, 209] on button "Next" at bounding box center [304, 210] width 69 height 23
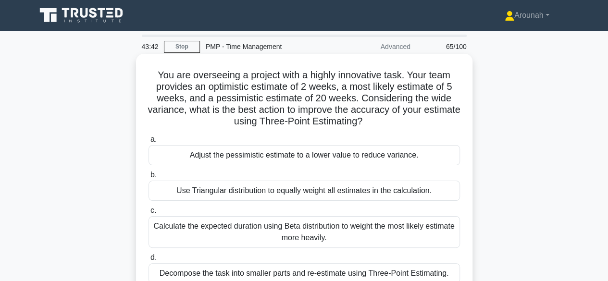
scroll to position [48, 0]
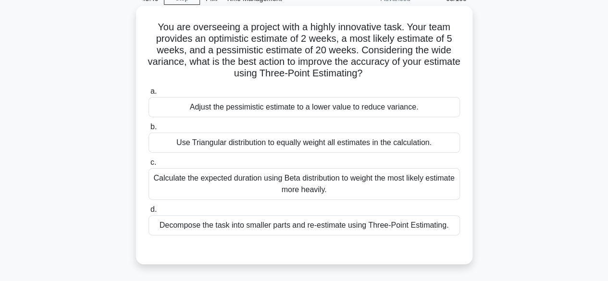
click at [363, 184] on div "Calculate the expected duration using Beta distribution to weight the most like…" at bounding box center [305, 184] width 312 height 32
click at [149, 166] on input "c. Calculate the expected duration using Beta distribution to weight the most l…" at bounding box center [149, 163] width 0 height 6
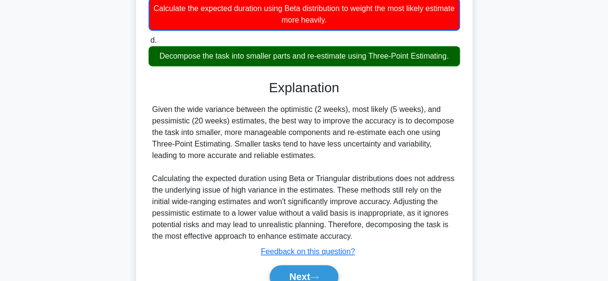
scroll to position [265, 0]
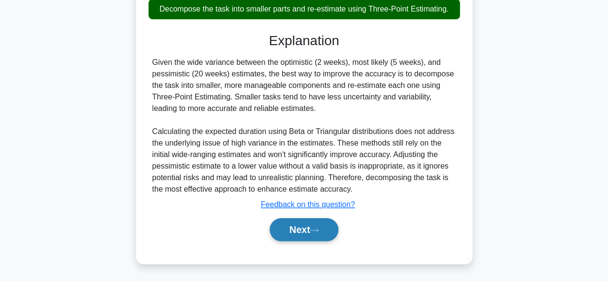
click at [315, 231] on icon at bounding box center [314, 230] width 9 height 5
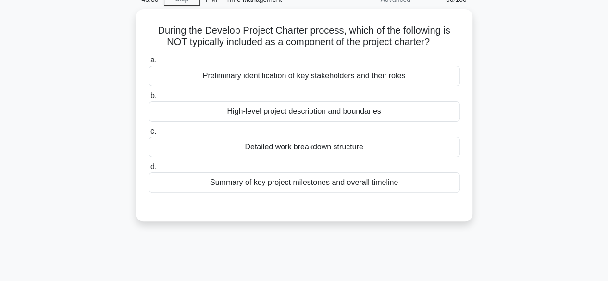
scroll to position [46, 0]
click at [265, 151] on div "Detailed work breakdown structure" at bounding box center [305, 146] width 312 height 20
click at [149, 134] on input "c. Detailed work breakdown structure" at bounding box center [149, 130] width 0 height 6
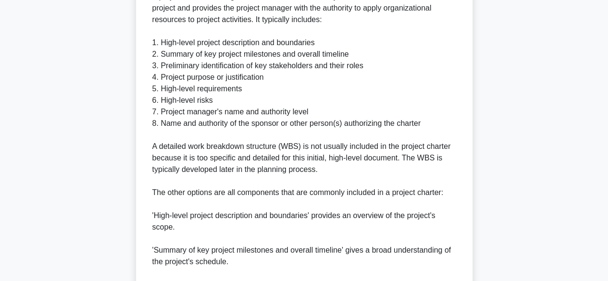
scroll to position [430, 0]
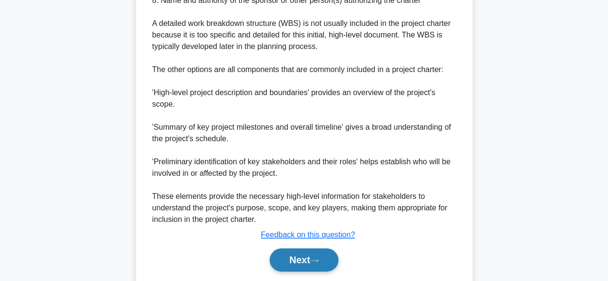
click at [285, 258] on button "Next" at bounding box center [304, 260] width 69 height 23
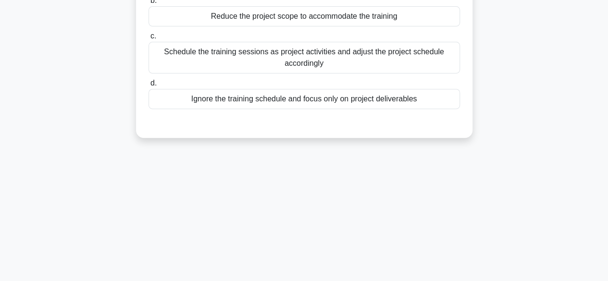
scroll to position [46, 0]
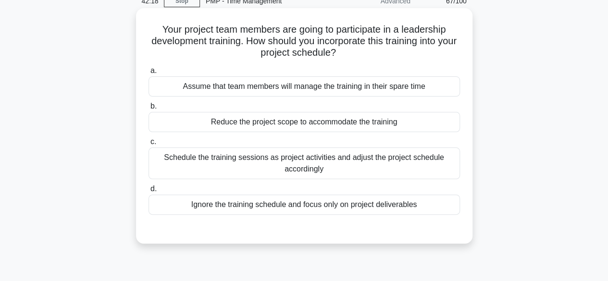
click at [345, 167] on div "Schedule the training sessions as project activities and adjust the project sch…" at bounding box center [305, 164] width 312 height 32
click at [149, 145] on input "c. Schedule the training sessions as project activities and adjust the project …" at bounding box center [149, 142] width 0 height 6
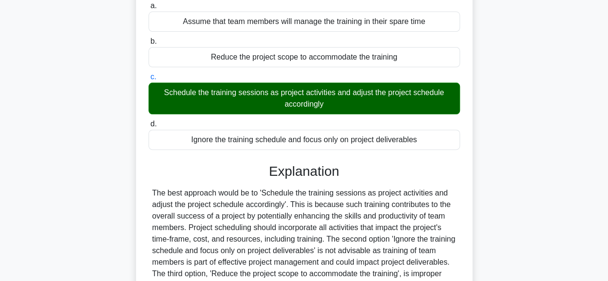
scroll to position [241, 0]
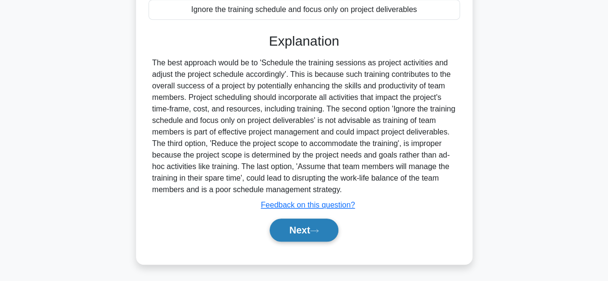
click at [310, 230] on button "Next" at bounding box center [304, 230] width 69 height 23
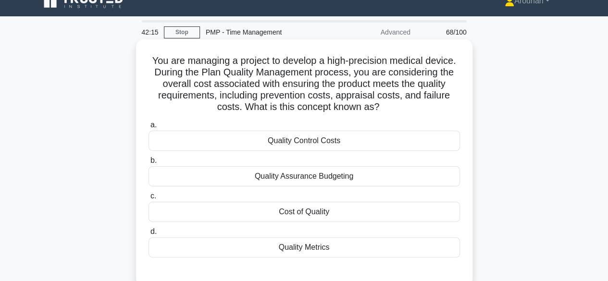
scroll to position [0, 0]
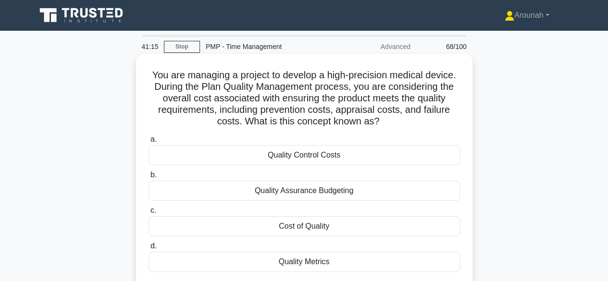
click at [320, 192] on div "Quality Assurance Budgeting" at bounding box center [305, 191] width 312 height 20
click at [149, 178] on input "b. Quality Assurance Budgeting" at bounding box center [149, 175] width 0 height 6
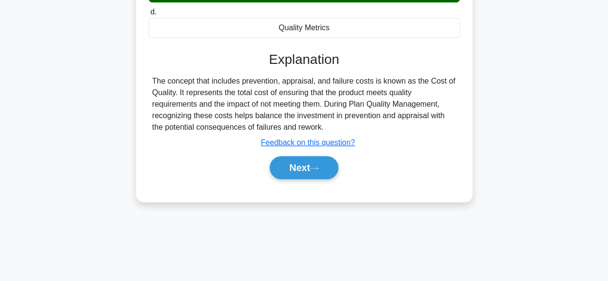
scroll to position [238, 0]
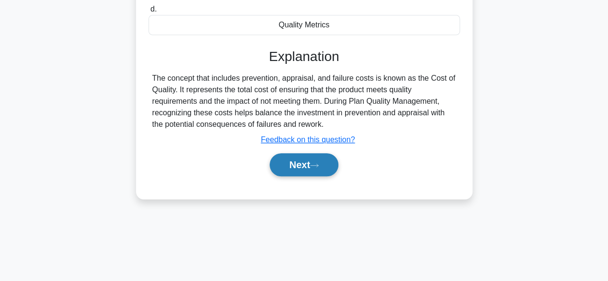
click at [310, 173] on button "Next" at bounding box center [304, 164] width 69 height 23
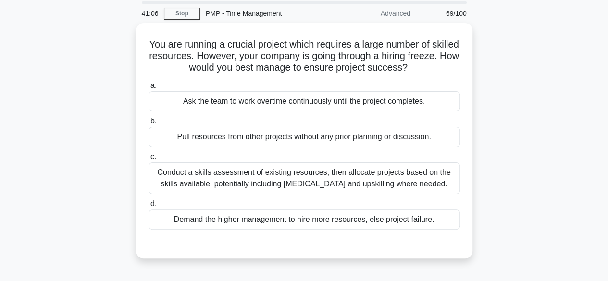
scroll to position [48, 0]
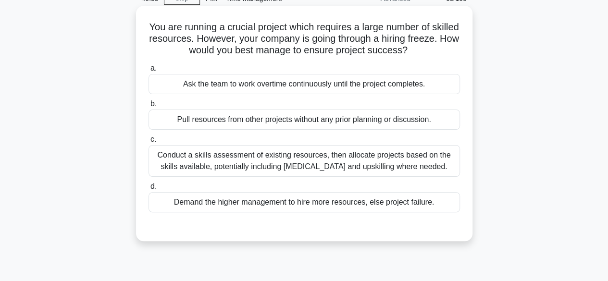
click at [336, 164] on div "Conduct a skills assessment of existing resources, then allocate projects based…" at bounding box center [305, 161] width 312 height 32
click at [149, 143] on input "c. Conduct a skills assessment of existing resources, then allocate projects ba…" at bounding box center [149, 140] width 0 height 6
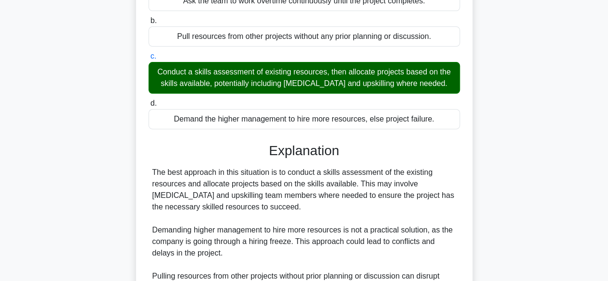
scroll to position [299, 0]
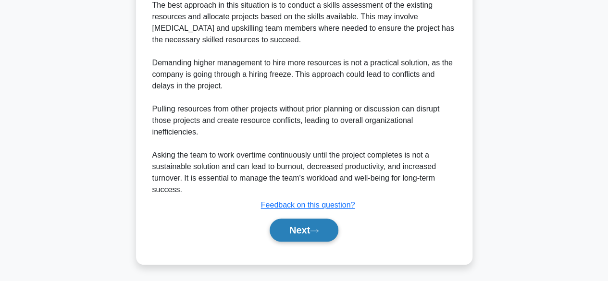
click at [316, 228] on icon at bounding box center [314, 230] width 9 height 5
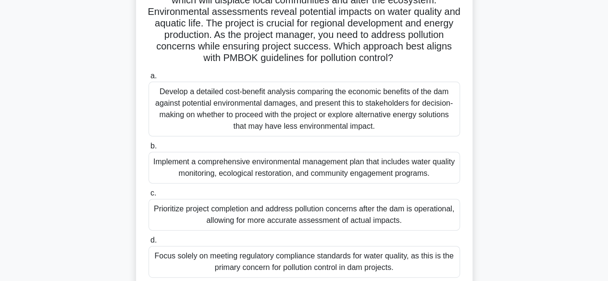
scroll to position [48, 0]
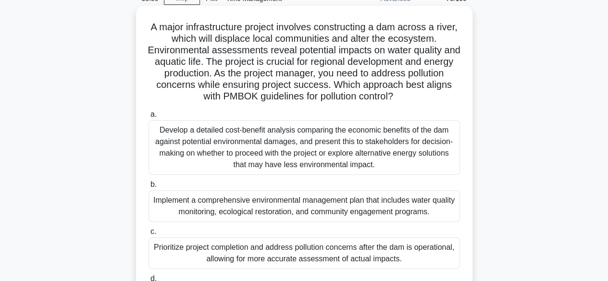
click at [339, 211] on div "Implement a comprehensive environmental management plan that includes water qua…" at bounding box center [305, 206] width 312 height 32
click at [149, 188] on input "b. Implement a comprehensive environmental management plan that includes water …" at bounding box center [149, 185] width 0 height 6
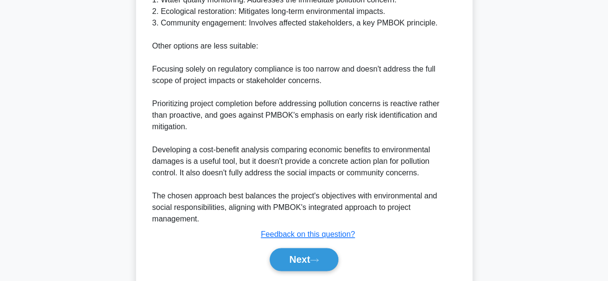
scroll to position [541, 0]
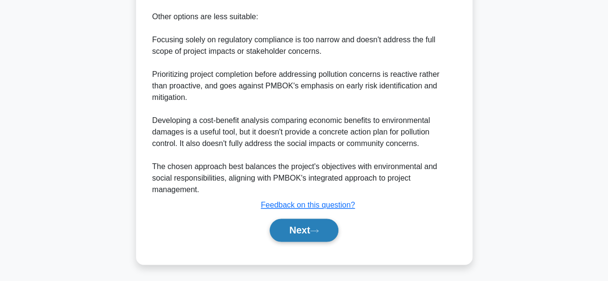
click at [307, 229] on button "Next" at bounding box center [304, 230] width 69 height 23
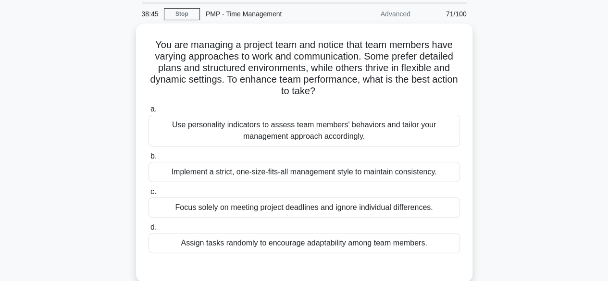
scroll to position [48, 0]
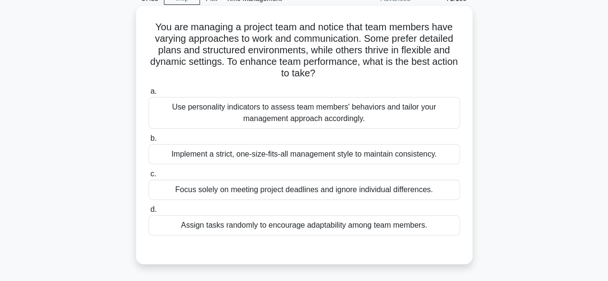
click at [390, 119] on div "Use personality indicators to assess team members' behaviors and tailor your ma…" at bounding box center [305, 113] width 312 height 32
click at [149, 95] on input "a. Use personality indicators to assess team members' behaviors and tailor your…" at bounding box center [149, 91] width 0 height 6
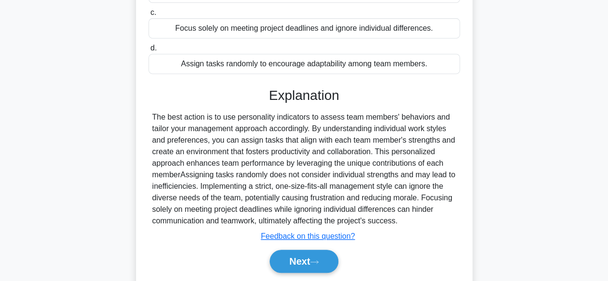
scroll to position [240, 0]
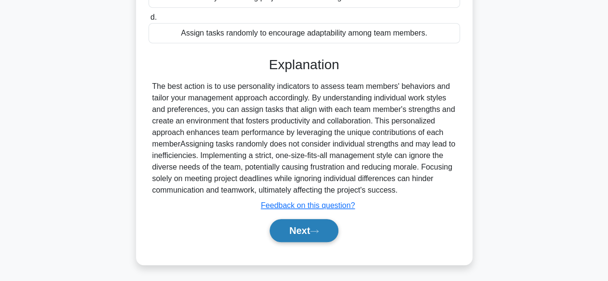
click at [315, 230] on icon at bounding box center [314, 231] width 9 height 5
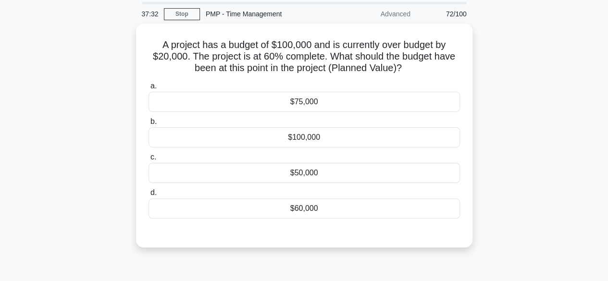
scroll to position [48, 0]
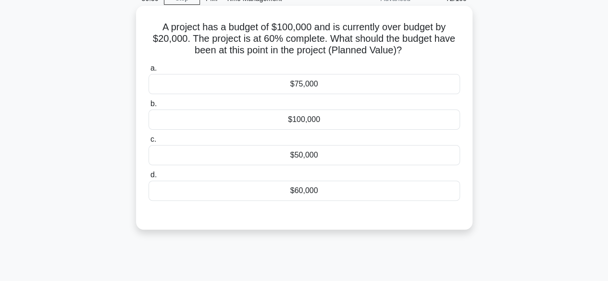
click at [315, 190] on div "$60,000" at bounding box center [305, 191] width 312 height 20
click at [149, 178] on input "d. $60,000" at bounding box center [149, 175] width 0 height 6
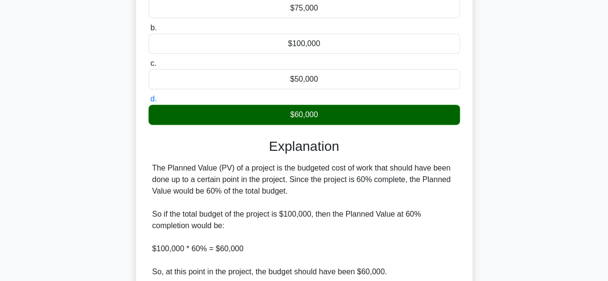
scroll to position [238, 0]
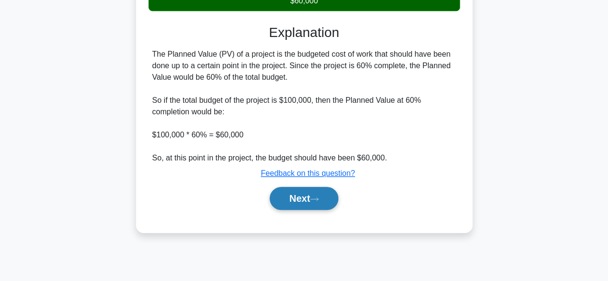
click at [304, 202] on button "Next" at bounding box center [304, 198] width 69 height 23
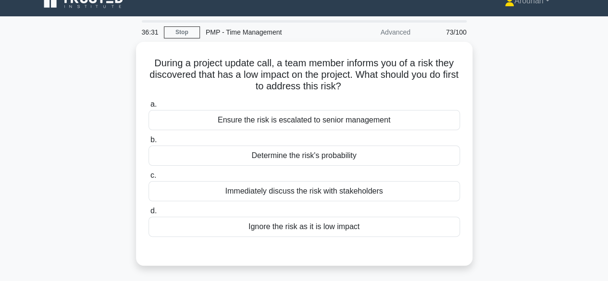
scroll to position [0, 0]
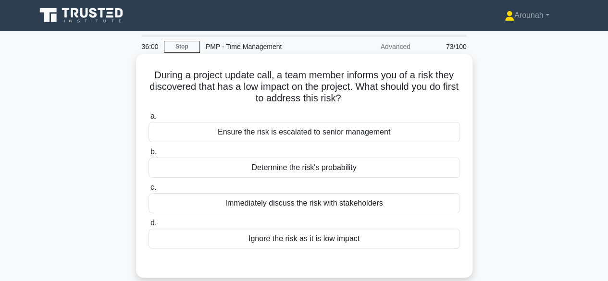
click at [328, 171] on div "Determine the risk's probability" at bounding box center [305, 168] width 312 height 20
click at [149, 155] on input "b. Determine the risk's probability" at bounding box center [149, 152] width 0 height 6
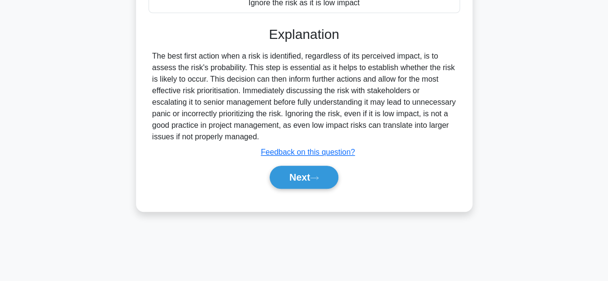
scroll to position [238, 0]
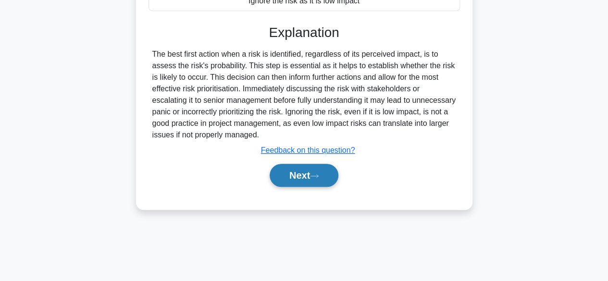
click at [313, 177] on button "Next" at bounding box center [304, 175] width 69 height 23
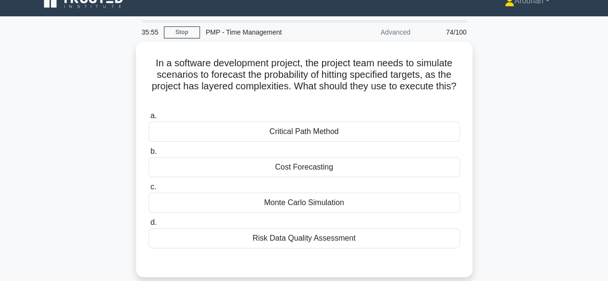
scroll to position [0, 0]
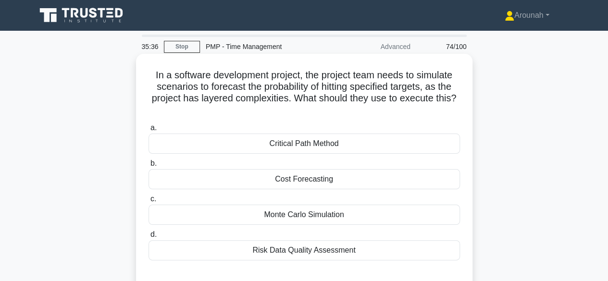
click at [320, 216] on div "Monte Carlo Simulation" at bounding box center [305, 215] width 312 height 20
click at [149, 202] on input "c. Monte Carlo Simulation" at bounding box center [149, 199] width 0 height 6
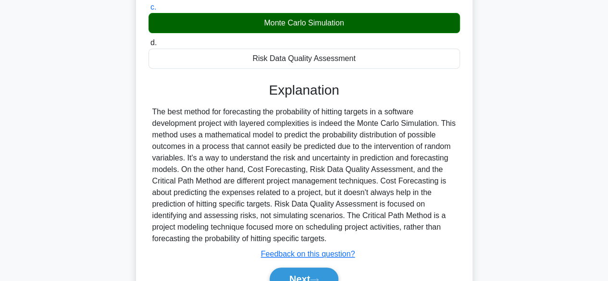
scroll to position [192, 0]
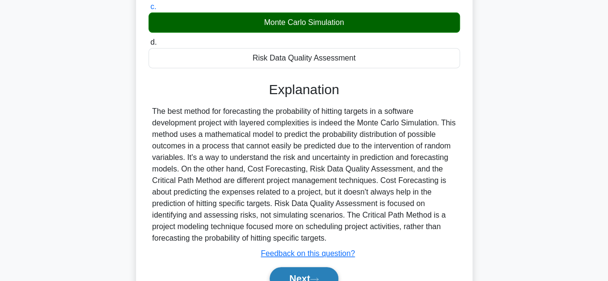
click at [314, 272] on button "Next" at bounding box center [304, 278] width 69 height 23
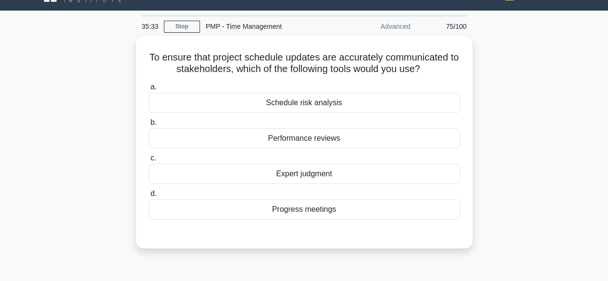
scroll to position [0, 0]
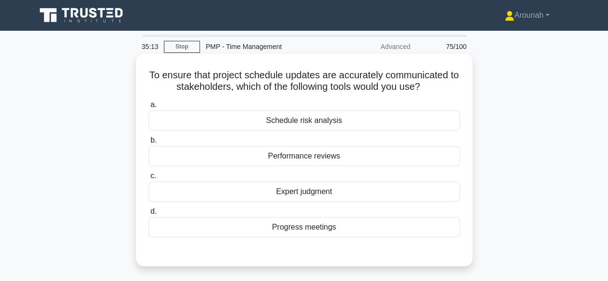
click at [310, 223] on div "Progress meetings" at bounding box center [305, 227] width 312 height 20
click at [149, 215] on input "d. Progress meetings" at bounding box center [149, 212] width 0 height 6
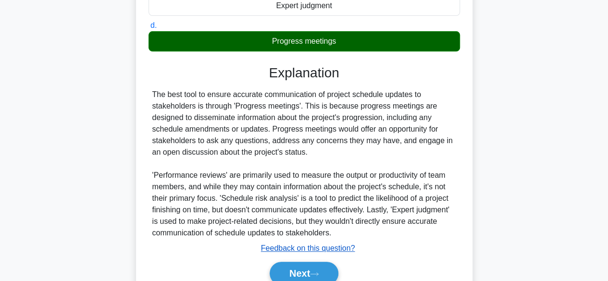
scroll to position [238, 0]
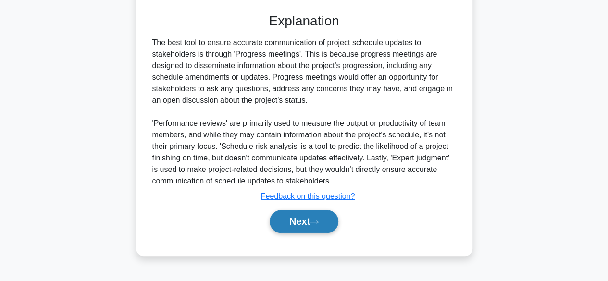
click at [300, 218] on button "Next" at bounding box center [304, 221] width 69 height 23
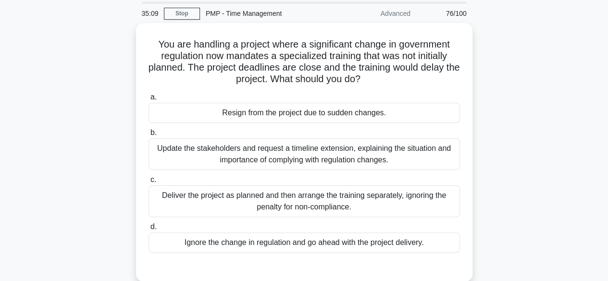
scroll to position [48, 0]
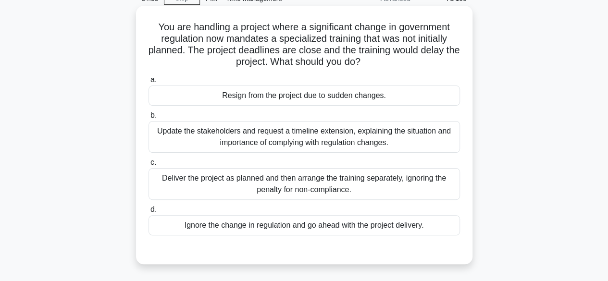
click at [316, 134] on div "Update the stakeholders and request a timeline extension, explaining the situat…" at bounding box center [305, 137] width 312 height 32
click at [149, 119] on input "b. Update the stakeholders and request a timeline extension, explaining the sit…" at bounding box center [149, 116] width 0 height 6
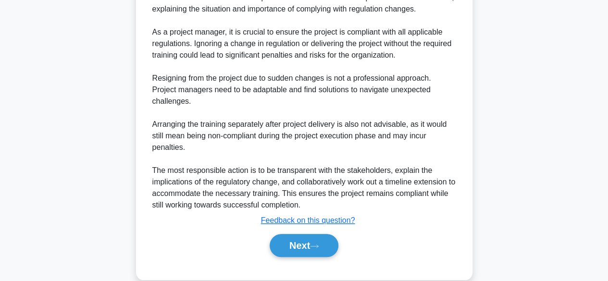
scroll to position [333, 0]
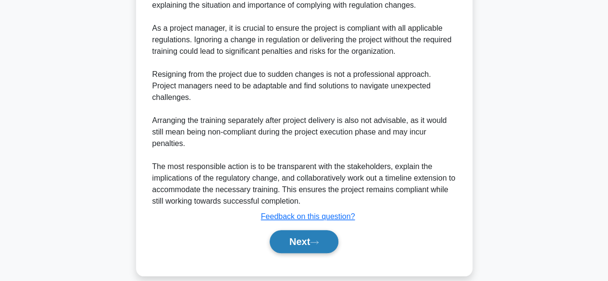
click at [325, 230] on button "Next" at bounding box center [304, 241] width 69 height 23
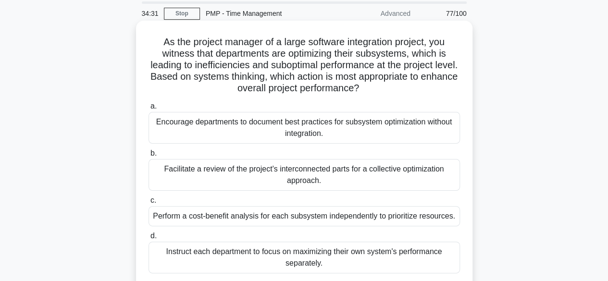
scroll to position [48, 0]
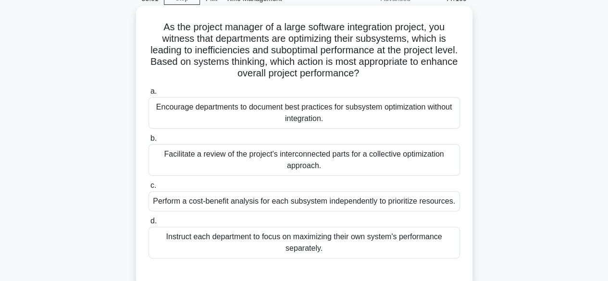
click at [361, 162] on div "Facilitate a review of the project's interconnected parts for a collective opti…" at bounding box center [305, 160] width 312 height 32
click at [149, 142] on input "b. Facilitate a review of the project's interconnected parts for a collective o…" at bounding box center [149, 139] width 0 height 6
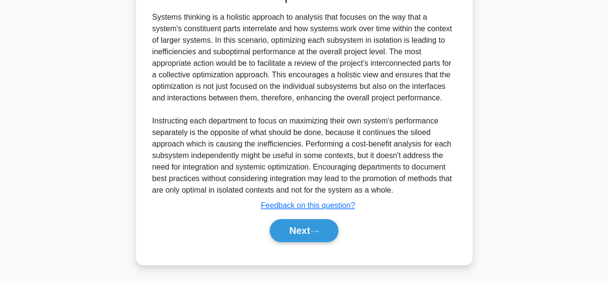
scroll to position [333, 0]
click at [301, 225] on button "Next" at bounding box center [304, 230] width 69 height 23
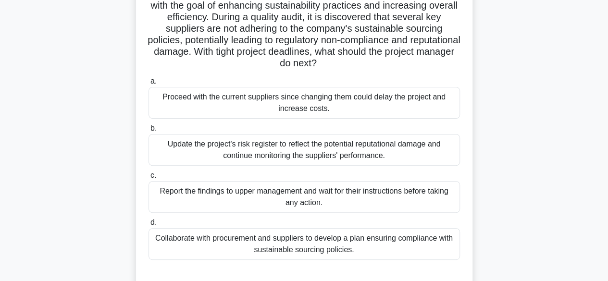
scroll to position [96, 0]
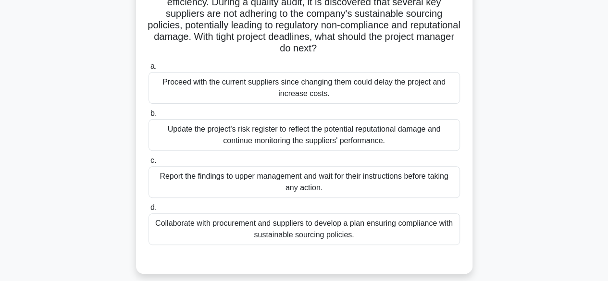
click at [379, 140] on div "Update the project's risk register to reflect the potential reputational damage…" at bounding box center [305, 135] width 312 height 32
click at [149, 117] on input "b. Update the project's risk register to reflect the potential reputational dam…" at bounding box center [149, 114] width 0 height 6
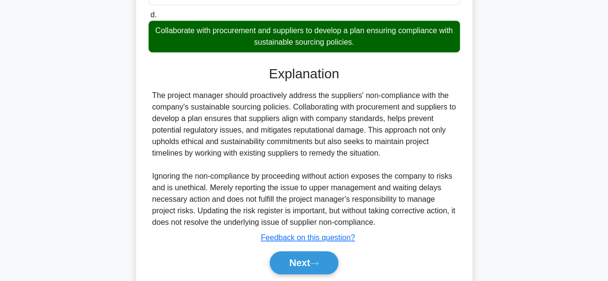
scroll to position [323, 0]
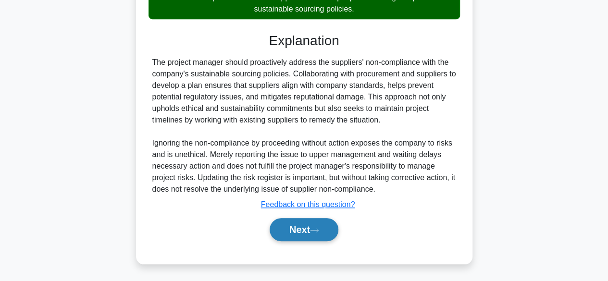
click at [301, 223] on button "Next" at bounding box center [304, 229] width 69 height 23
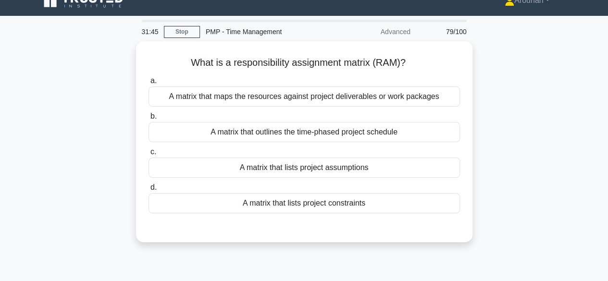
scroll to position [0, 0]
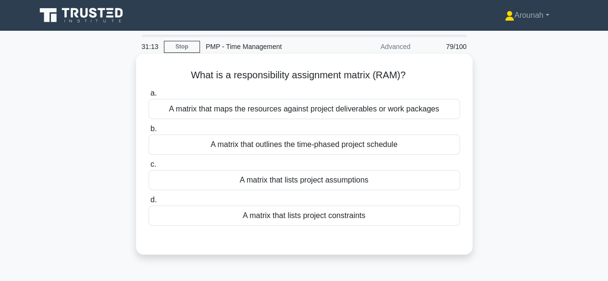
click at [344, 112] on div "A matrix that maps the resources against project deliverables or work packages" at bounding box center [305, 109] width 312 height 20
click at [149, 97] on input "a. A matrix that maps the resources against project deliverables or work packag…" at bounding box center [149, 93] width 0 height 6
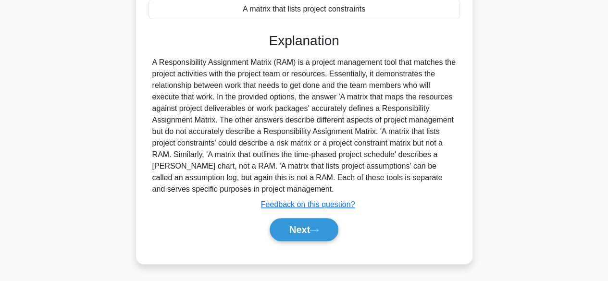
scroll to position [238, 0]
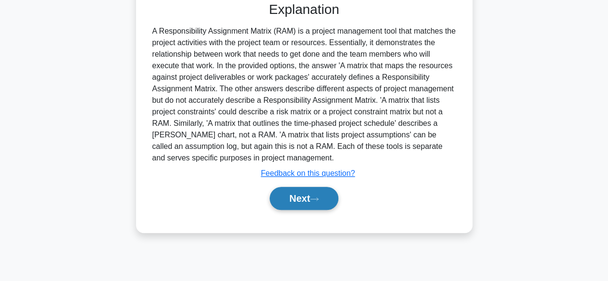
click at [303, 192] on button "Next" at bounding box center [304, 198] width 69 height 23
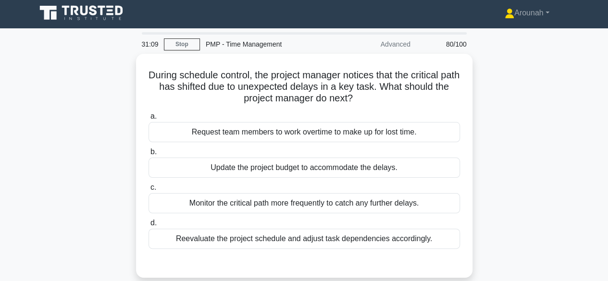
scroll to position [0, 0]
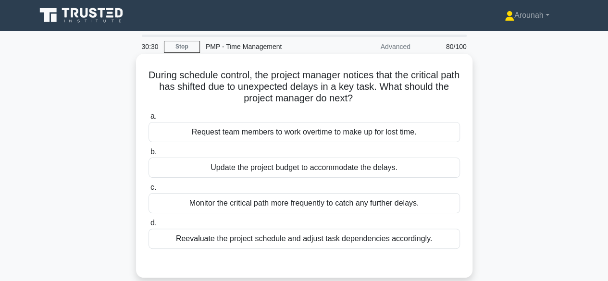
click at [405, 242] on div "Reevaluate the project schedule and adjust task dependencies accordingly." at bounding box center [305, 239] width 312 height 20
click at [149, 226] on input "d. Reevaluate the project schedule and adjust task dependencies accordingly." at bounding box center [149, 223] width 0 height 6
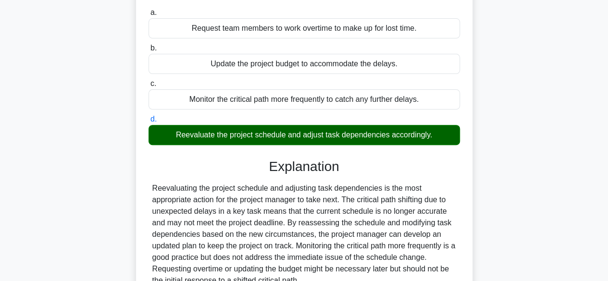
scroll to position [238, 0]
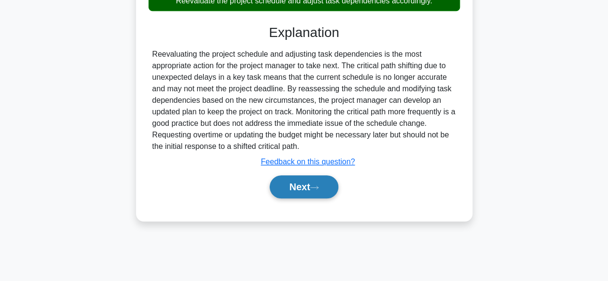
click at [324, 184] on button "Next" at bounding box center [304, 187] width 69 height 23
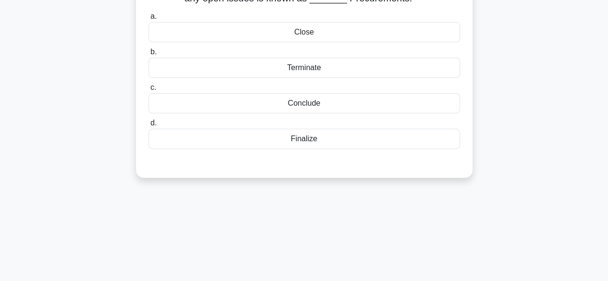
scroll to position [0, 0]
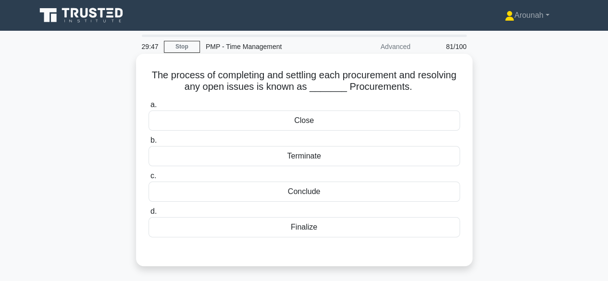
click at [308, 124] on div "Close" at bounding box center [305, 121] width 312 height 20
click at [149, 108] on input "a. Close" at bounding box center [149, 105] width 0 height 6
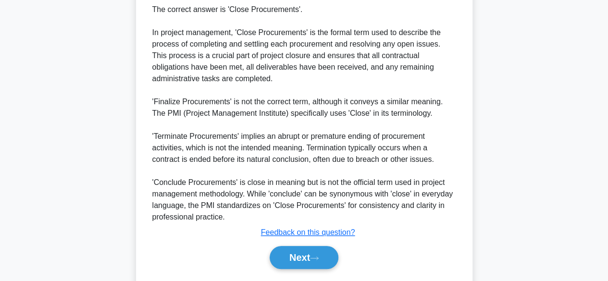
scroll to position [299, 0]
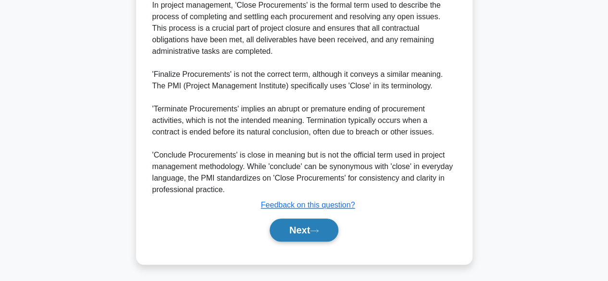
click at [317, 228] on icon at bounding box center [314, 230] width 9 height 5
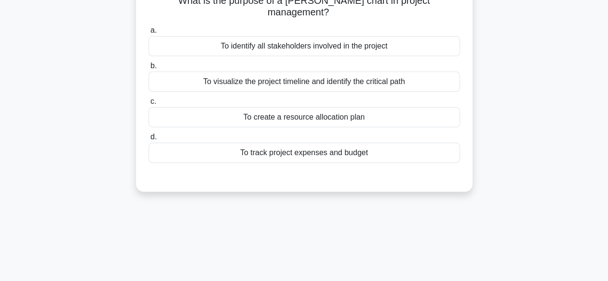
scroll to position [46, 0]
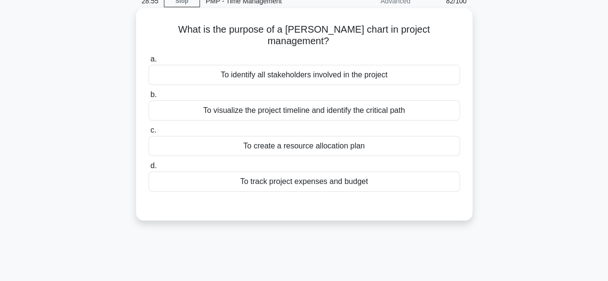
click at [307, 136] on div "To create a resource allocation plan" at bounding box center [305, 146] width 312 height 20
click at [149, 134] on input "c. To create a resource allocation plan" at bounding box center [149, 130] width 0 height 6
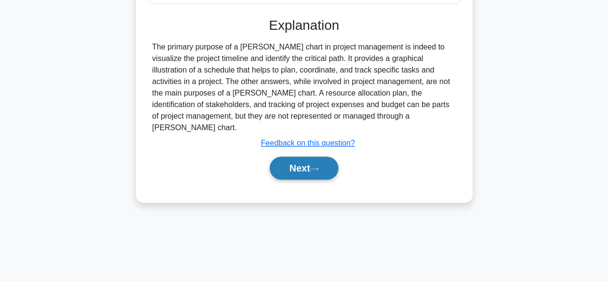
scroll to position [238, 0]
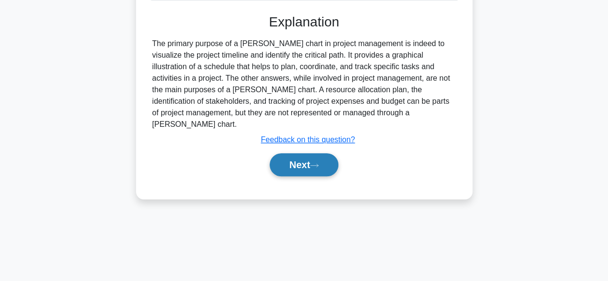
click at [288, 153] on button "Next" at bounding box center [304, 164] width 69 height 23
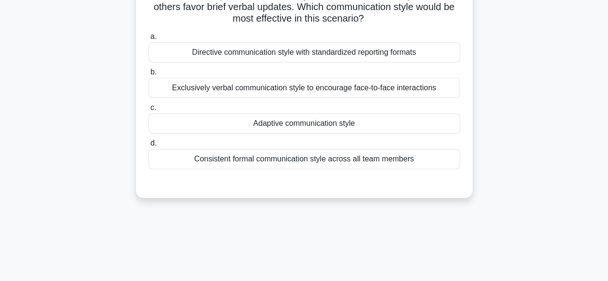
scroll to position [46, 0]
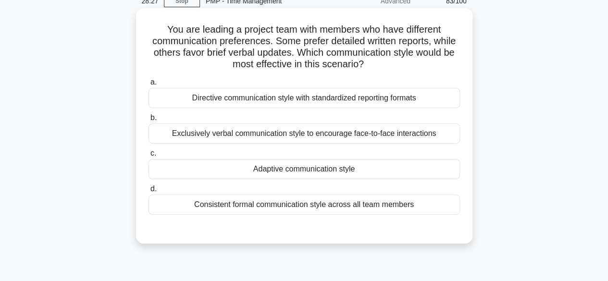
click at [341, 175] on div "Adaptive communication style" at bounding box center [305, 169] width 312 height 20
click at [149, 157] on input "c. Adaptive communication style" at bounding box center [149, 154] width 0 height 6
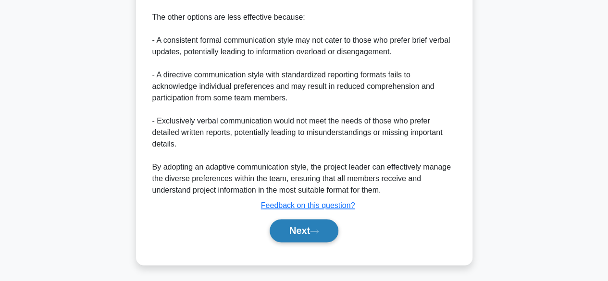
scroll to position [529, 0]
click at [297, 230] on button "Next" at bounding box center [304, 230] width 69 height 23
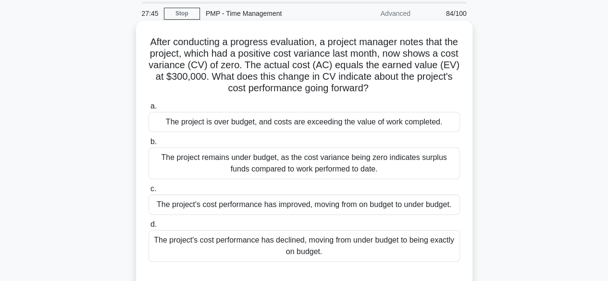
scroll to position [48, 0]
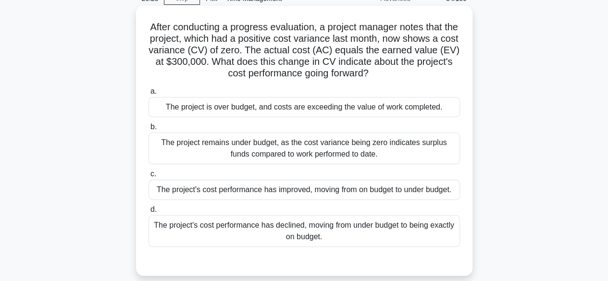
click at [345, 228] on div "The project's cost performance has declined, moving from under budget to being …" at bounding box center [305, 231] width 312 height 32
click at [149, 213] on input "d. The project's cost performance has declined, moving from under budget to bei…" at bounding box center [149, 210] width 0 height 6
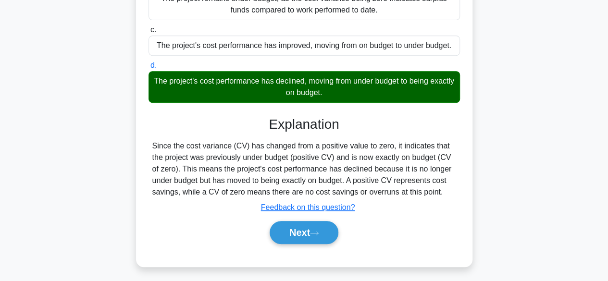
scroll to position [238, 0]
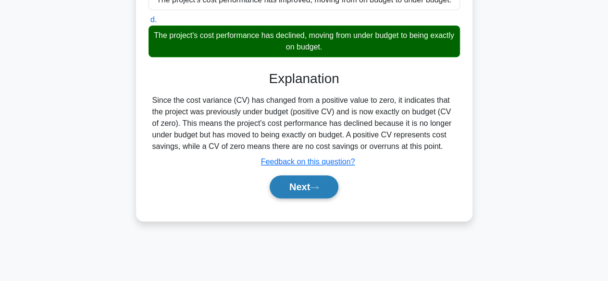
click at [306, 184] on button "Next" at bounding box center [304, 187] width 69 height 23
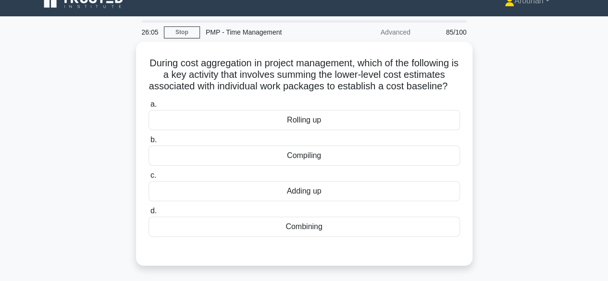
scroll to position [0, 0]
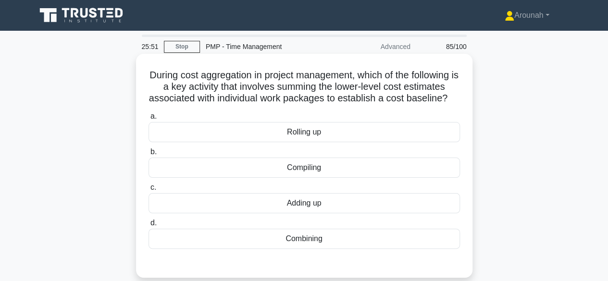
click at [310, 142] on div "Rolling up" at bounding box center [305, 132] width 312 height 20
click at [149, 120] on input "a. Rolling up" at bounding box center [149, 116] width 0 height 6
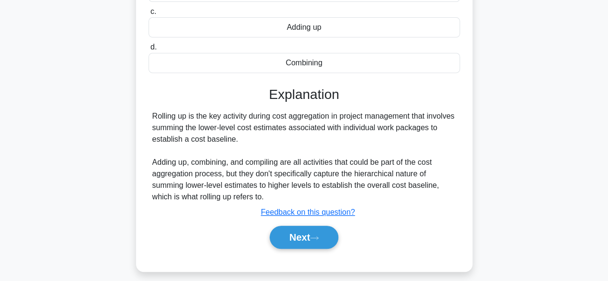
scroll to position [192, 0]
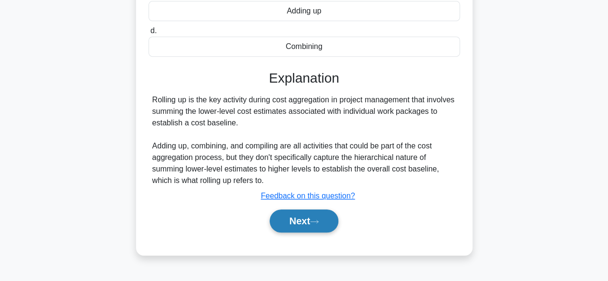
click at [314, 228] on button "Next" at bounding box center [304, 221] width 69 height 23
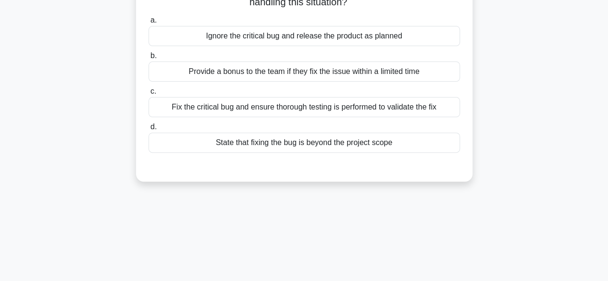
scroll to position [48, 0]
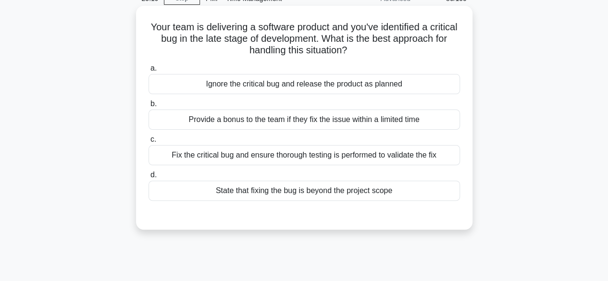
click at [373, 159] on div "Fix the critical bug and ensure thorough testing is performed to validate the f…" at bounding box center [305, 155] width 312 height 20
click at [149, 143] on input "c. Fix the critical bug and ensure thorough testing is performed to validate th…" at bounding box center [149, 140] width 0 height 6
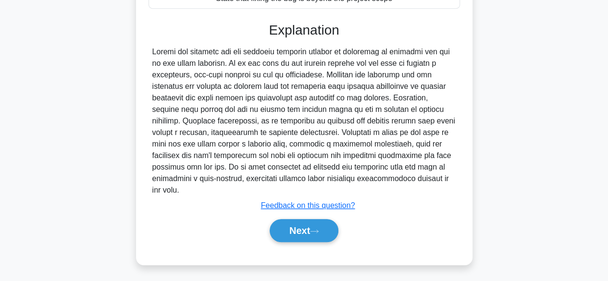
scroll to position [241, 0]
click at [319, 228] on icon at bounding box center [314, 230] width 9 height 5
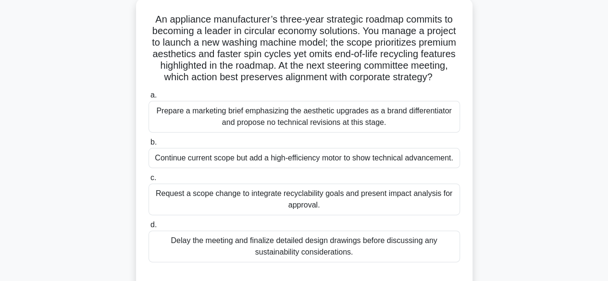
scroll to position [96, 0]
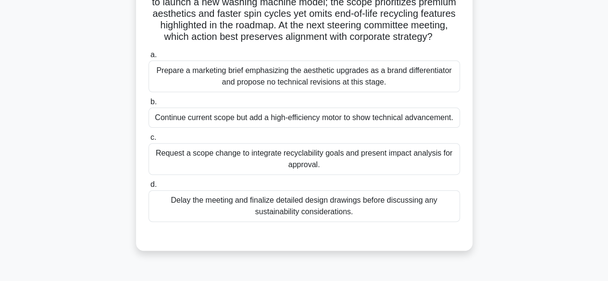
click at [286, 160] on div "Request a scope change to integrate recyclability goals and present impact anal…" at bounding box center [305, 159] width 312 height 32
click at [149, 141] on input "c. Request a scope change to integrate recyclability goals and present impact a…" at bounding box center [149, 138] width 0 height 6
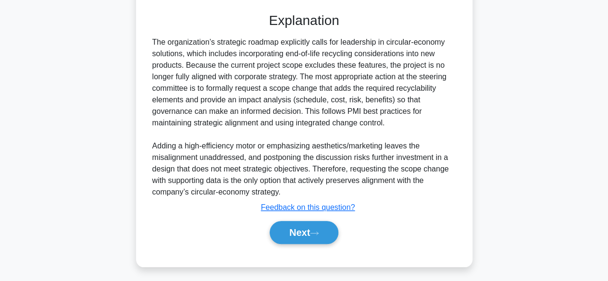
scroll to position [322, 0]
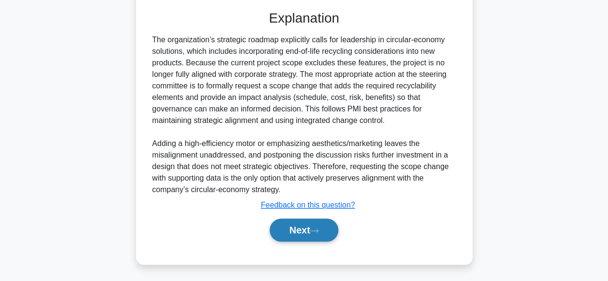
click at [305, 230] on button "Next" at bounding box center [304, 230] width 69 height 23
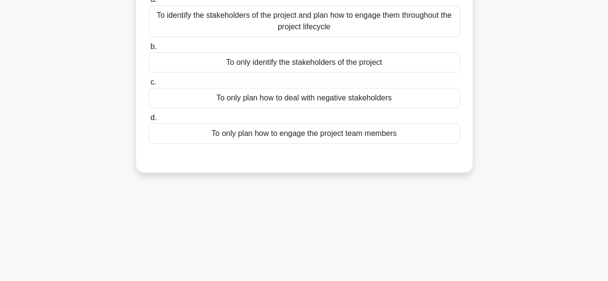
scroll to position [46, 0]
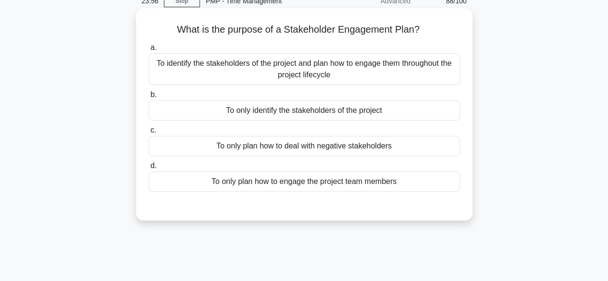
click at [398, 72] on div "To identify the stakeholders of the project and plan how to engage them through…" at bounding box center [305, 69] width 312 height 32
click at [149, 51] on input "a. To identify the stakeholders of the project and plan how to engage them thro…" at bounding box center [149, 48] width 0 height 6
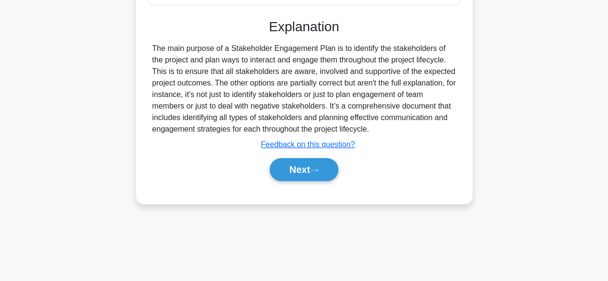
scroll to position [238, 0]
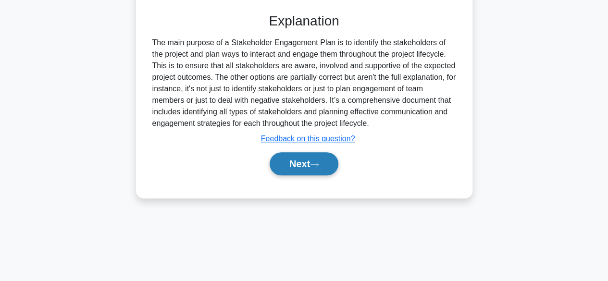
click at [323, 162] on button "Next" at bounding box center [304, 163] width 69 height 23
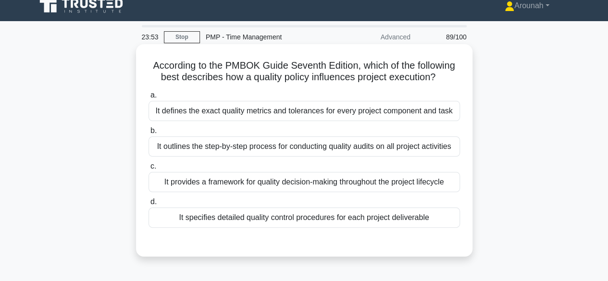
scroll to position [0, 0]
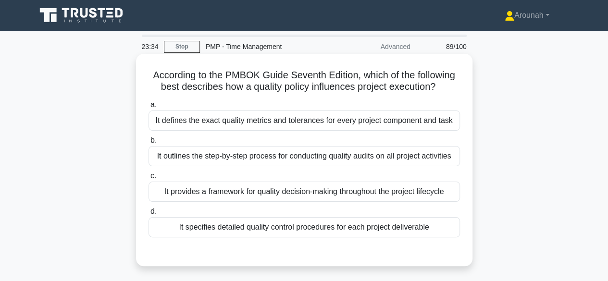
click at [341, 193] on div "It provides a framework for quality decision-making throughout the project life…" at bounding box center [305, 192] width 312 height 20
click at [149, 179] on input "c. It provides a framework for quality decision-making throughout the project l…" at bounding box center [149, 176] width 0 height 6
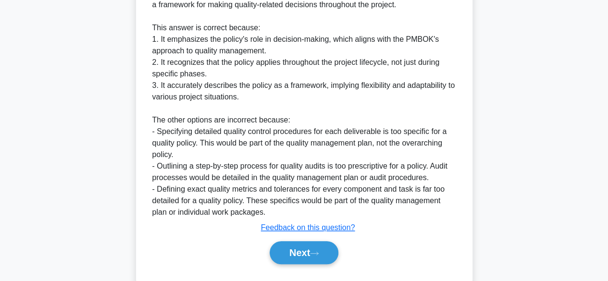
scroll to position [368, 0]
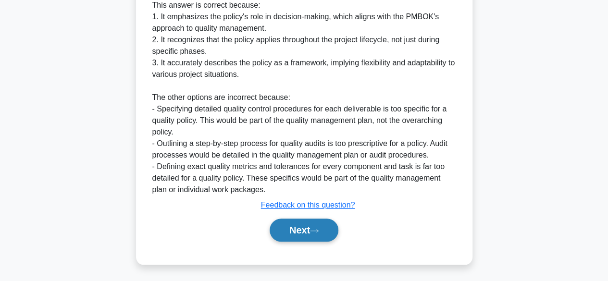
click at [315, 234] on button "Next" at bounding box center [304, 230] width 69 height 23
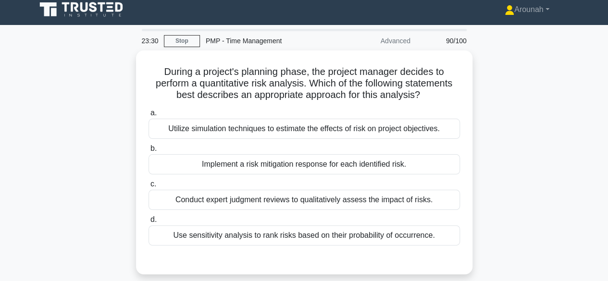
scroll to position [0, 0]
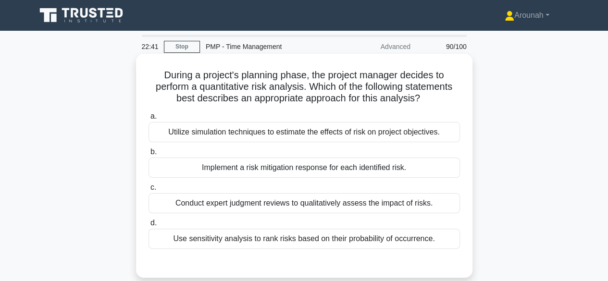
click at [281, 134] on div "Utilize simulation techniques to estimate the effects of risk on project object…" at bounding box center [305, 132] width 312 height 20
click at [149, 120] on input "a. Utilize simulation techniques to estimate the effects of risk on project obj…" at bounding box center [149, 116] width 0 height 6
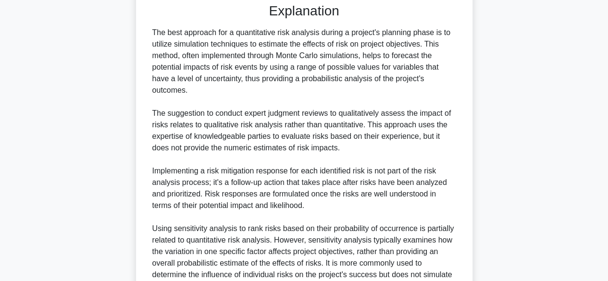
scroll to position [345, 0]
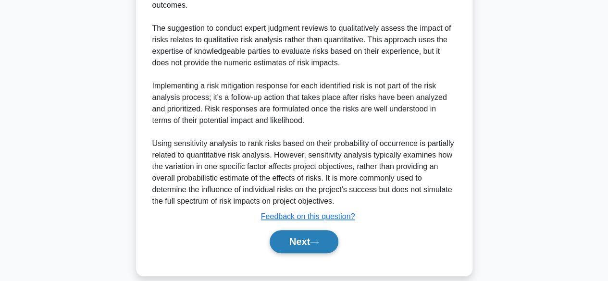
click at [314, 240] on icon at bounding box center [314, 242] width 9 height 5
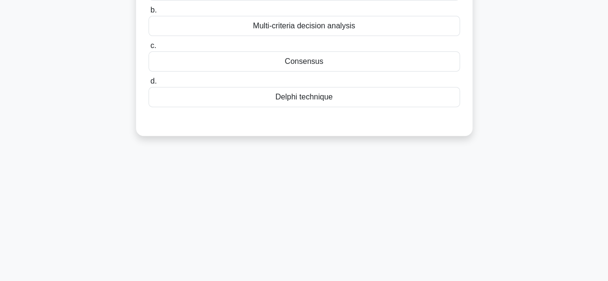
scroll to position [46, 0]
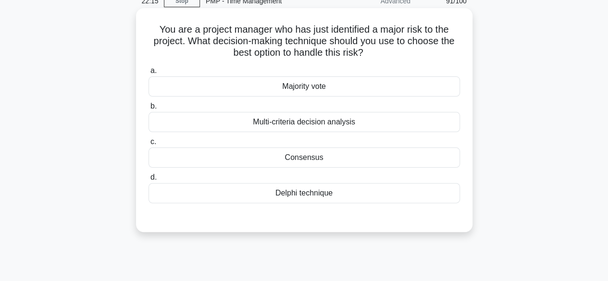
click at [328, 194] on div "Delphi technique" at bounding box center [305, 193] width 312 height 20
click at [149, 181] on input "d. Delphi technique" at bounding box center [149, 178] width 0 height 6
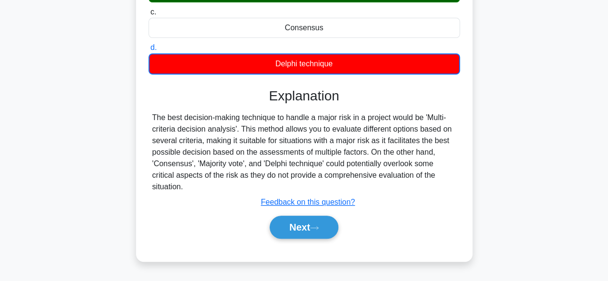
scroll to position [238, 0]
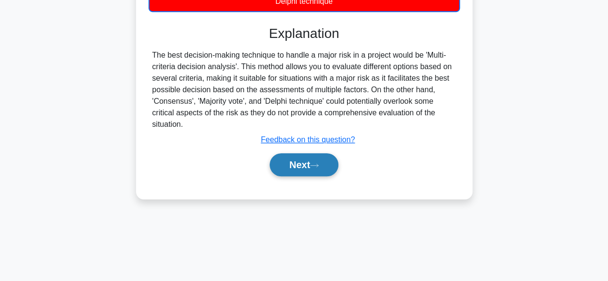
click at [323, 170] on button "Next" at bounding box center [304, 164] width 69 height 23
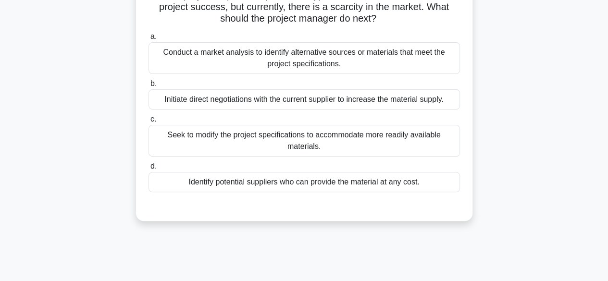
scroll to position [46, 0]
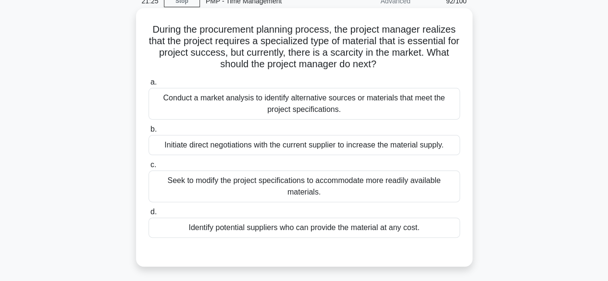
click at [289, 100] on div "Conduct a market analysis to identify alternative sources or materials that mee…" at bounding box center [305, 104] width 312 height 32
click at [149, 86] on input "a. Conduct a market analysis to identify alternative sources or materials that …" at bounding box center [149, 82] width 0 height 6
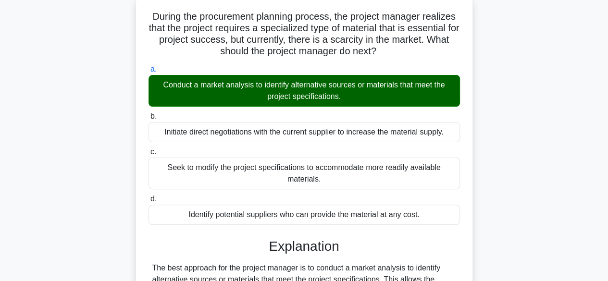
scroll to position [238, 0]
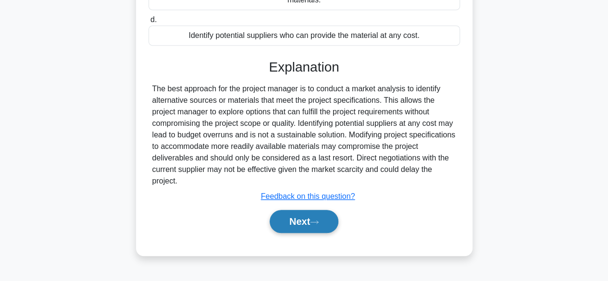
click at [319, 218] on button "Next" at bounding box center [304, 221] width 69 height 23
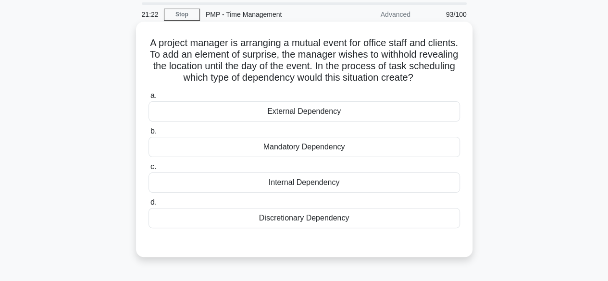
scroll to position [0, 0]
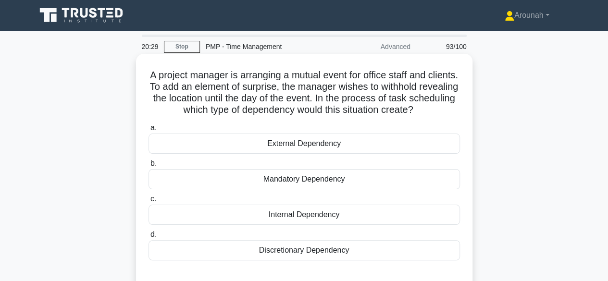
click at [307, 253] on div "Discretionary Dependency" at bounding box center [305, 250] width 312 height 20
click at [149, 238] on input "d. Discretionary Dependency" at bounding box center [149, 235] width 0 height 6
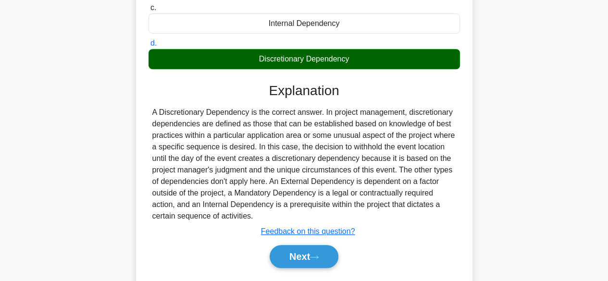
scroll to position [238, 0]
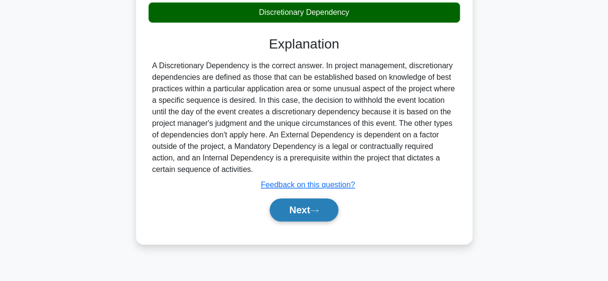
click at [321, 217] on button "Next" at bounding box center [304, 210] width 69 height 23
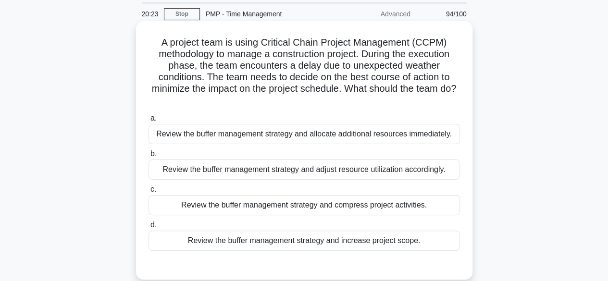
scroll to position [48, 0]
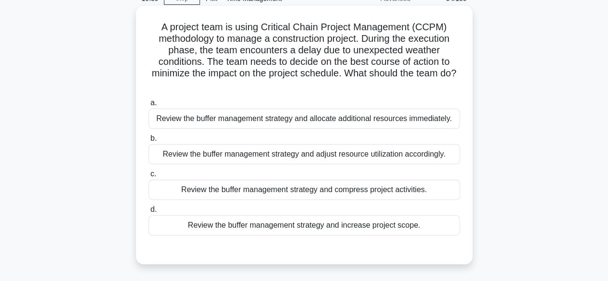
click at [393, 161] on div "Review the buffer management strategy and adjust resource utilization according…" at bounding box center [305, 154] width 312 height 20
click at [149, 142] on input "b. Review the buffer management strategy and adjust resource utilization accord…" at bounding box center [149, 139] width 0 height 6
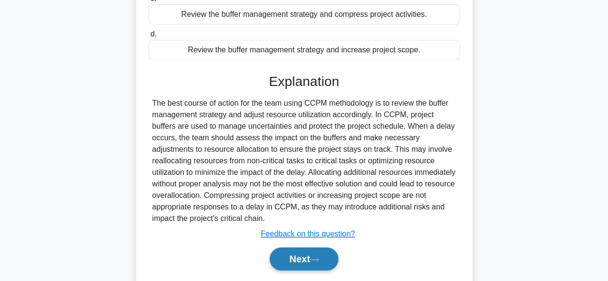
scroll to position [252, 0]
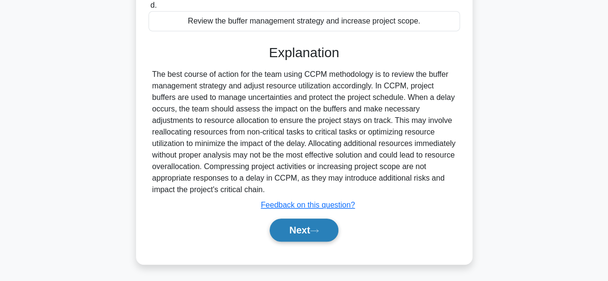
click at [326, 231] on button "Next" at bounding box center [304, 230] width 69 height 23
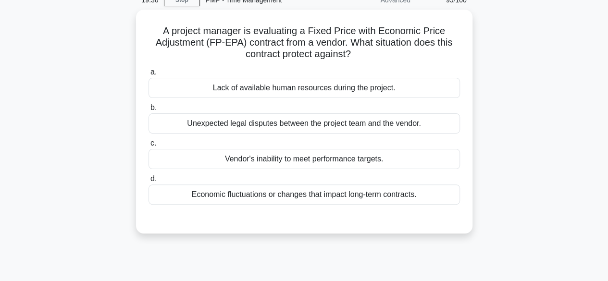
scroll to position [0, 0]
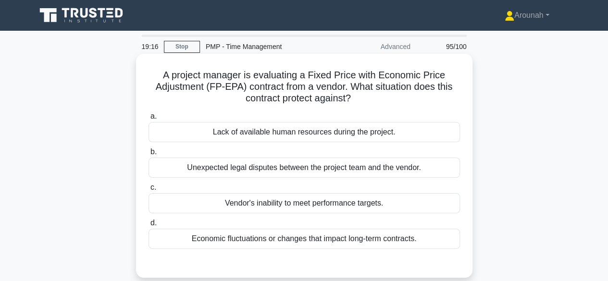
click at [326, 242] on div "Economic fluctuations or changes that impact long-term contracts." at bounding box center [305, 239] width 312 height 20
click at [149, 226] on input "d. Economic fluctuations or changes that impact long-term contracts." at bounding box center [149, 223] width 0 height 6
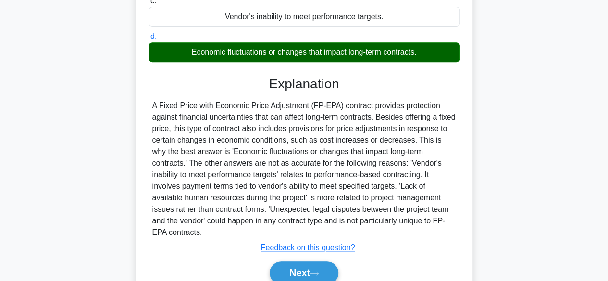
scroll to position [192, 0]
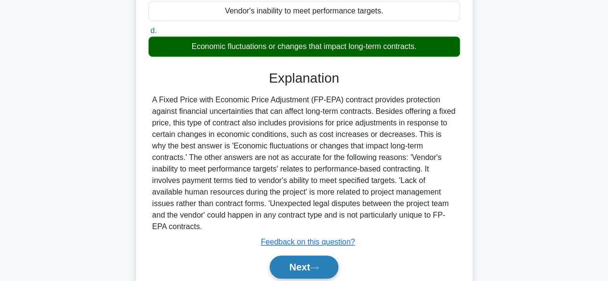
click at [319, 256] on button "Next" at bounding box center [304, 267] width 69 height 23
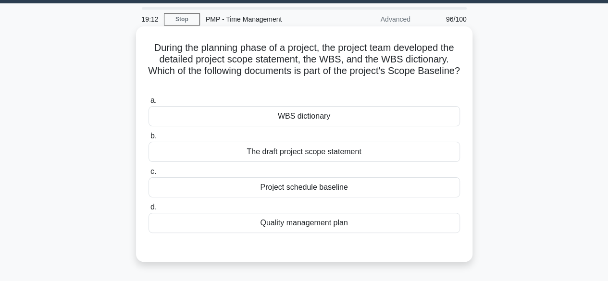
scroll to position [0, 0]
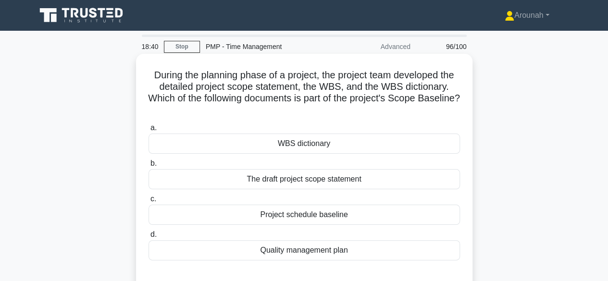
click at [308, 148] on div "WBS dictionary" at bounding box center [305, 144] width 312 height 20
click at [149, 131] on input "a. WBS dictionary" at bounding box center [149, 128] width 0 height 6
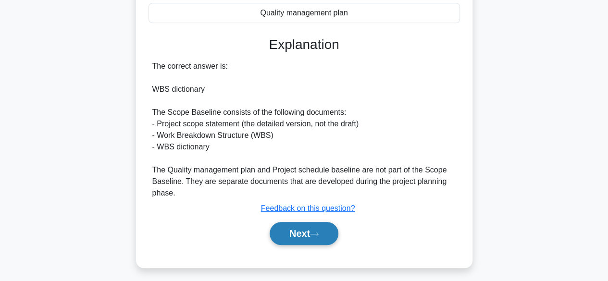
scroll to position [241, 0]
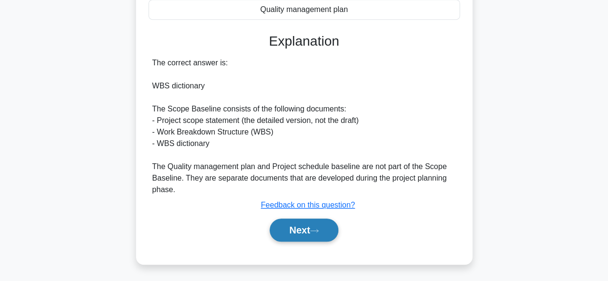
click at [301, 232] on button "Next" at bounding box center [304, 230] width 69 height 23
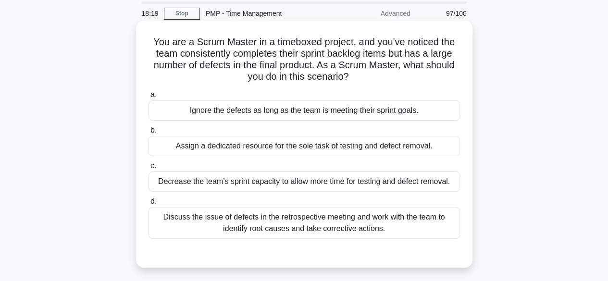
scroll to position [48, 0]
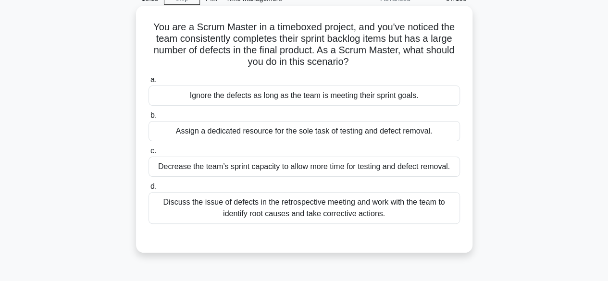
click at [384, 208] on div "Discuss the issue of defects in the retrospective meeting and work with the tea…" at bounding box center [305, 208] width 312 height 32
click at [149, 190] on input "d. Discuss the issue of defects in the retrospective meeting and work with the …" at bounding box center [149, 187] width 0 height 6
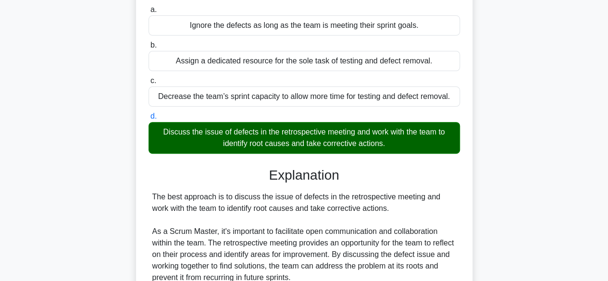
scroll to position [289, 0]
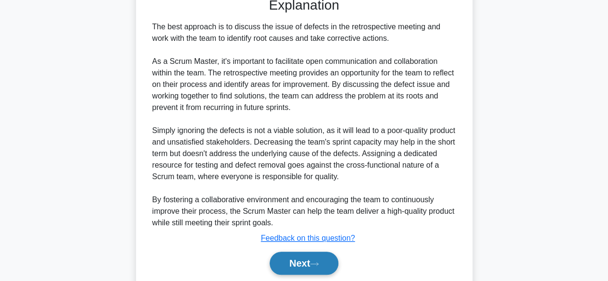
click at [323, 258] on button "Next" at bounding box center [304, 263] width 69 height 23
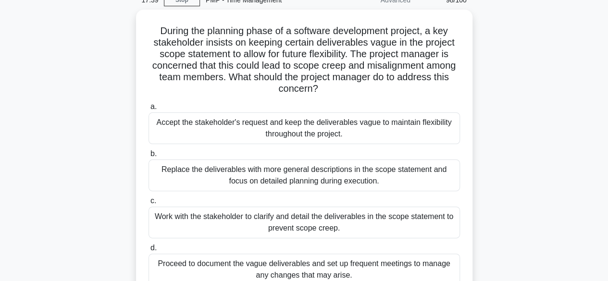
scroll to position [48, 0]
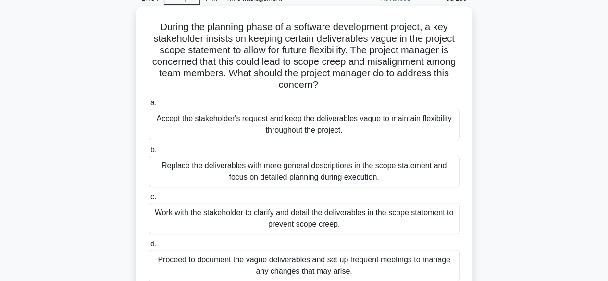
click at [410, 213] on div "Work with the stakeholder to clarify and detail the deliverables in the scope s…" at bounding box center [305, 219] width 312 height 32
click at [149, 201] on input "c. Work with the stakeholder to clarify and detail the deliverables in the scop…" at bounding box center [149, 197] width 0 height 6
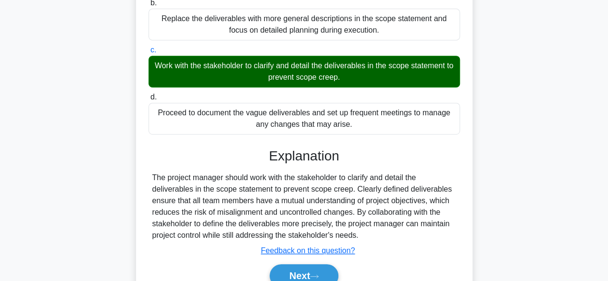
scroll to position [241, 0]
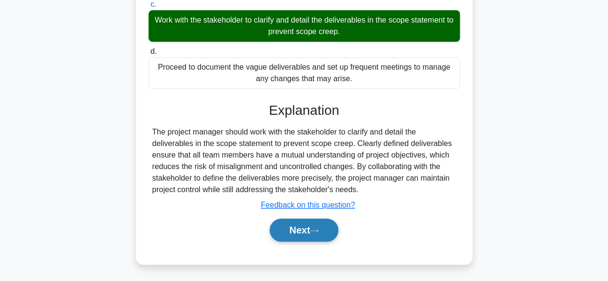
click at [330, 230] on button "Next" at bounding box center [304, 230] width 69 height 23
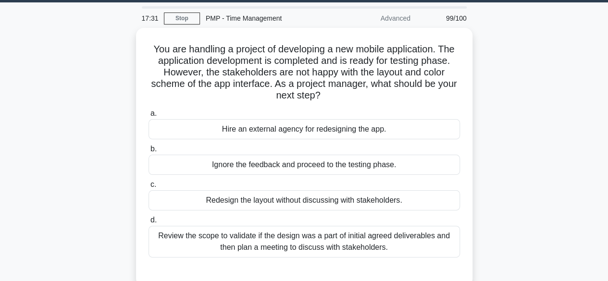
scroll to position [48, 0]
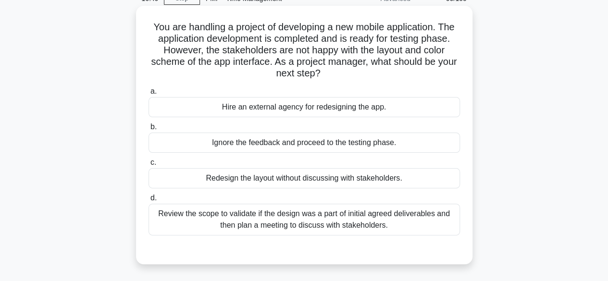
click at [397, 224] on div "Review the scope to validate if the design was a part of initial agreed deliver…" at bounding box center [305, 220] width 312 height 32
click at [149, 201] on input "d. Review the scope to validate if the design was a part of initial agreed deli…" at bounding box center [149, 198] width 0 height 6
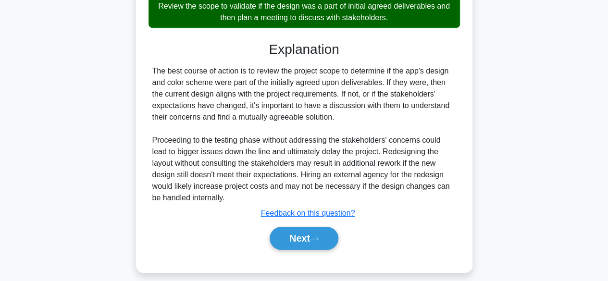
scroll to position [264, 0]
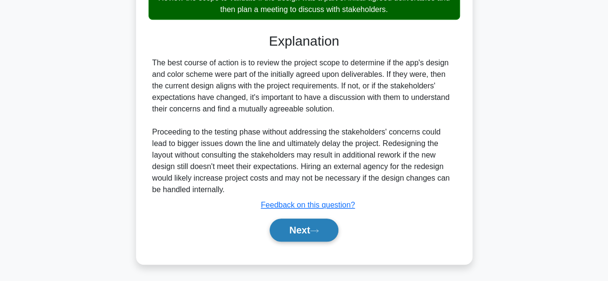
click at [302, 223] on button "Next" at bounding box center [304, 230] width 69 height 23
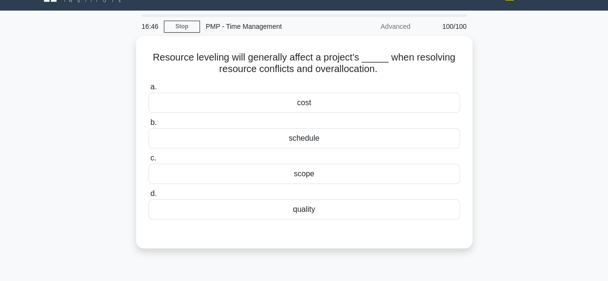
scroll to position [0, 0]
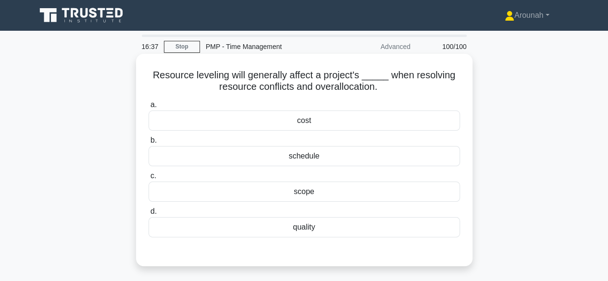
click at [328, 159] on div "schedule" at bounding box center [305, 156] width 312 height 20
click at [149, 144] on input "b. schedule" at bounding box center [149, 141] width 0 height 6
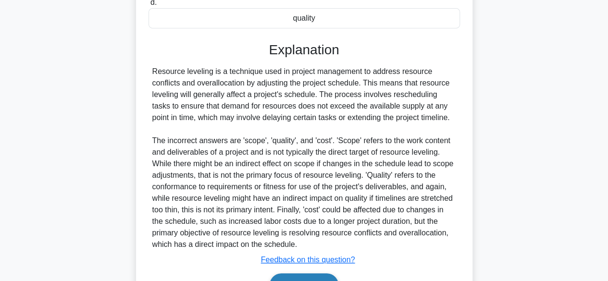
scroll to position [264, 0]
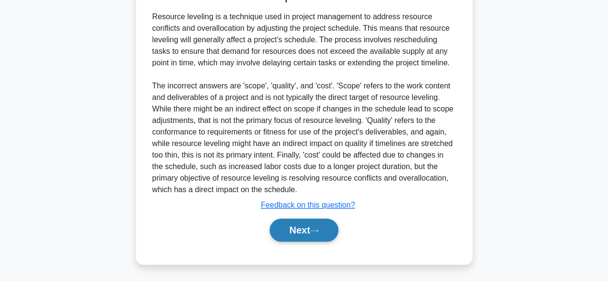
click at [290, 226] on button "Next" at bounding box center [304, 230] width 69 height 23
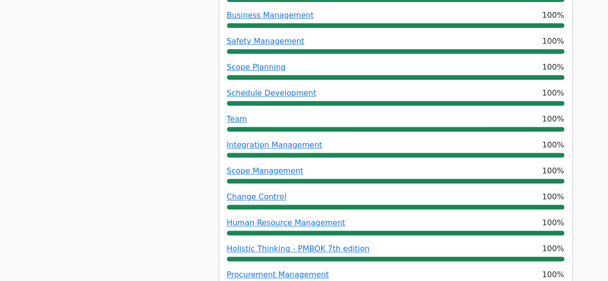
scroll to position [289, 0]
